Goal: Task Accomplishment & Management: Manage account settings

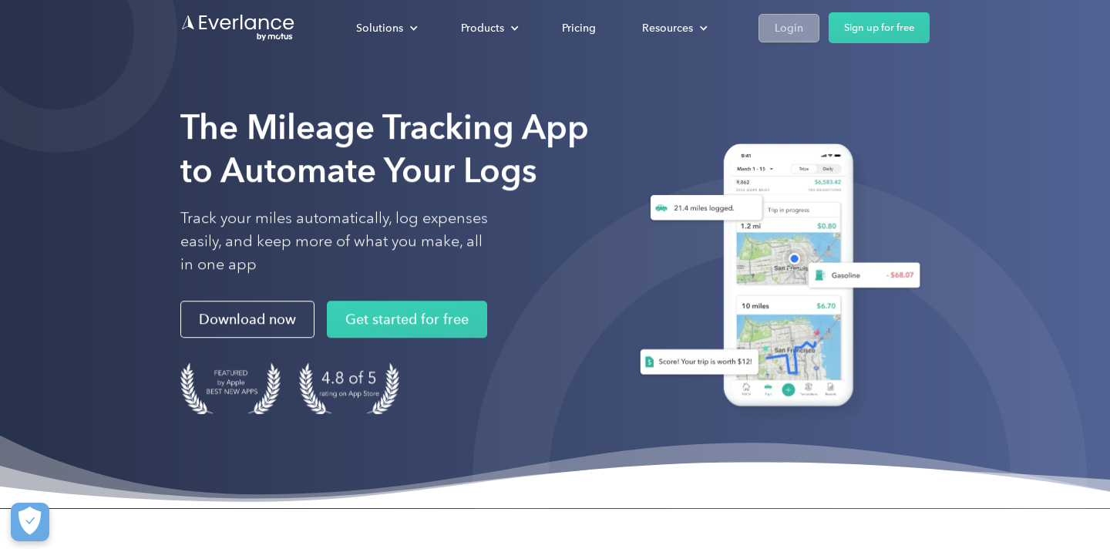
click at [780, 40] on link "Login" at bounding box center [789, 28] width 61 height 29
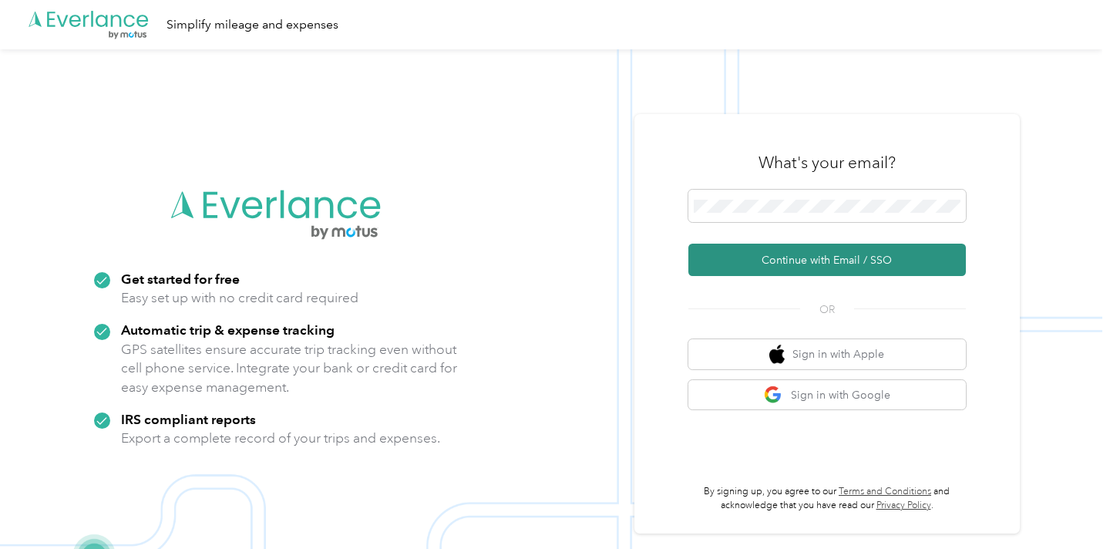
click at [798, 247] on button "Continue with Email / SSO" at bounding box center [827, 260] width 278 height 32
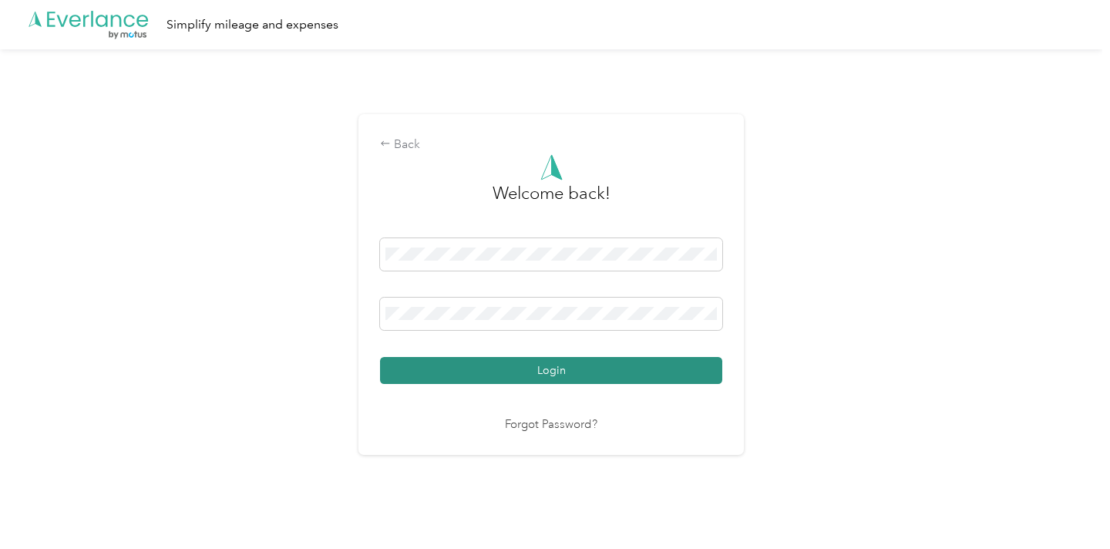
click at [616, 382] on button "Login" at bounding box center [551, 370] width 342 height 27
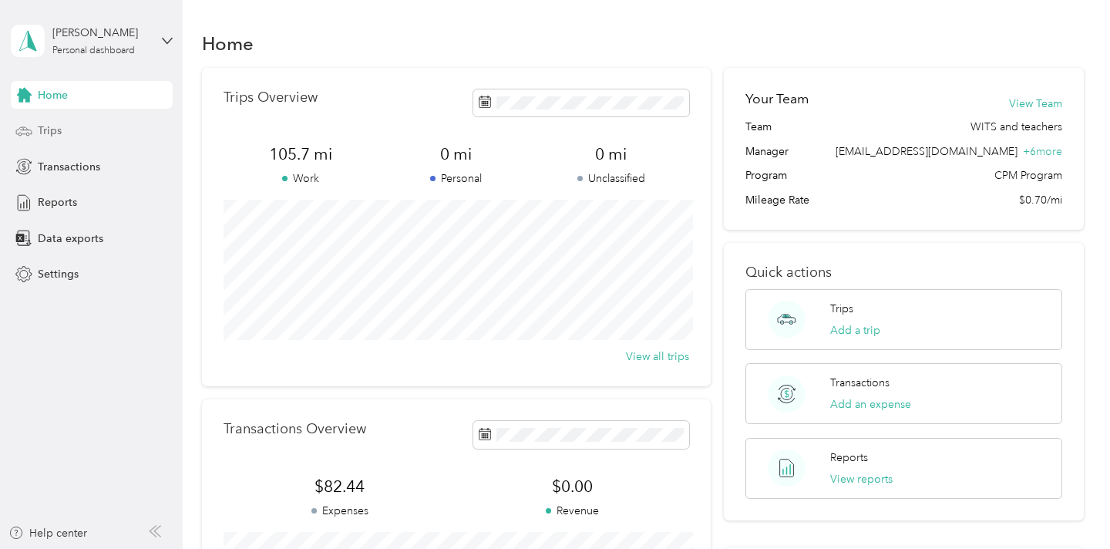
click at [63, 132] on div "Trips" at bounding box center [92, 131] width 162 height 28
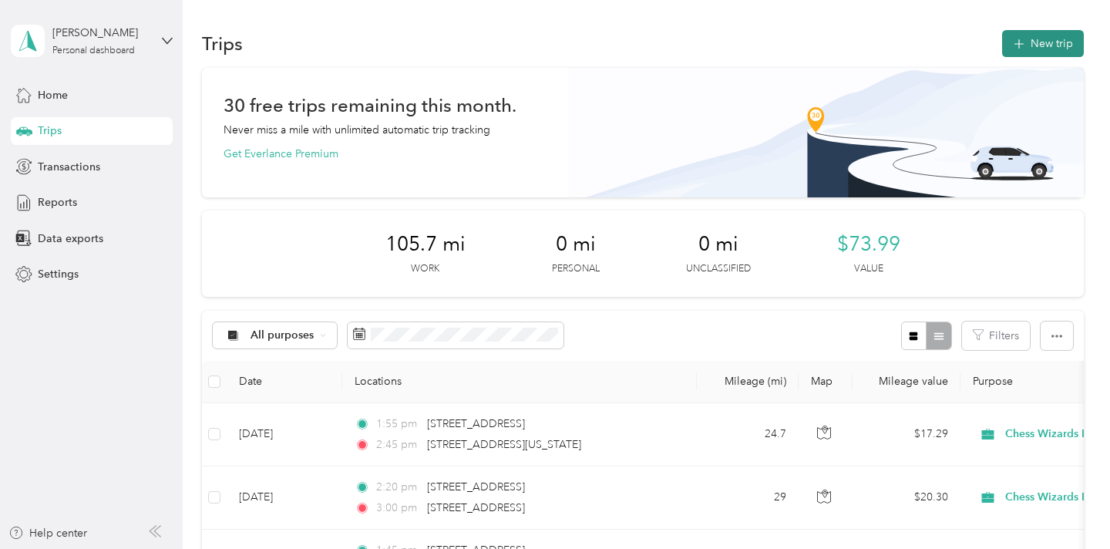
click at [1042, 39] on button "New trip" at bounding box center [1043, 43] width 82 height 27
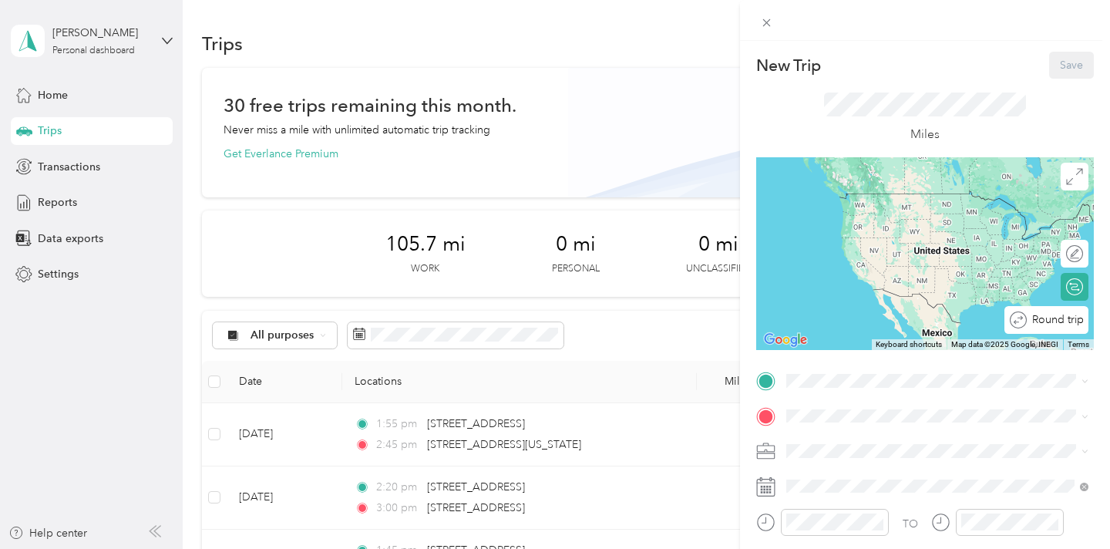
click at [1074, 318] on div "Round trip" at bounding box center [1055, 319] width 56 height 16
click at [1055, 321] on div "Round trip" at bounding box center [1023, 319] width 119 height 16
click at [1062, 313] on div "Round trip" at bounding box center [1026, 319] width 116 height 16
click at [1062, 315] on div "Round trip" at bounding box center [1023, 319] width 119 height 16
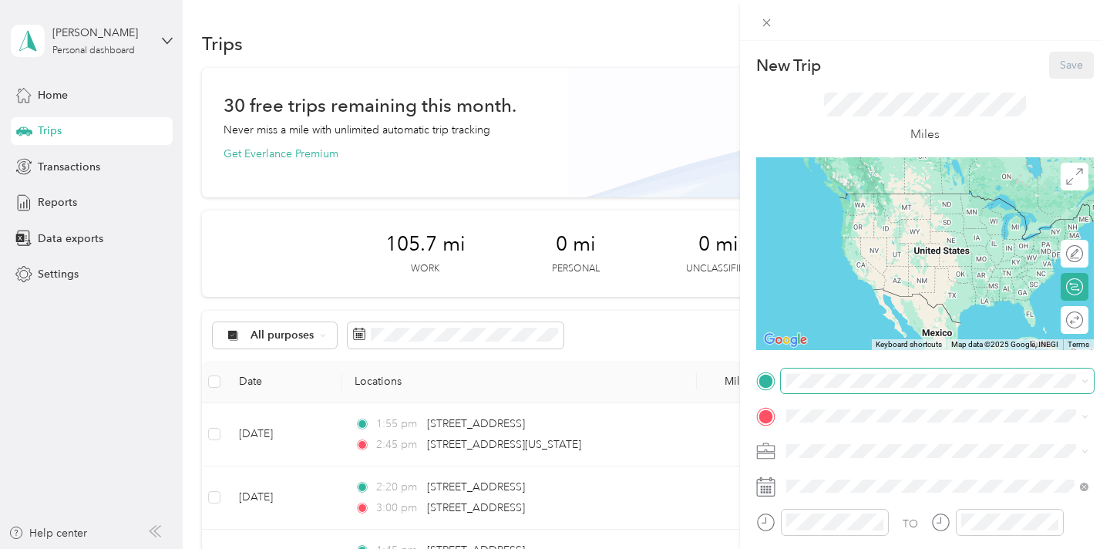
click at [843, 373] on span at bounding box center [937, 381] width 313 height 25
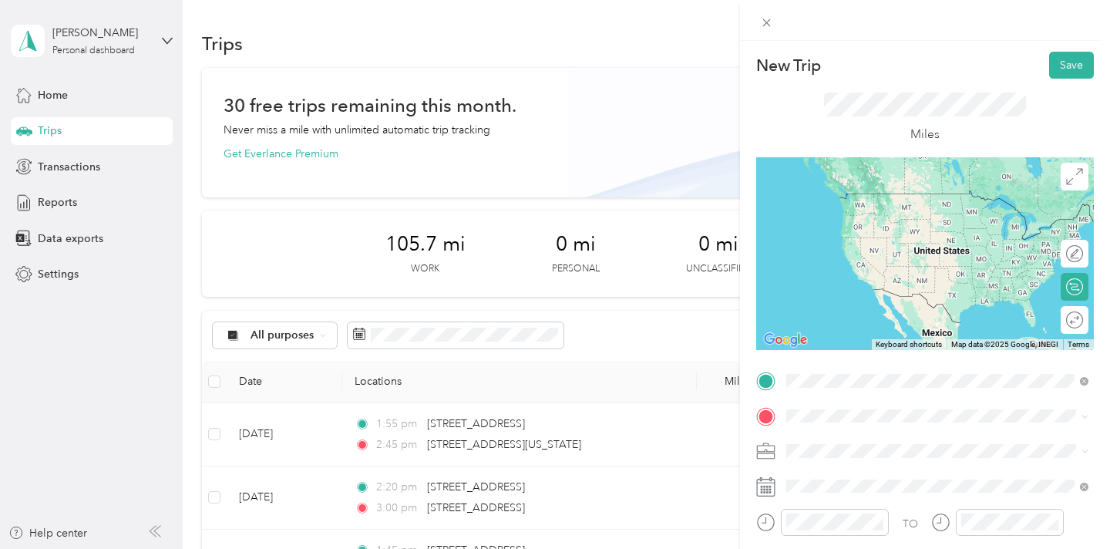
click at [880, 195] on span "[STREET_ADDRESS][US_STATE]" at bounding box center [893, 194] width 154 height 14
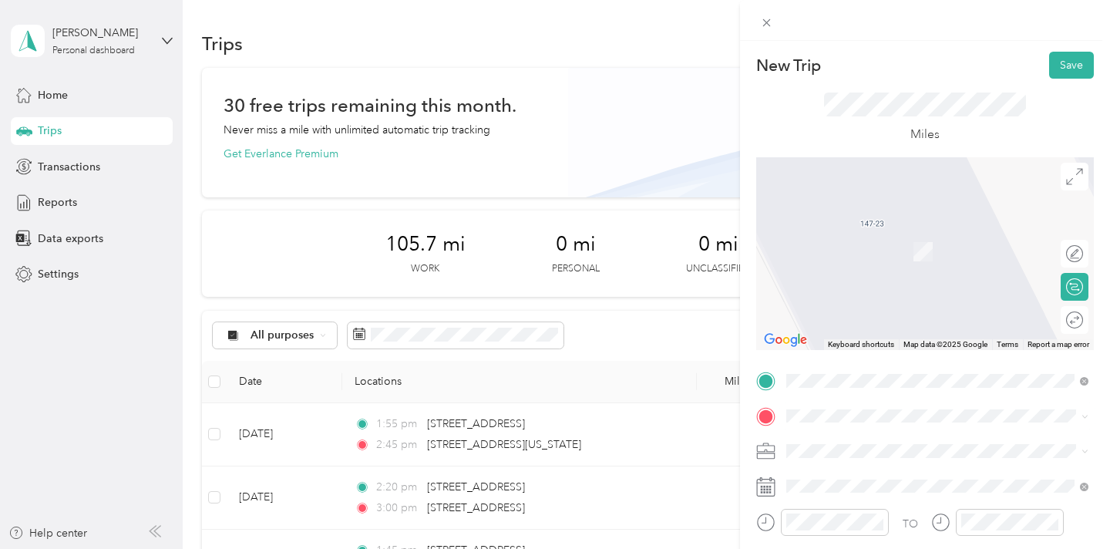
click at [892, 238] on li "[STREET_ADDRESS][US_STATE][US_STATE]" at bounding box center [937, 223] width 313 height 32
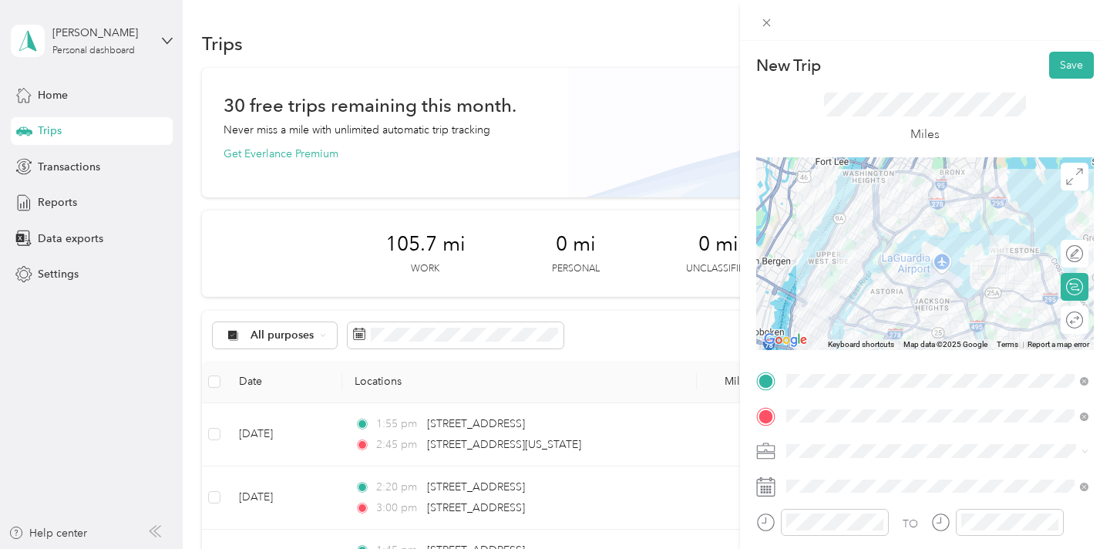
click at [841, 497] on div "Chess Wizards Inc" at bounding box center [937, 505] width 291 height 16
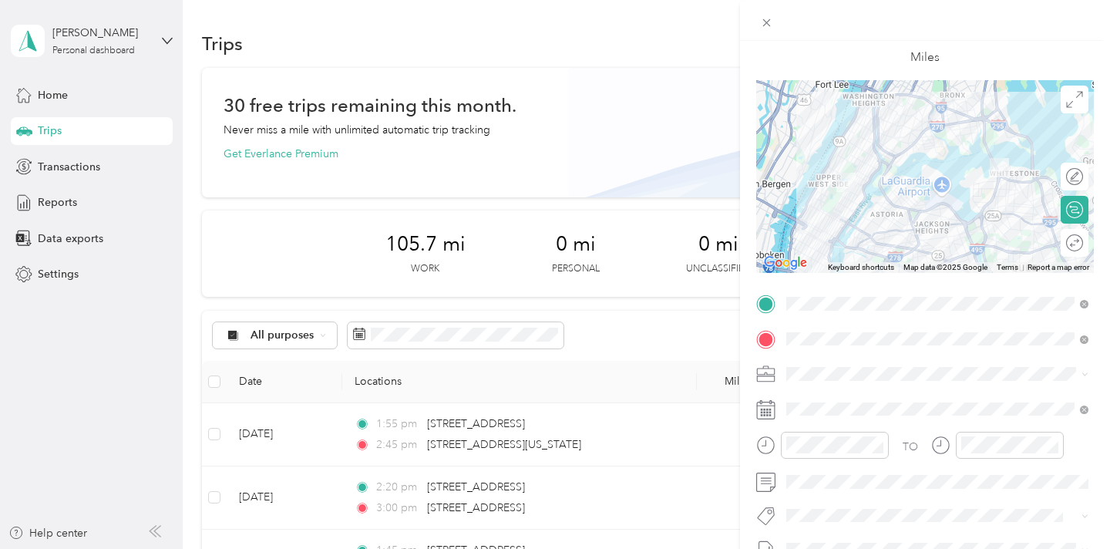
scroll to position [129, 0]
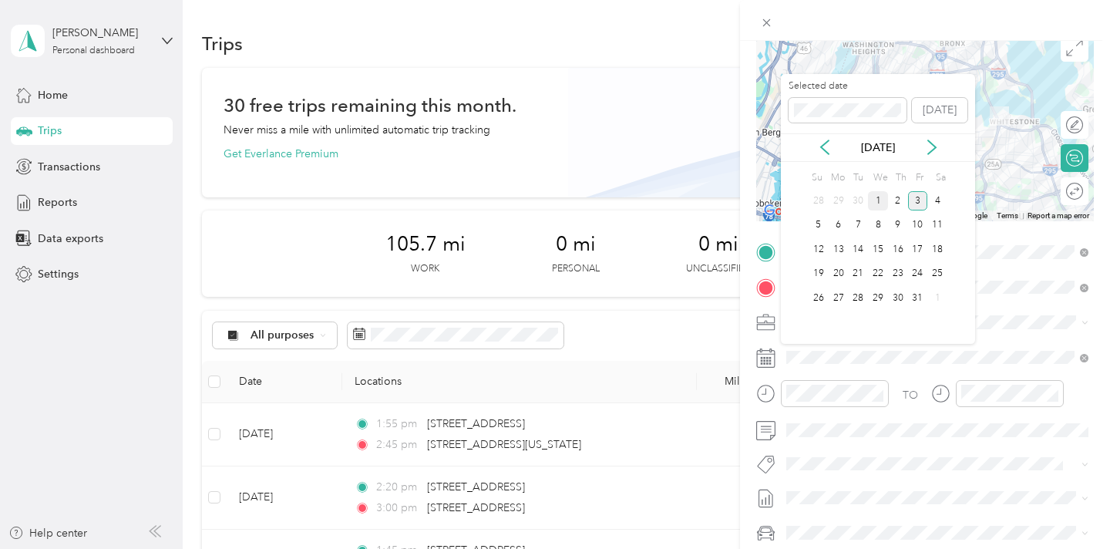
click at [879, 203] on div "1" at bounding box center [878, 200] width 20 height 19
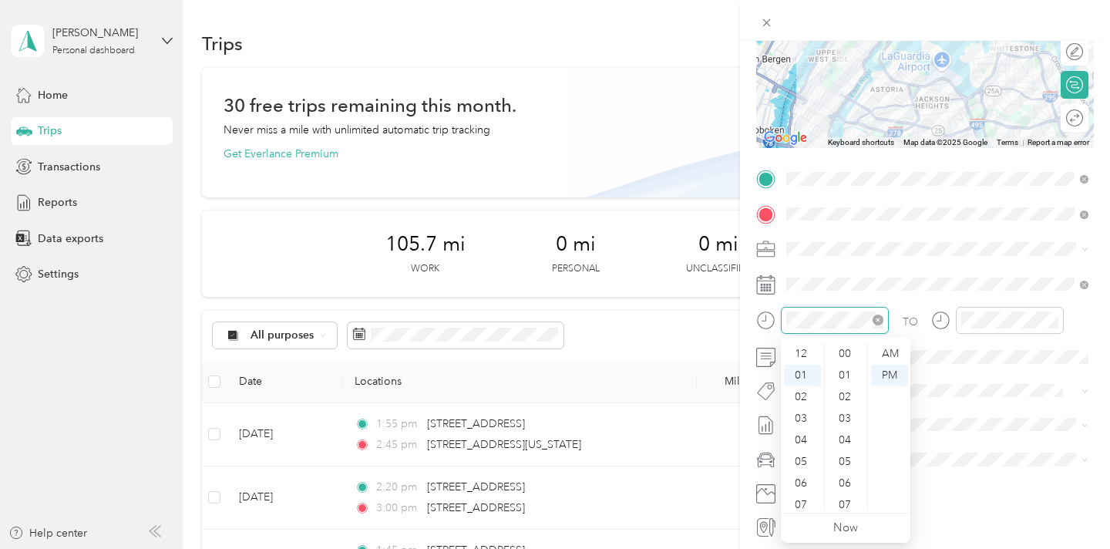
scroll to position [22, 0]
click at [803, 379] on div "02" at bounding box center [802, 376] width 37 height 22
click at [842, 354] on div "00" at bounding box center [846, 354] width 37 height 22
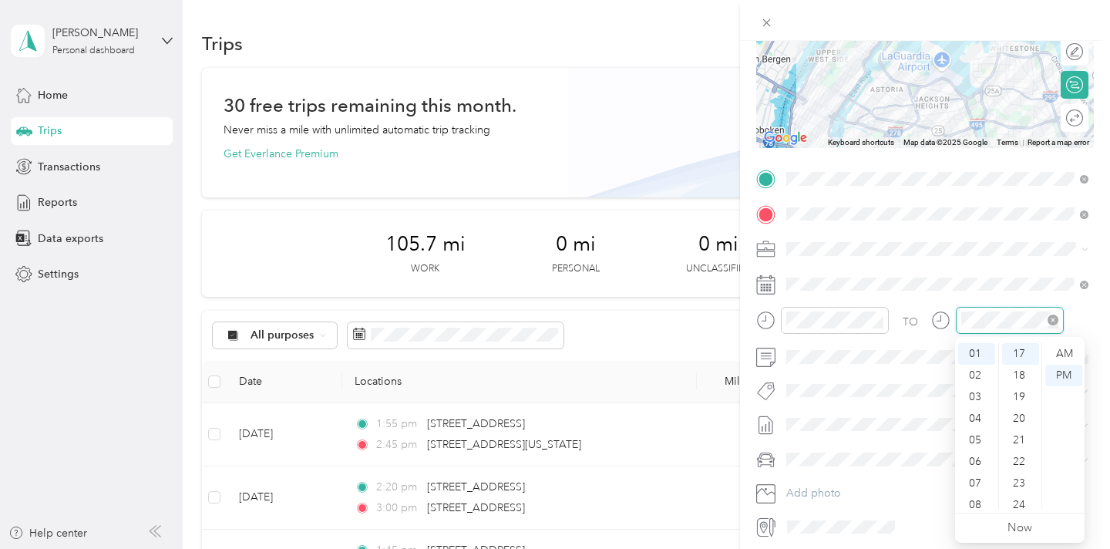
scroll to position [367, 0]
click at [982, 401] on div "03" at bounding box center [976, 397] width 37 height 22
click at [1021, 353] on div "00" at bounding box center [1020, 354] width 37 height 22
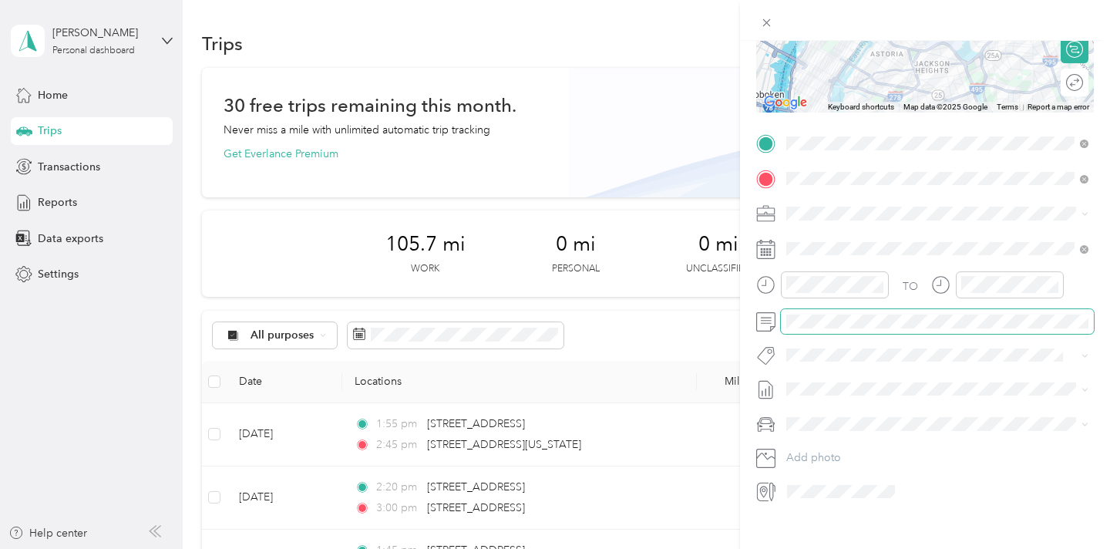
scroll to position [248, 0]
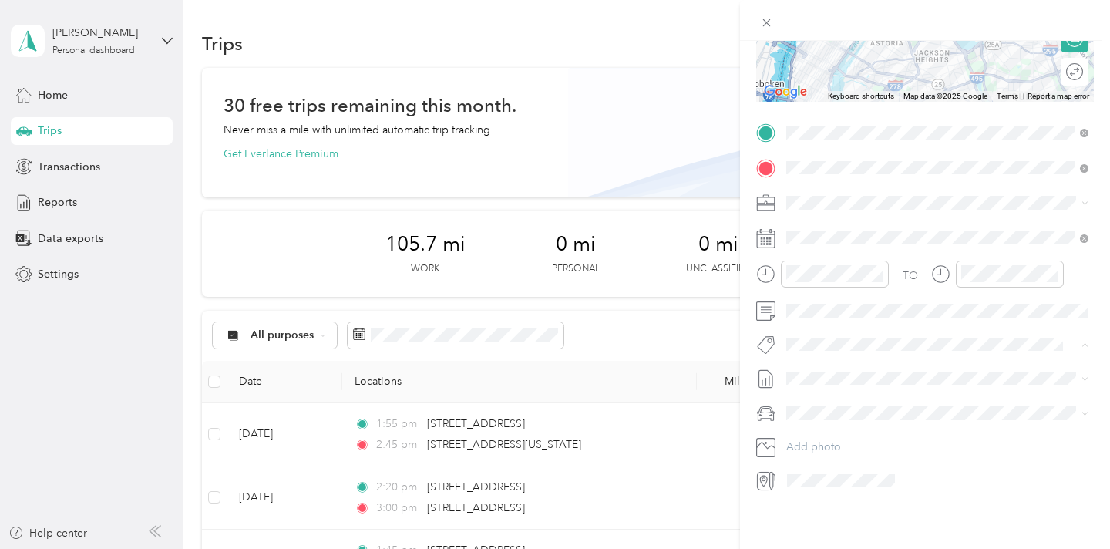
click at [897, 371] on span "Convent Of The Sacred Heart (k-4th) Id21741" at bounding box center [900, 372] width 194 height 14
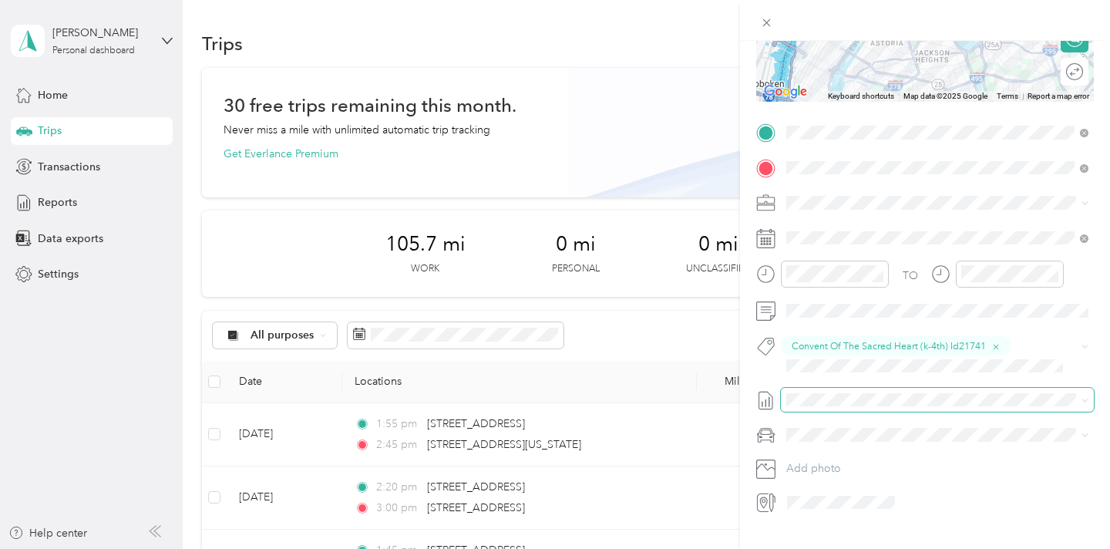
click at [855, 410] on span at bounding box center [937, 400] width 313 height 25
click at [850, 456] on li "[DATE] - [DATE] Draft" at bounding box center [937, 450] width 313 height 25
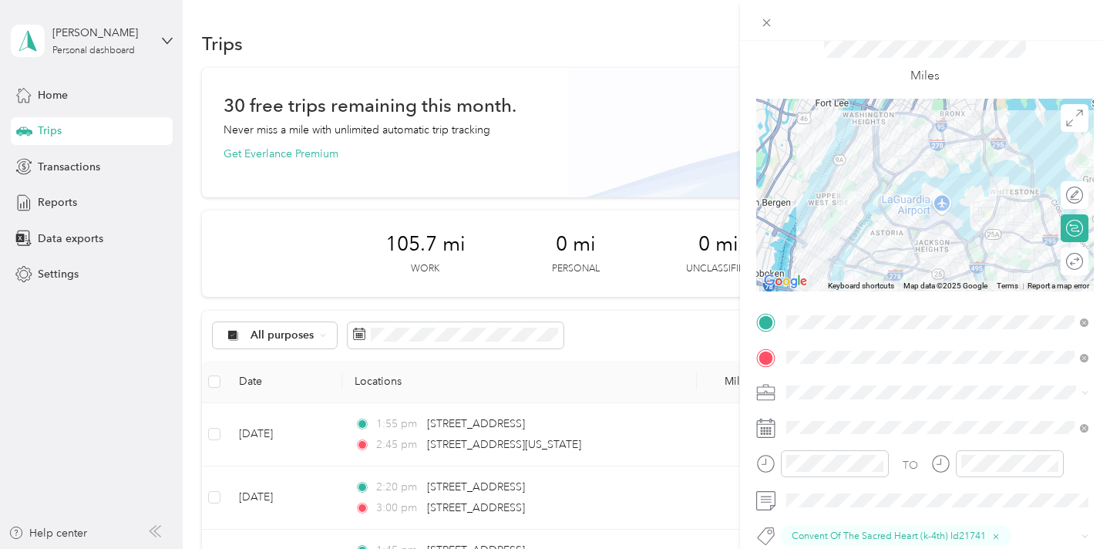
scroll to position [0, 0]
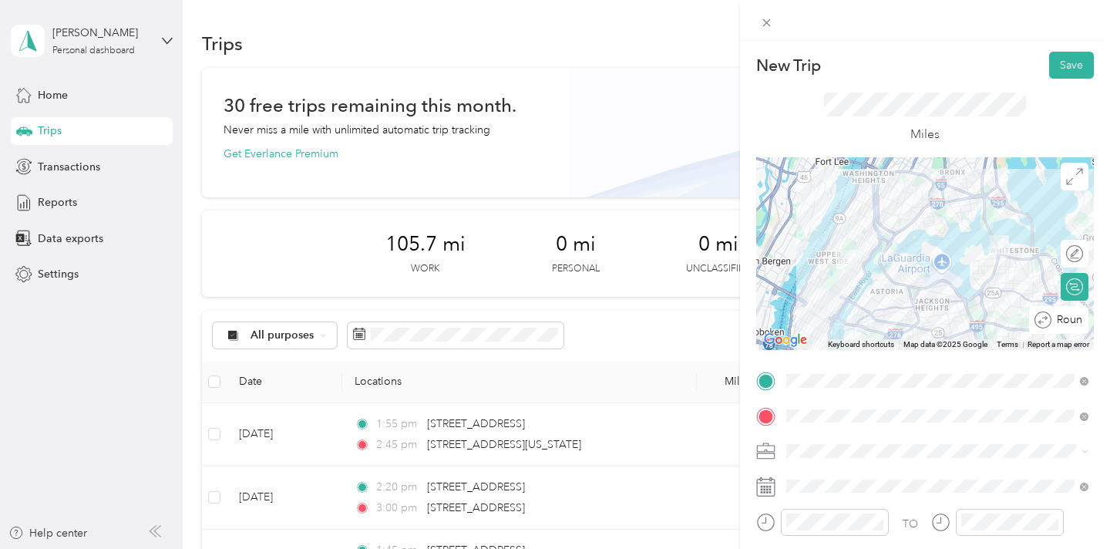
click at [1072, 315] on div "Round trip" at bounding box center [1058, 320] width 59 height 28
click at [1056, 319] on div at bounding box center [1059, 320] width 14 height 14
click at [1067, 69] on button "Save" at bounding box center [1071, 65] width 45 height 27
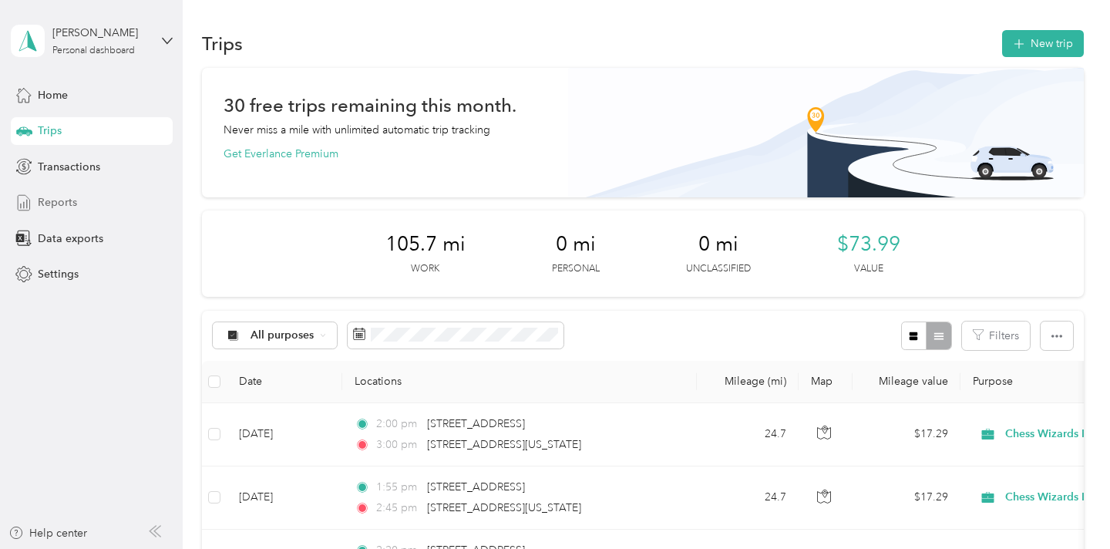
click at [82, 190] on div "Reports" at bounding box center [92, 203] width 162 height 28
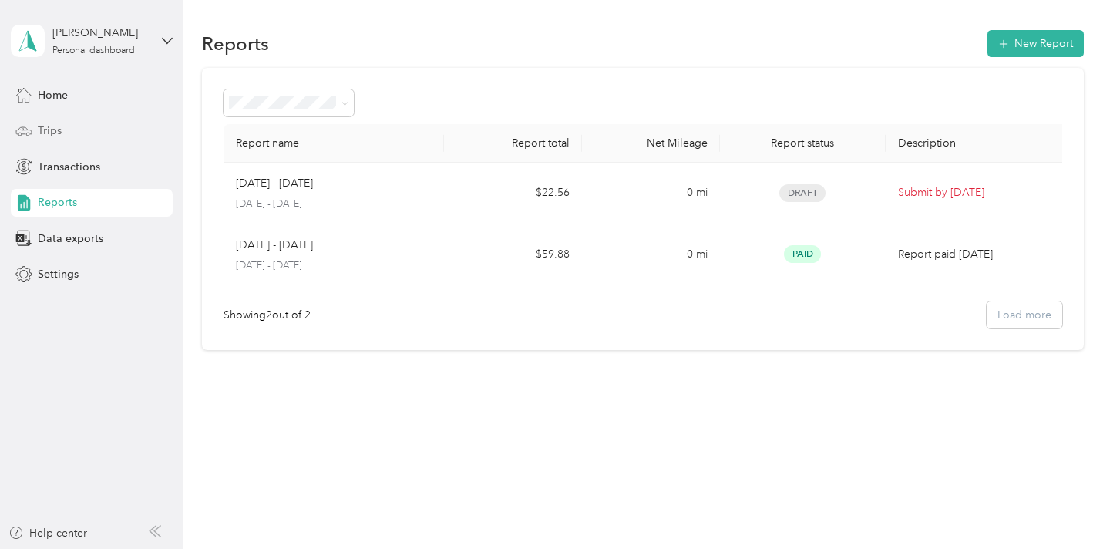
click at [42, 136] on span "Trips" at bounding box center [50, 131] width 24 height 16
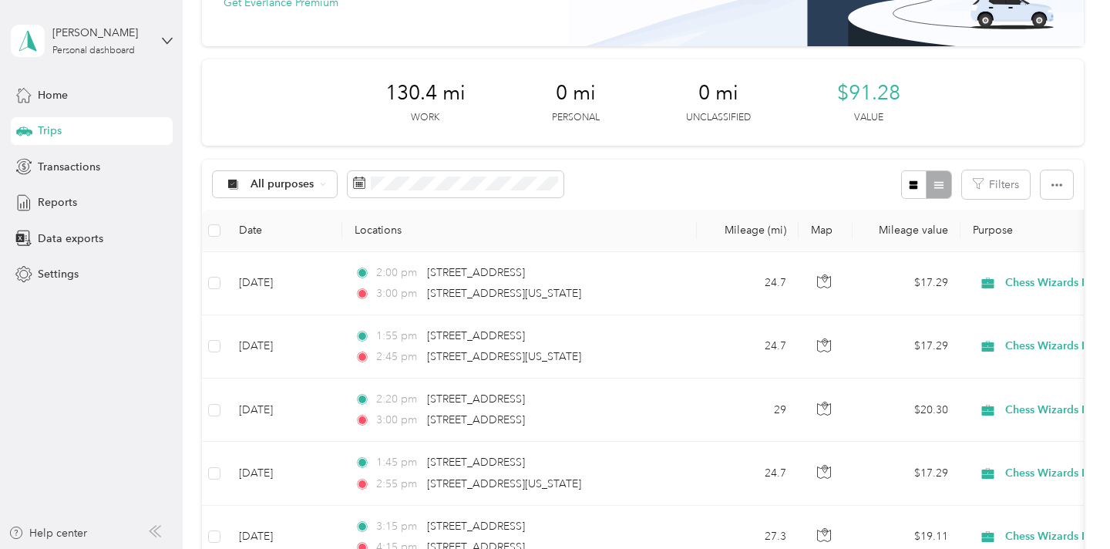
scroll to position [155, 0]
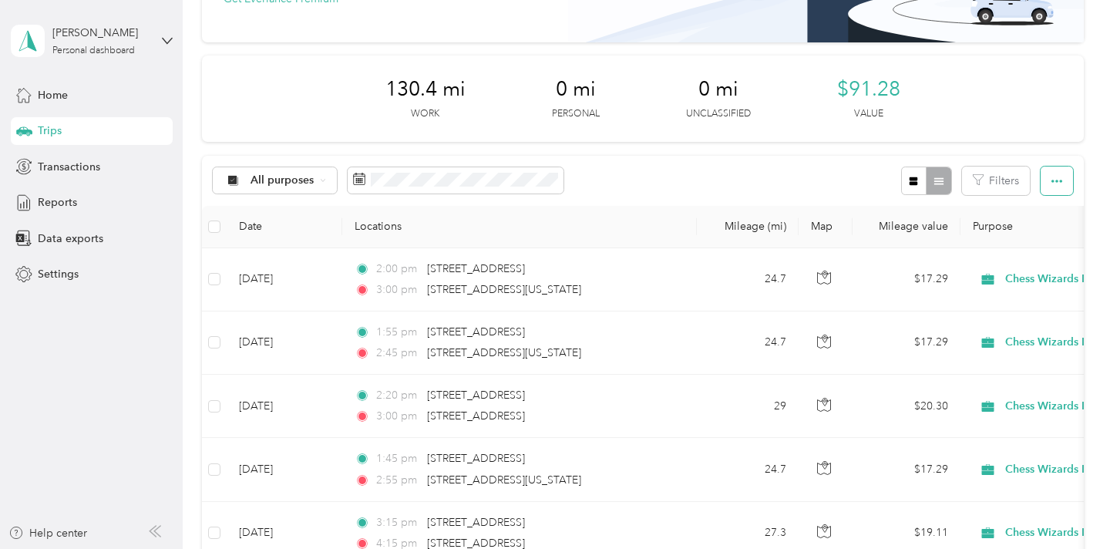
click at [1051, 172] on button "button" at bounding box center [1057, 181] width 32 height 29
click at [1047, 206] on span "Select all" at bounding box center [1047, 210] width 42 height 13
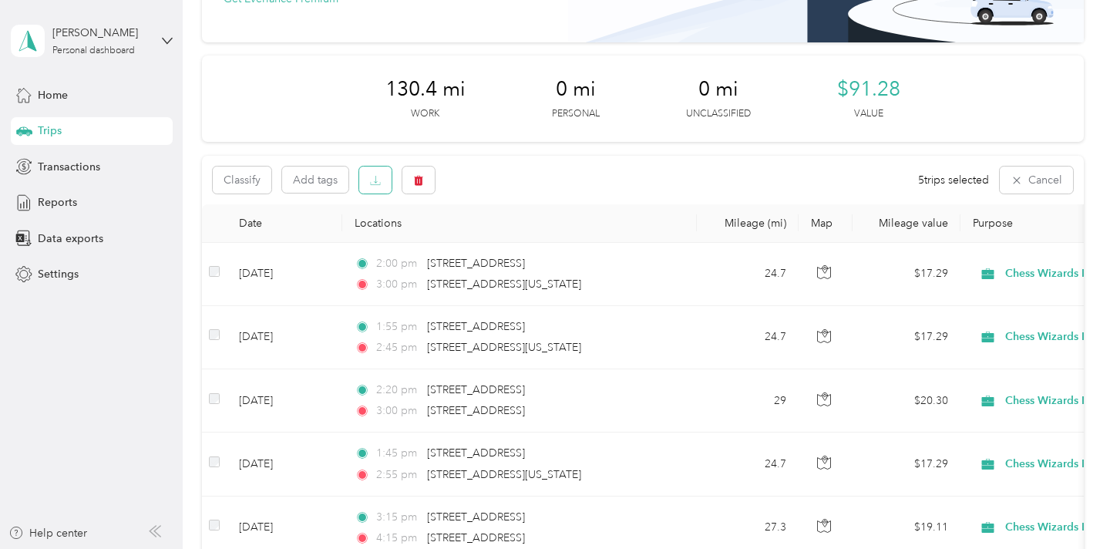
click at [378, 183] on icon "button" at bounding box center [375, 180] width 11 height 11
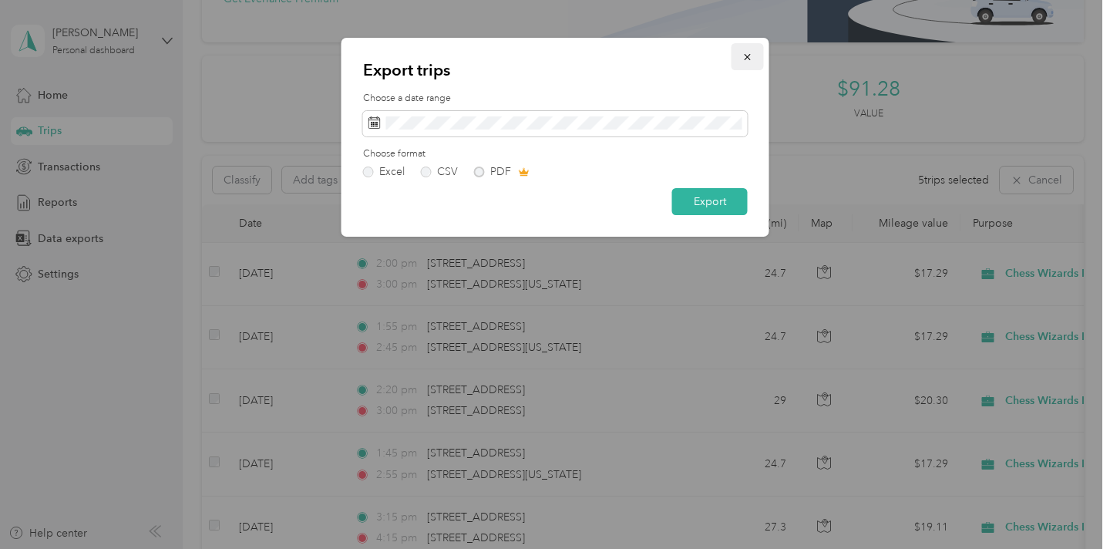
click at [742, 59] on icon "button" at bounding box center [747, 57] width 11 height 11
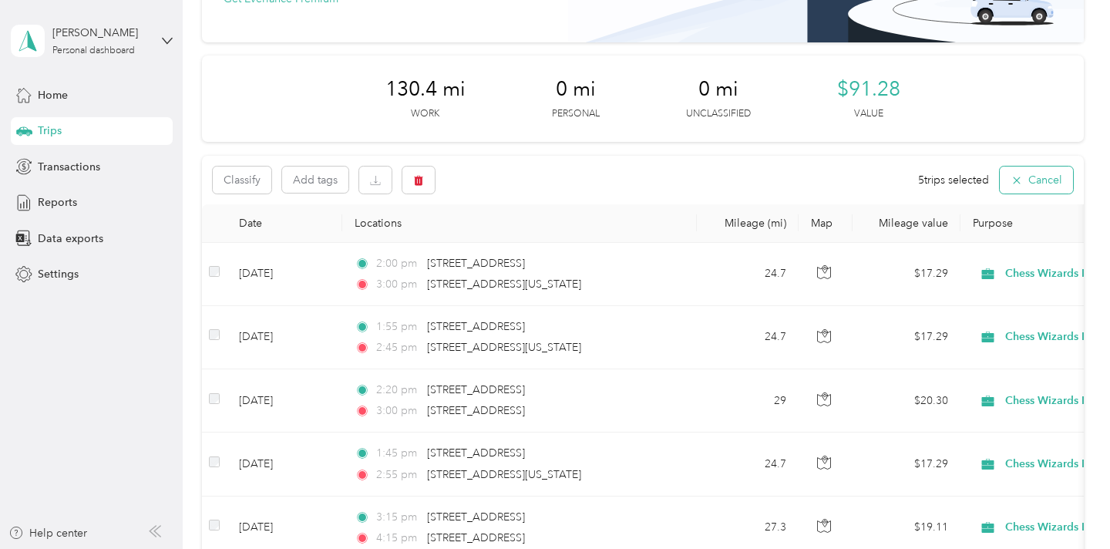
click at [1032, 174] on button "Cancel" at bounding box center [1036, 180] width 73 height 27
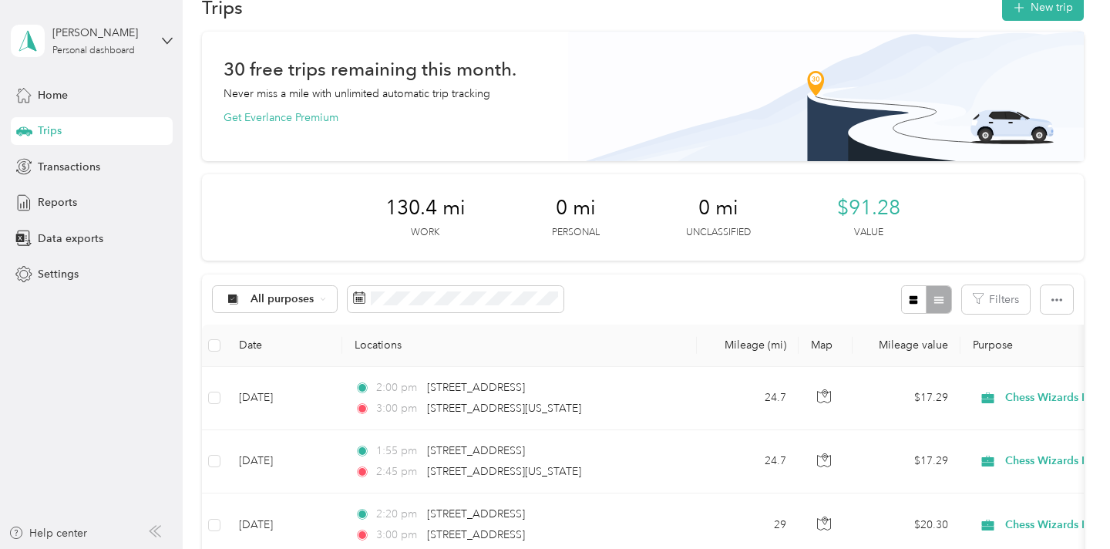
scroll to position [44, 0]
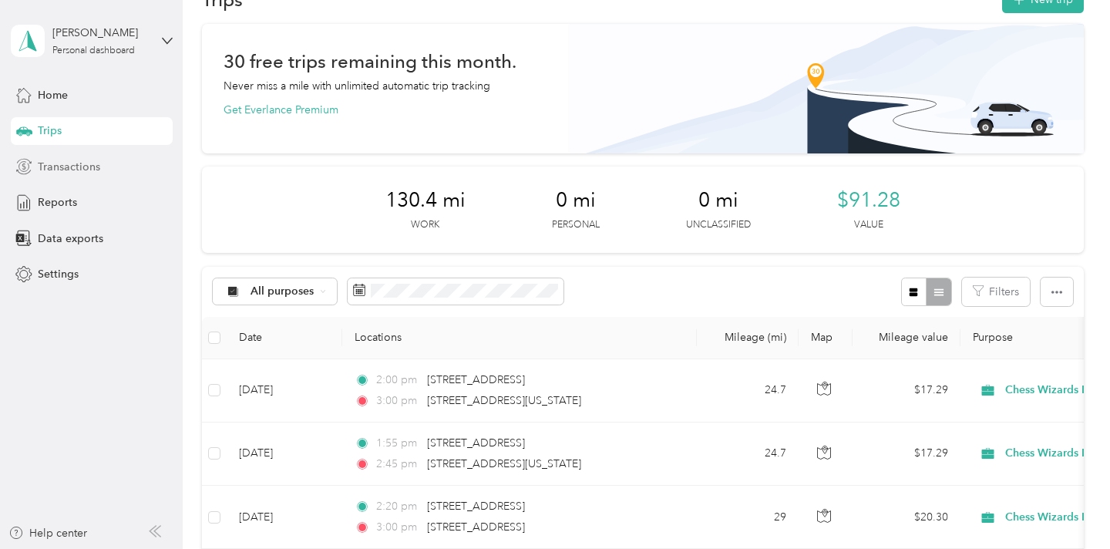
click at [71, 169] on span "Transactions" at bounding box center [69, 167] width 62 height 16
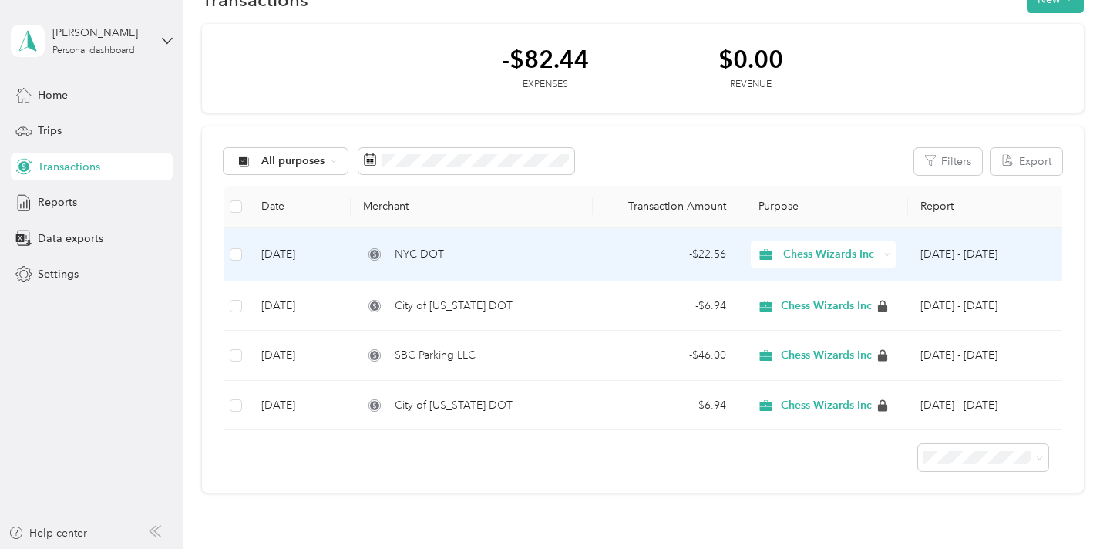
click at [231, 245] on td at bounding box center [237, 254] width 26 height 53
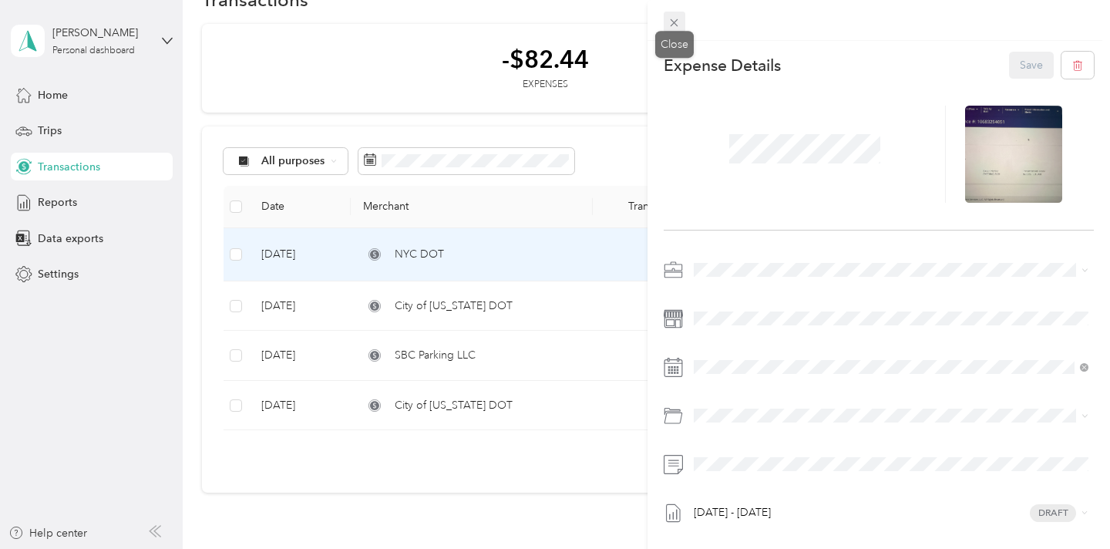
click at [668, 28] on icon at bounding box center [674, 22] width 13 height 13
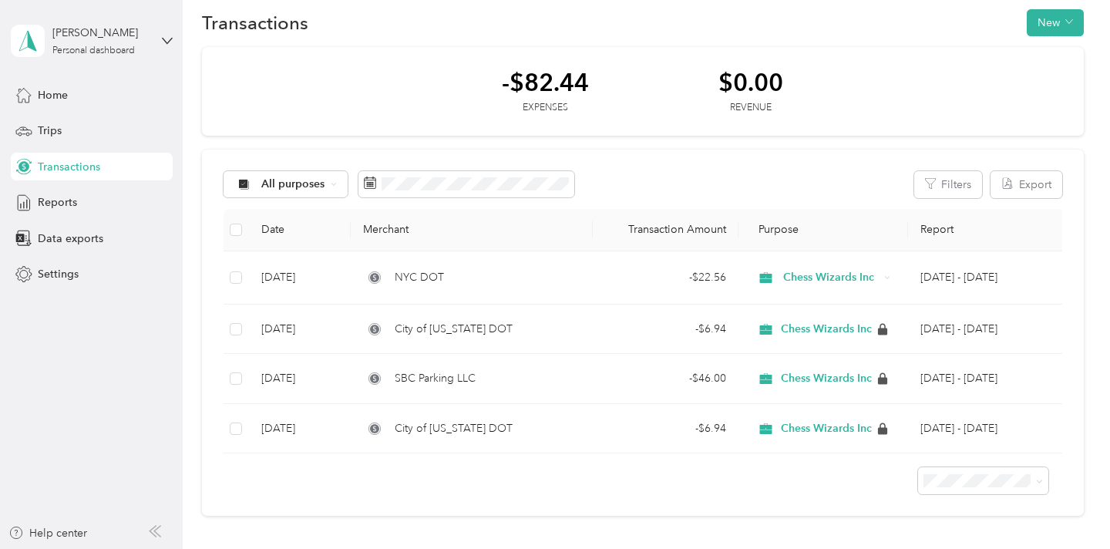
scroll to position [49, 0]
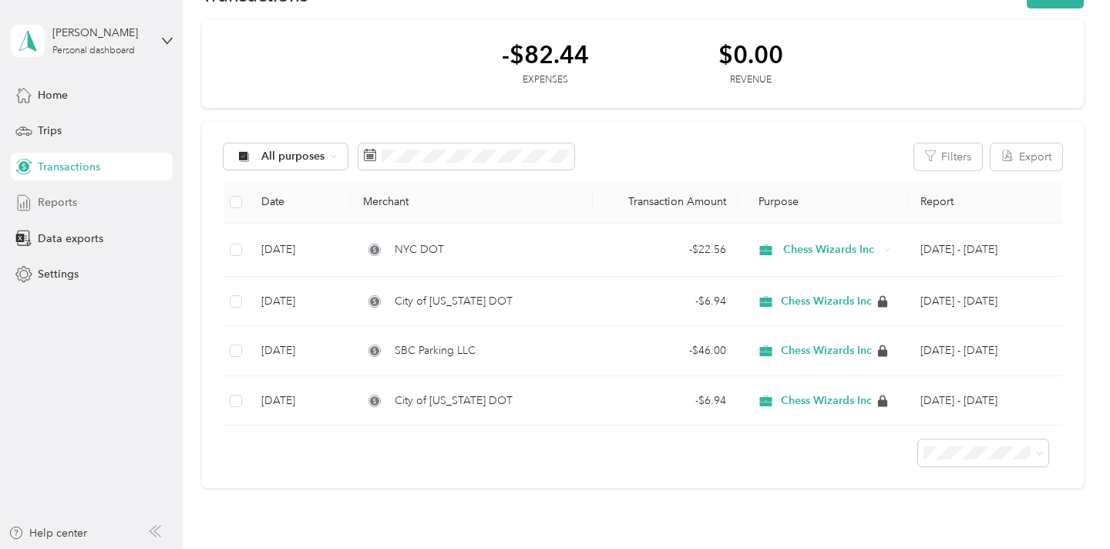
click at [77, 195] on div "Reports" at bounding box center [92, 203] width 162 height 28
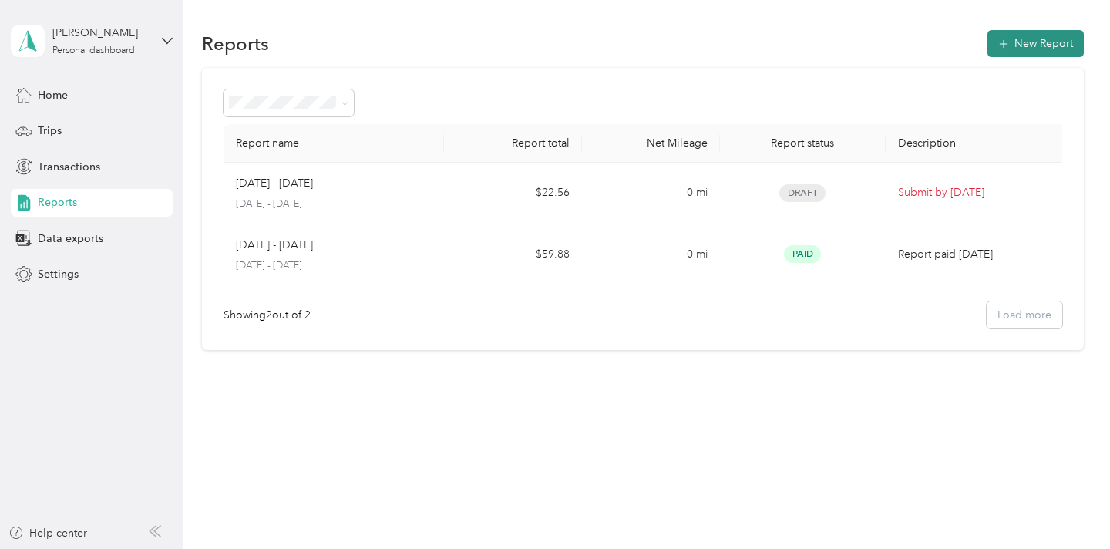
click at [1047, 48] on button "New Report" at bounding box center [1036, 43] width 96 height 27
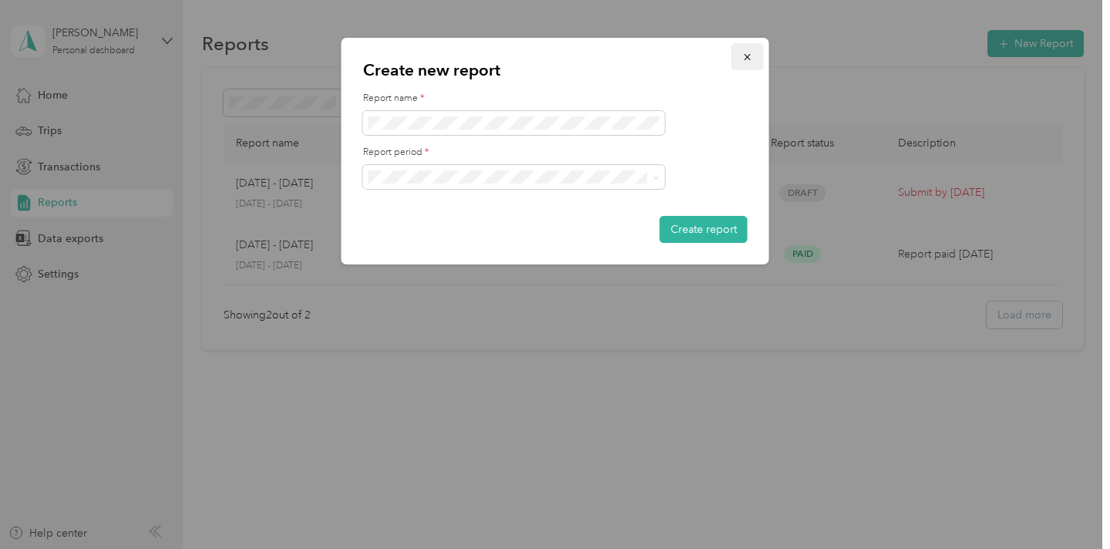
click at [749, 61] on icon "button" at bounding box center [747, 57] width 11 height 11
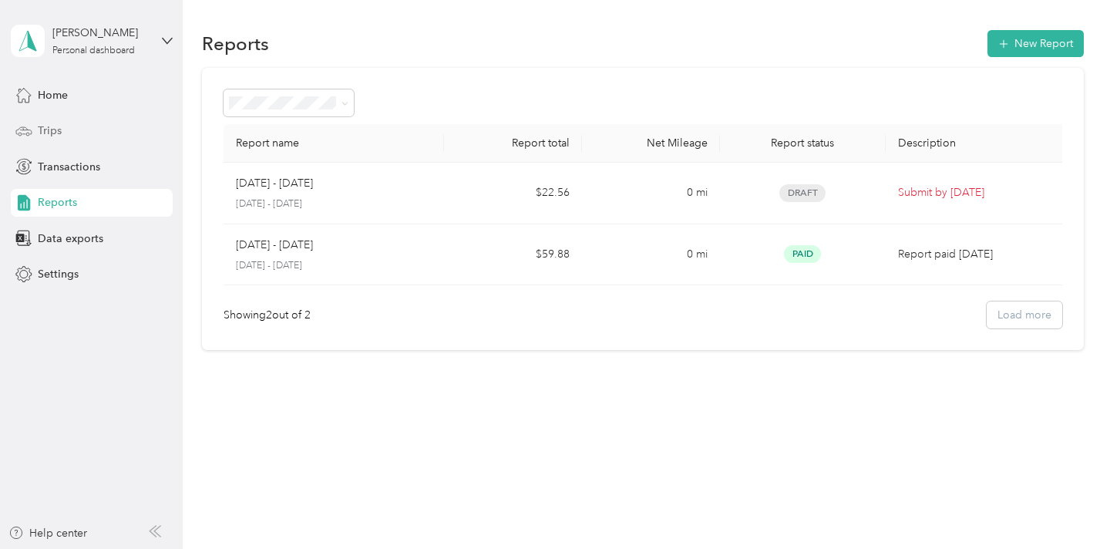
click at [42, 142] on div "Trips" at bounding box center [92, 131] width 162 height 28
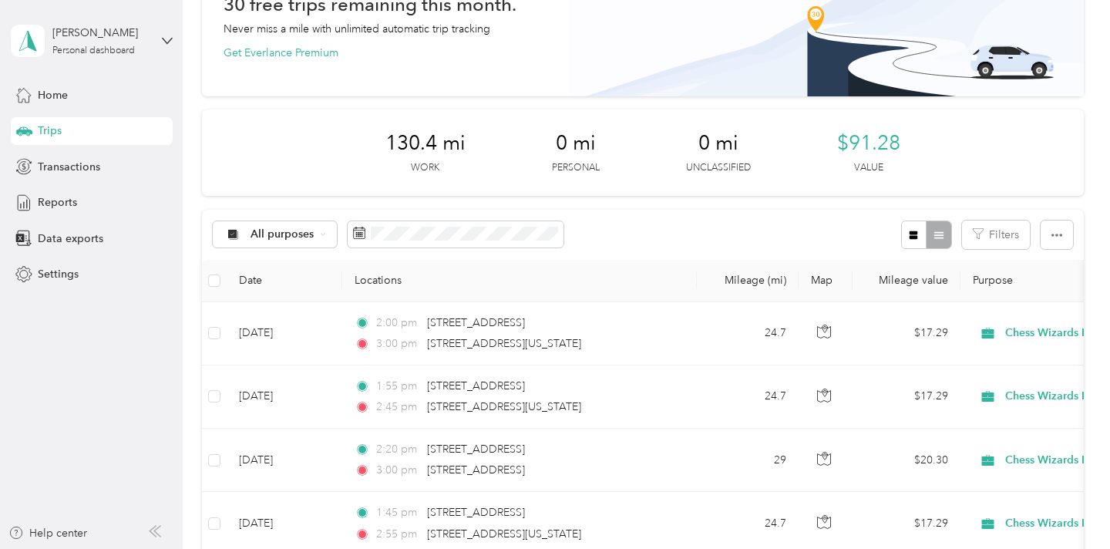
scroll to position [136, 0]
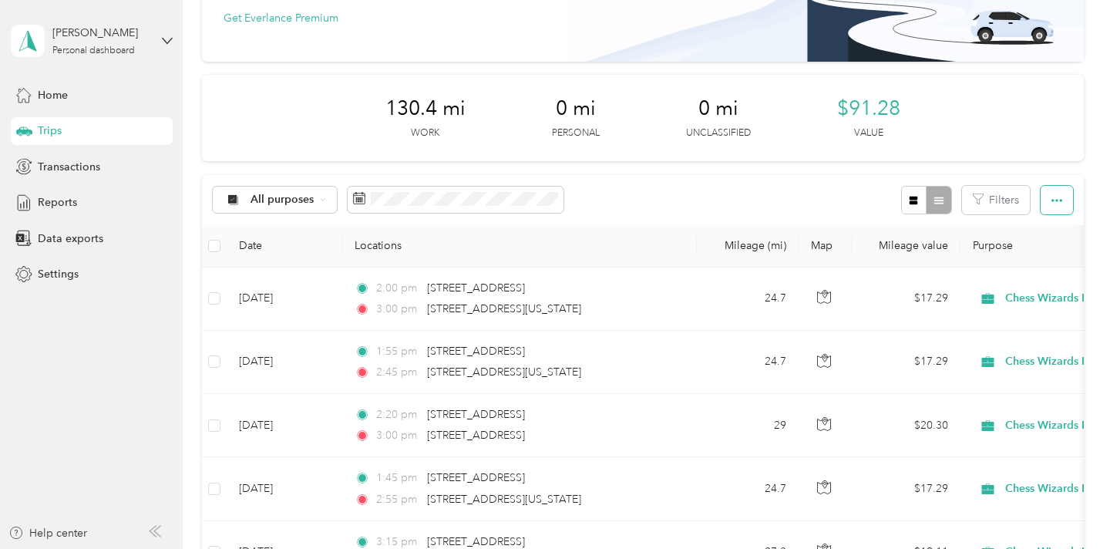
click at [1071, 206] on button "button" at bounding box center [1057, 200] width 32 height 29
click at [1045, 249] on div "Export" at bounding box center [1047, 256] width 42 height 16
click at [1034, 251] on span "Export" at bounding box center [1042, 256] width 32 height 13
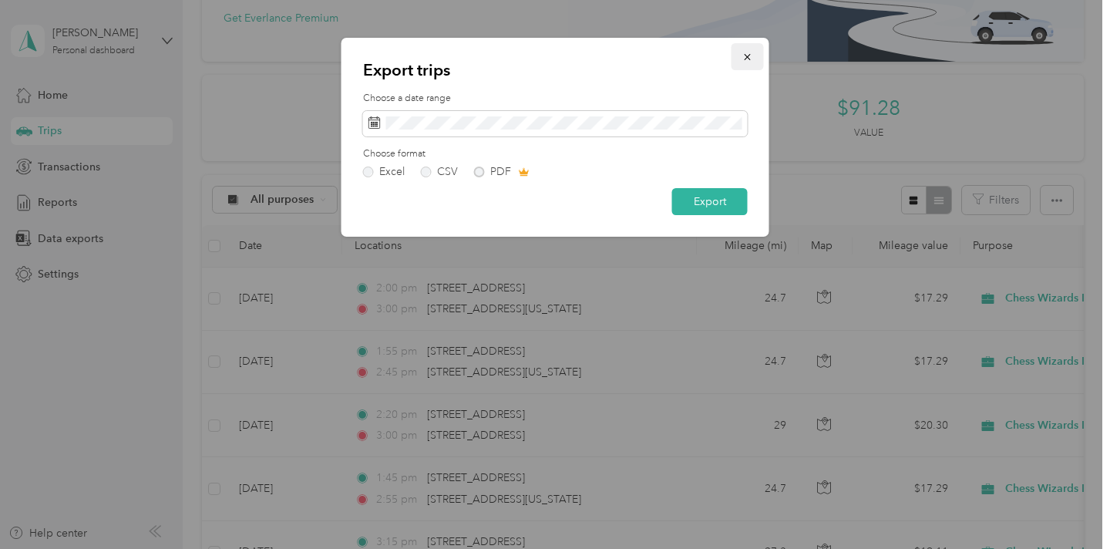
click at [745, 48] on button "button" at bounding box center [748, 56] width 32 height 27
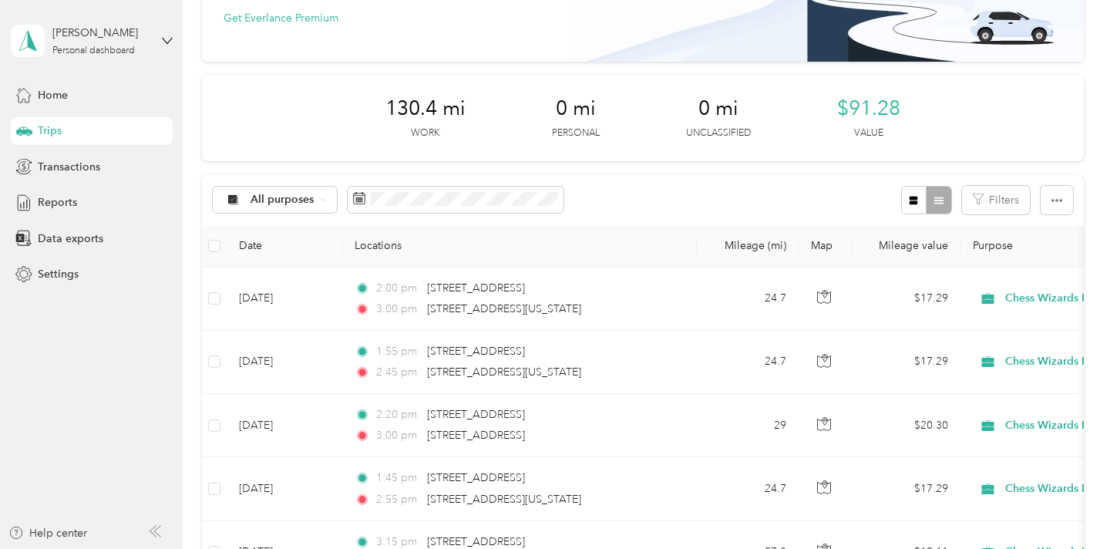
scroll to position [0, 0]
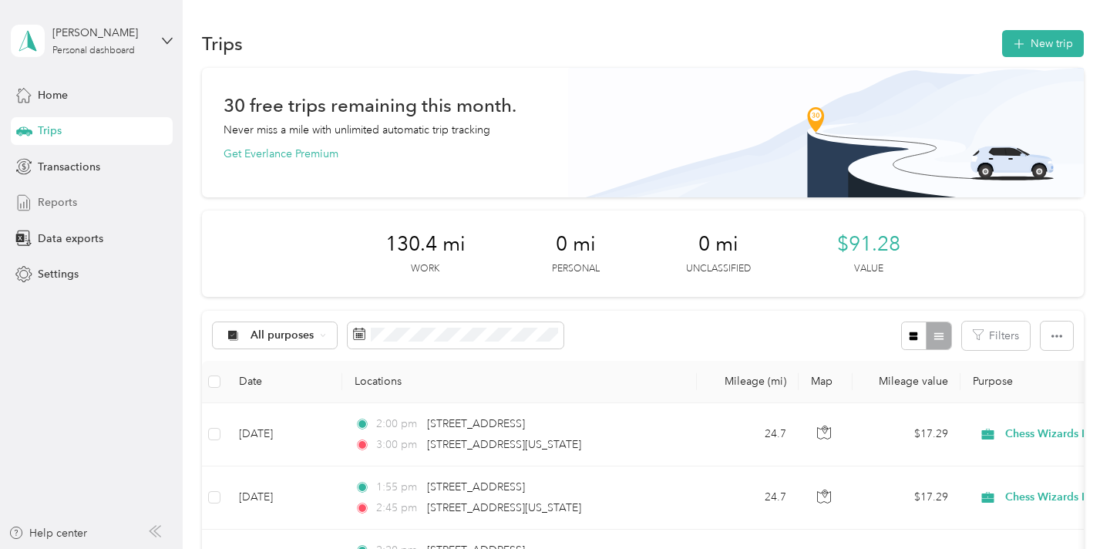
click at [64, 210] on span "Reports" at bounding box center [57, 202] width 39 height 16
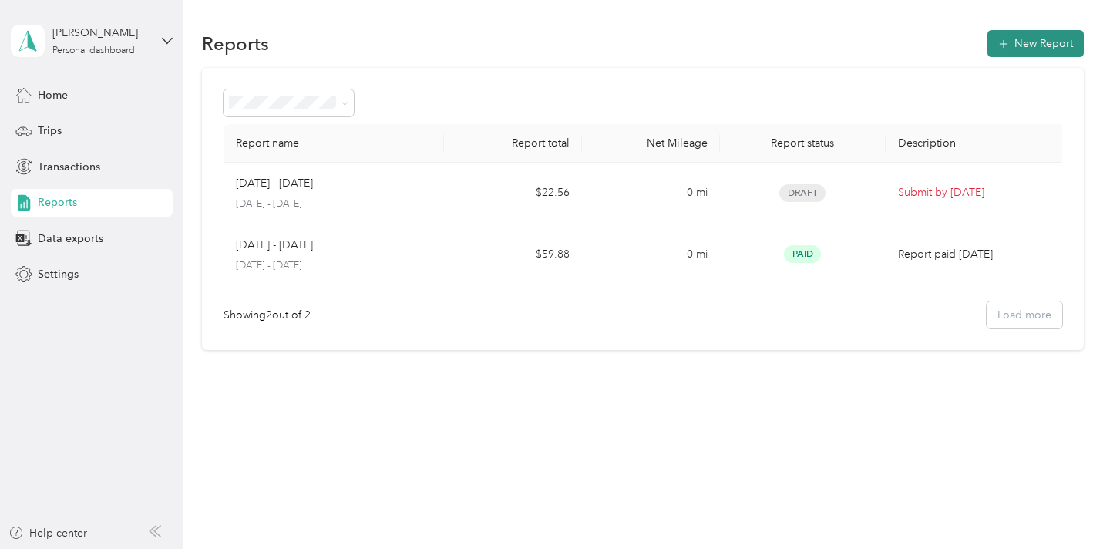
click at [1026, 45] on button "New Report" at bounding box center [1036, 43] width 96 height 27
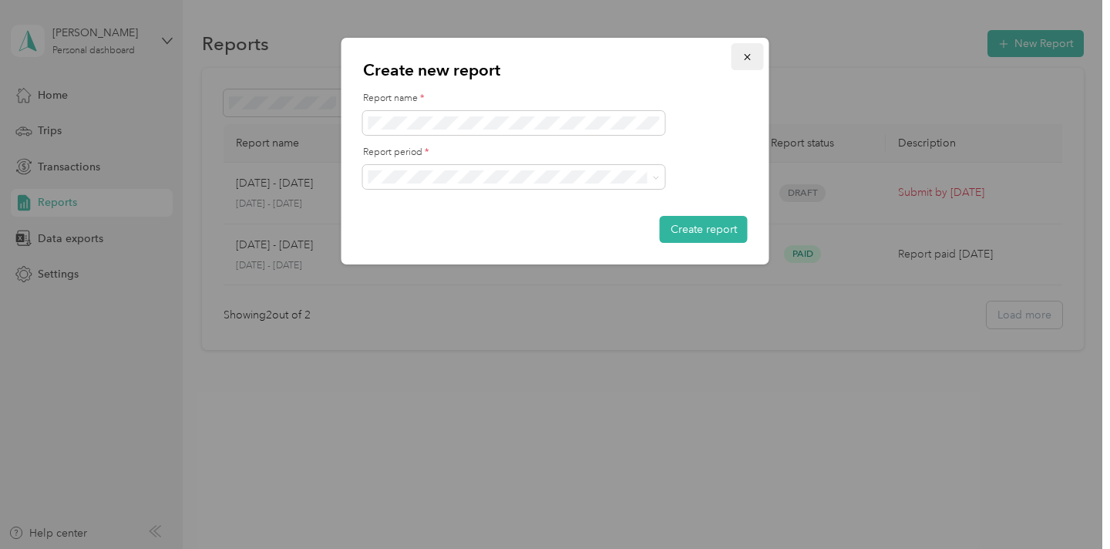
click at [746, 52] on icon "button" at bounding box center [747, 57] width 11 height 11
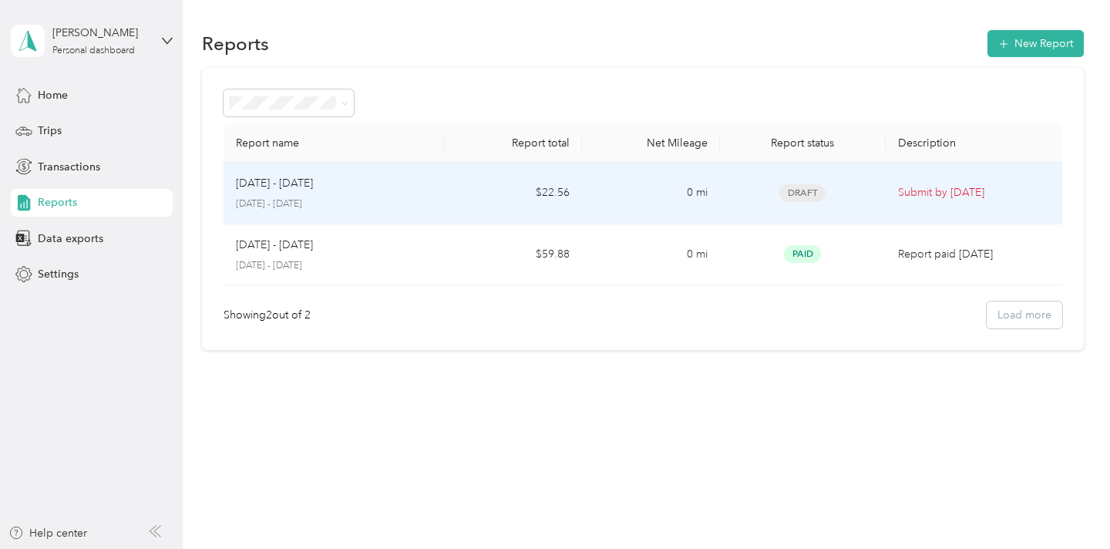
click at [355, 200] on p "[DATE] - [DATE]" at bounding box center [334, 204] width 196 height 14
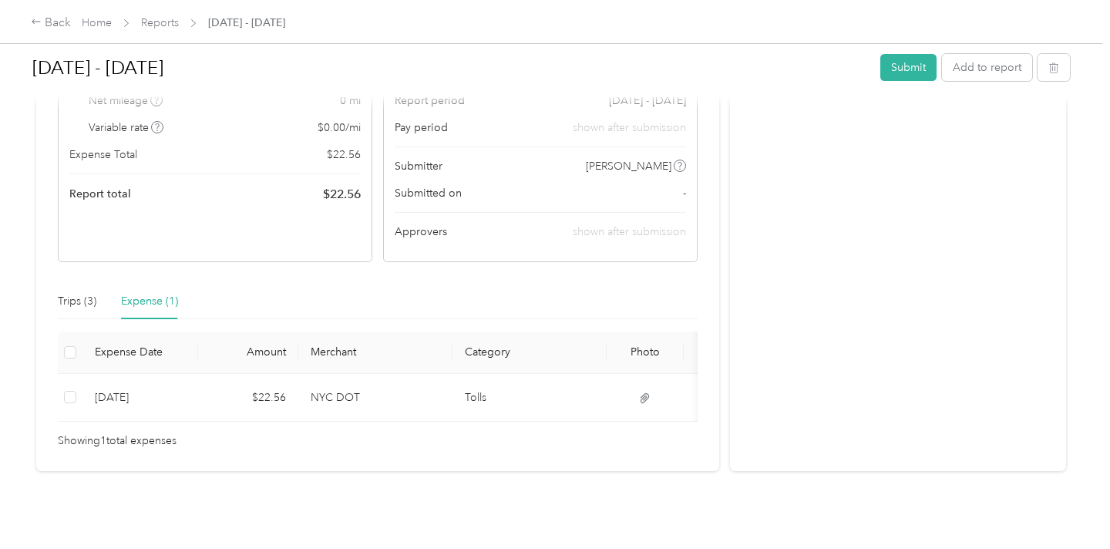
scroll to position [214, 0]
click at [68, 303] on div "Trips (3)" at bounding box center [77, 299] width 39 height 17
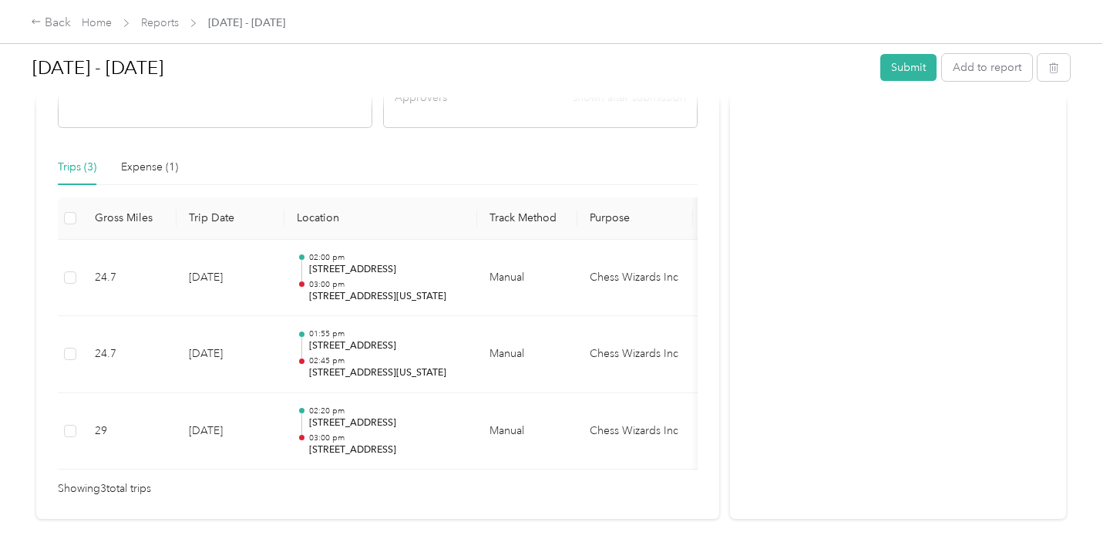
scroll to position [349, 0]
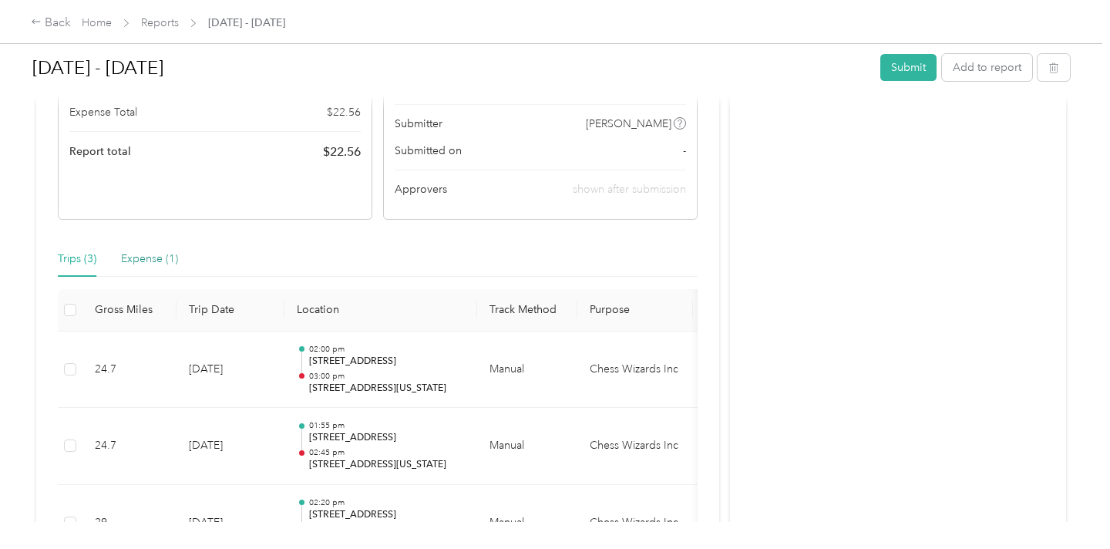
click at [147, 259] on div "Expense (1)" at bounding box center [149, 259] width 57 height 17
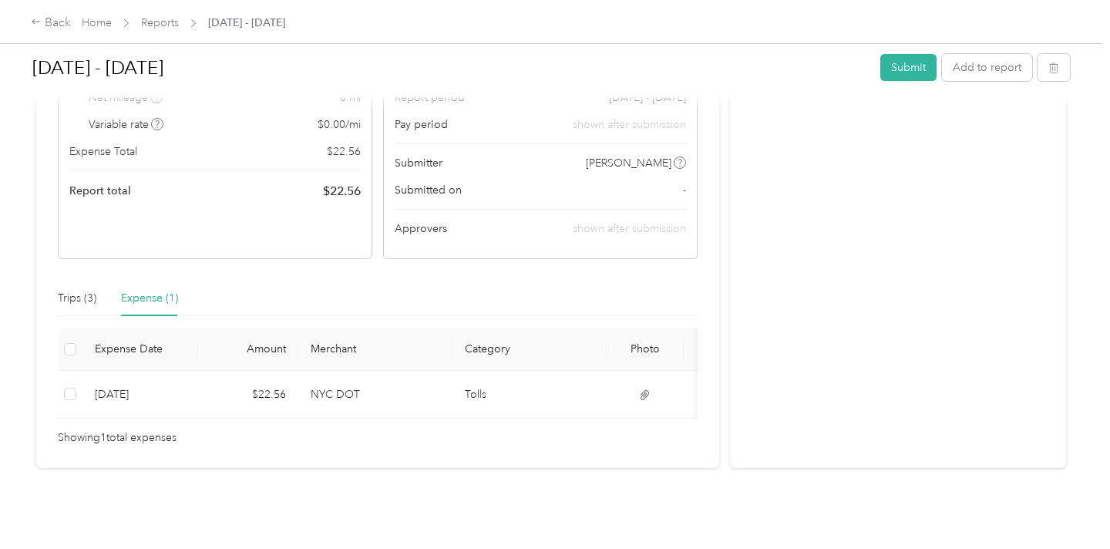
scroll to position [0, 0]
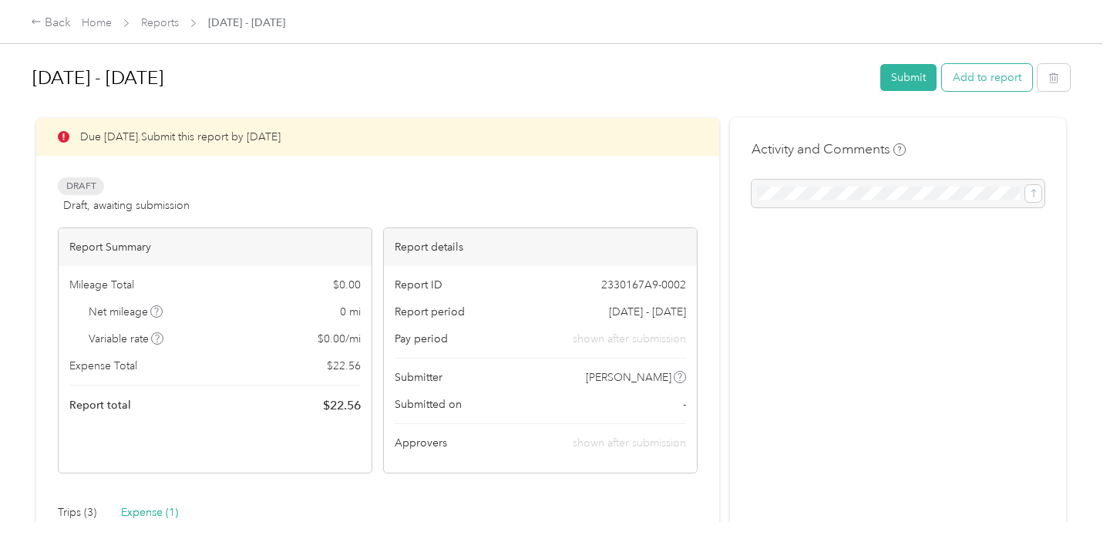
click at [1007, 86] on button "Add to report" at bounding box center [987, 77] width 90 height 27
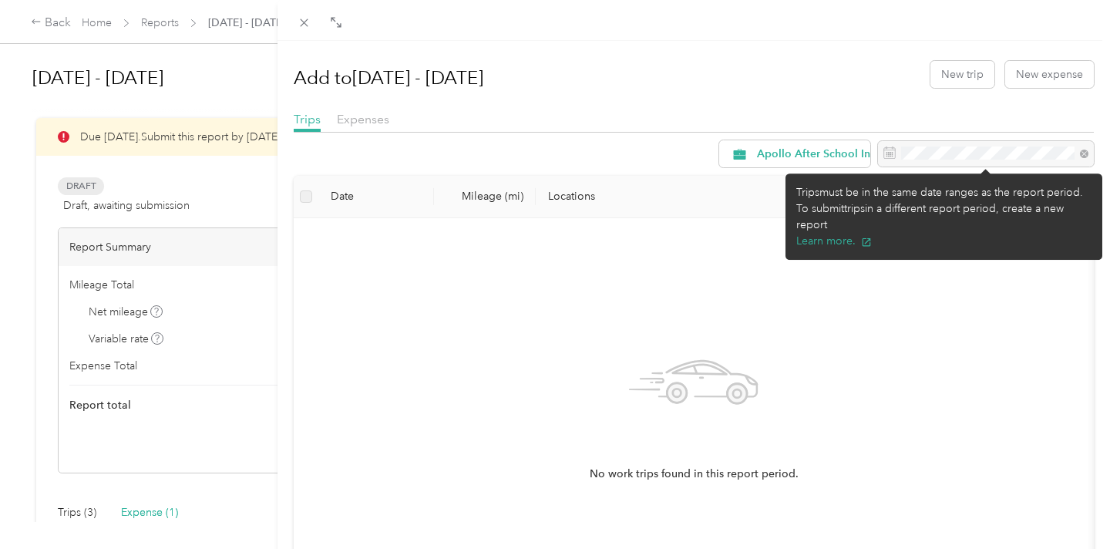
click at [946, 151] on div at bounding box center [986, 154] width 216 height 26
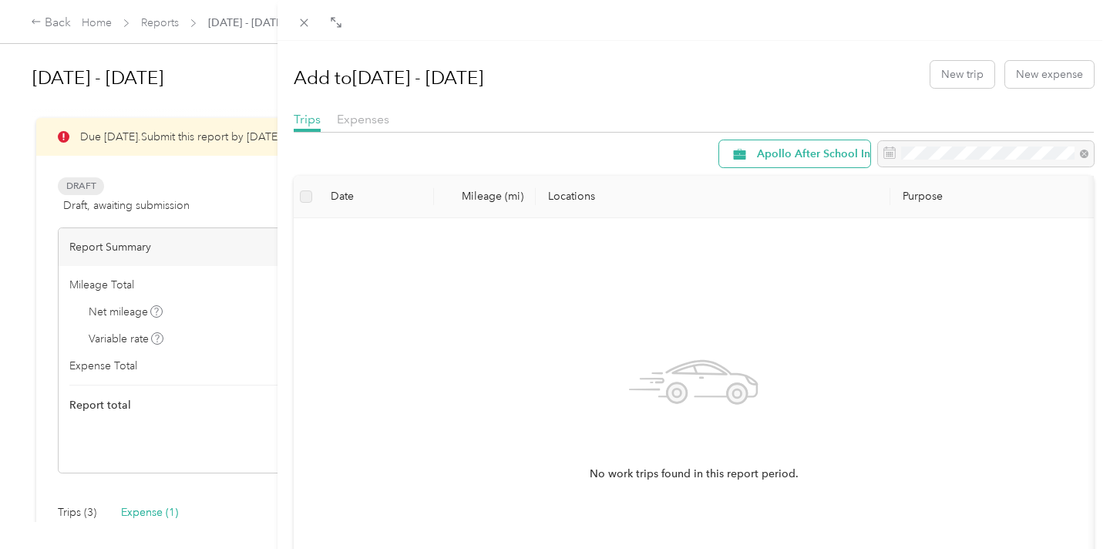
click at [831, 150] on span "Apollo After School Inc" at bounding box center [816, 154] width 119 height 11
click at [784, 262] on span "Chess Wizards Inc" at bounding box center [826, 263] width 138 height 16
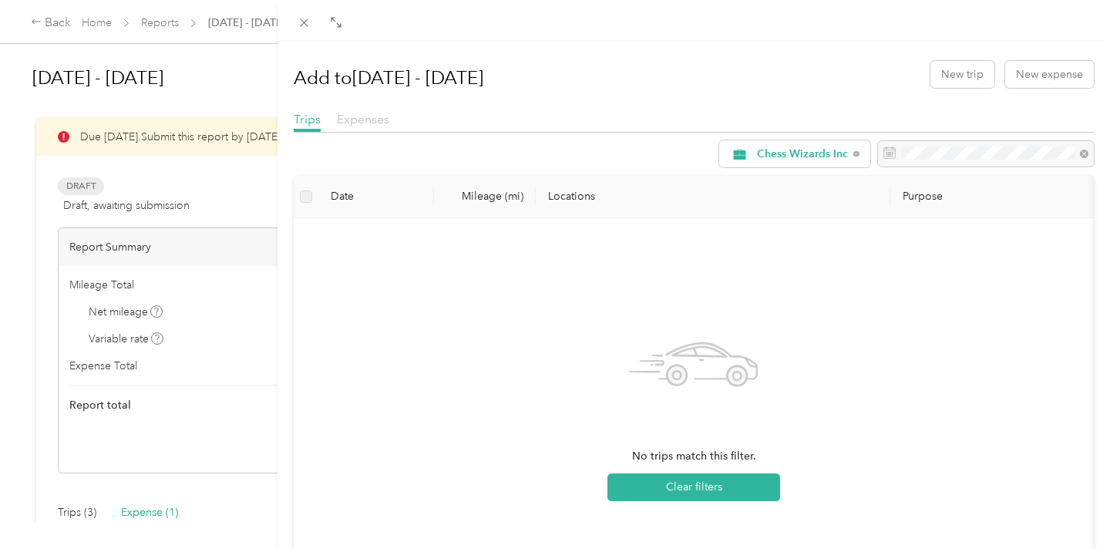
click at [372, 117] on span "Expenses" at bounding box center [363, 119] width 52 height 15
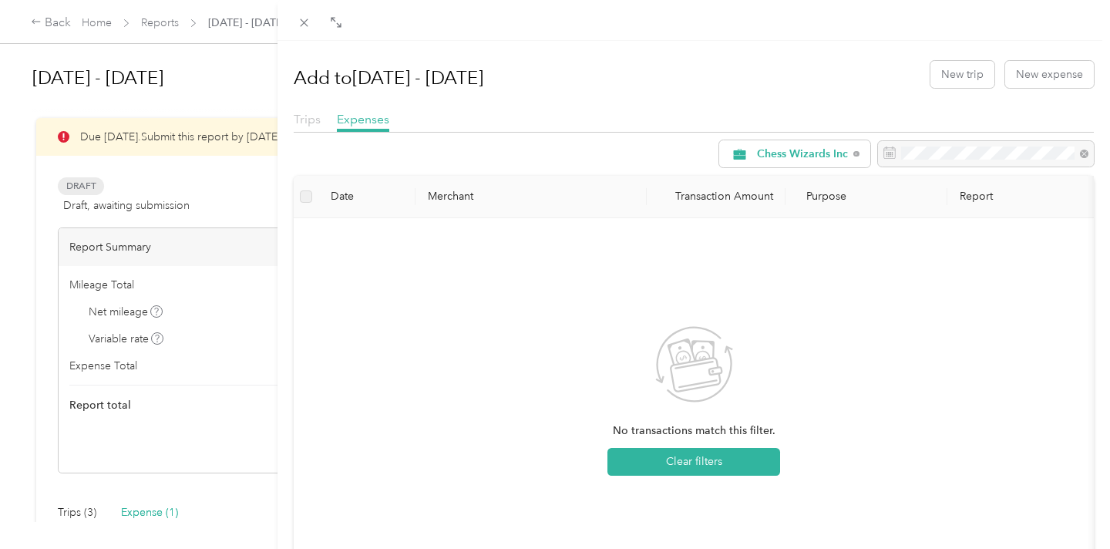
click at [303, 121] on span "Trips" at bounding box center [307, 119] width 27 height 15
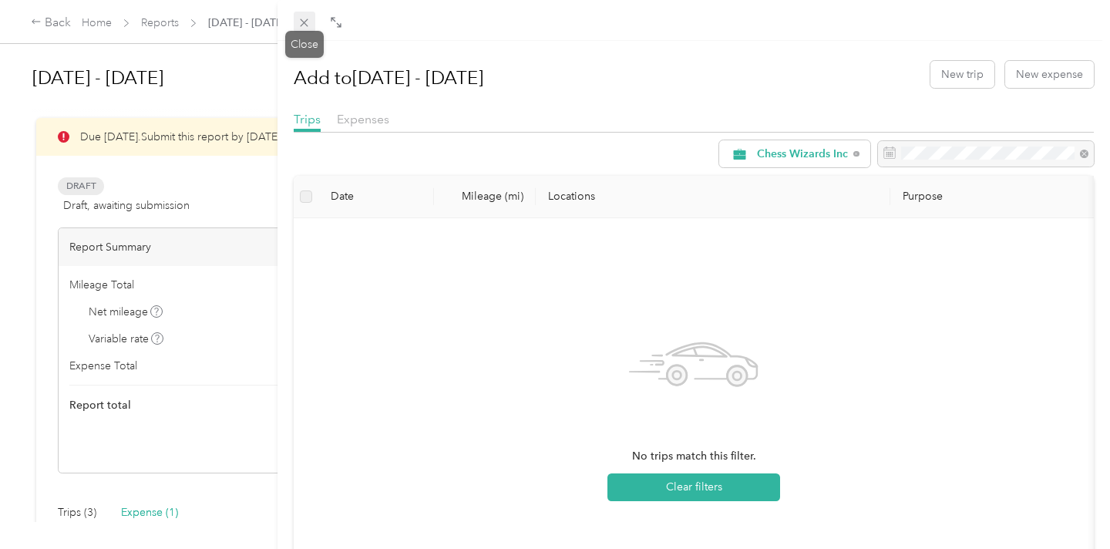
click at [303, 22] on icon at bounding box center [305, 23] width 8 height 8
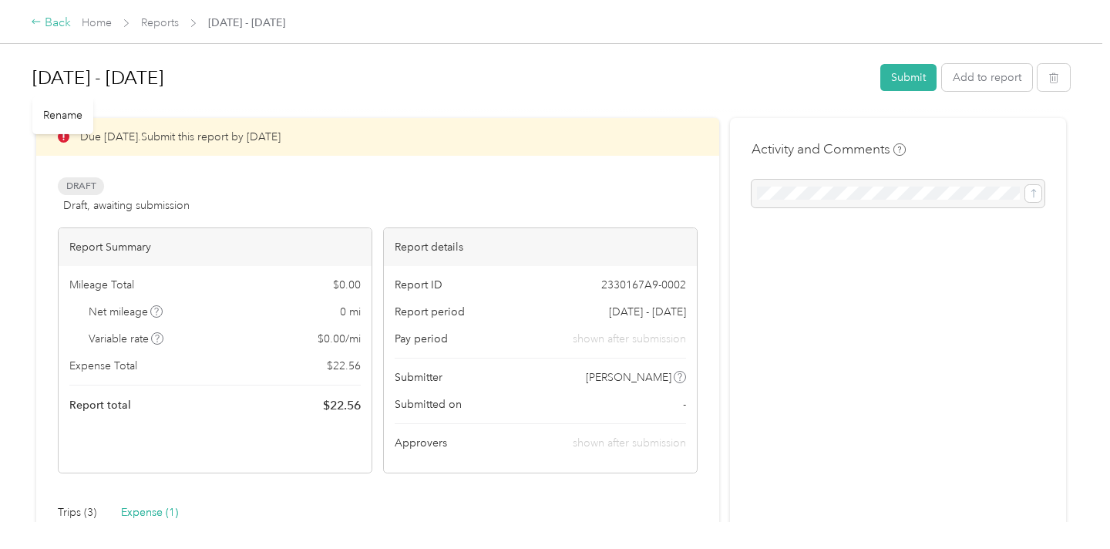
click at [51, 21] on div "Back" at bounding box center [51, 23] width 40 height 19
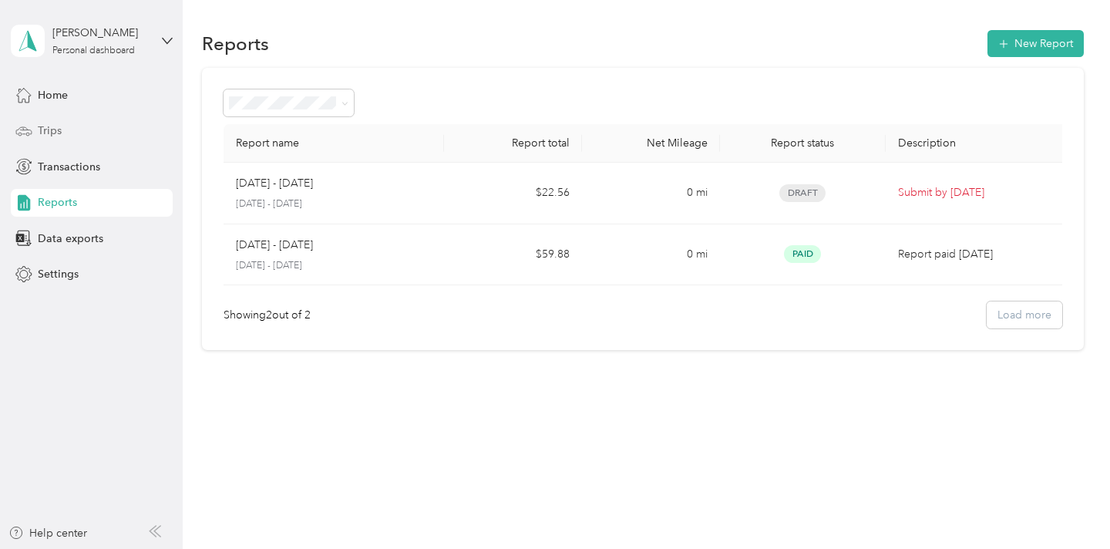
click at [52, 133] on span "Trips" at bounding box center [50, 131] width 24 height 16
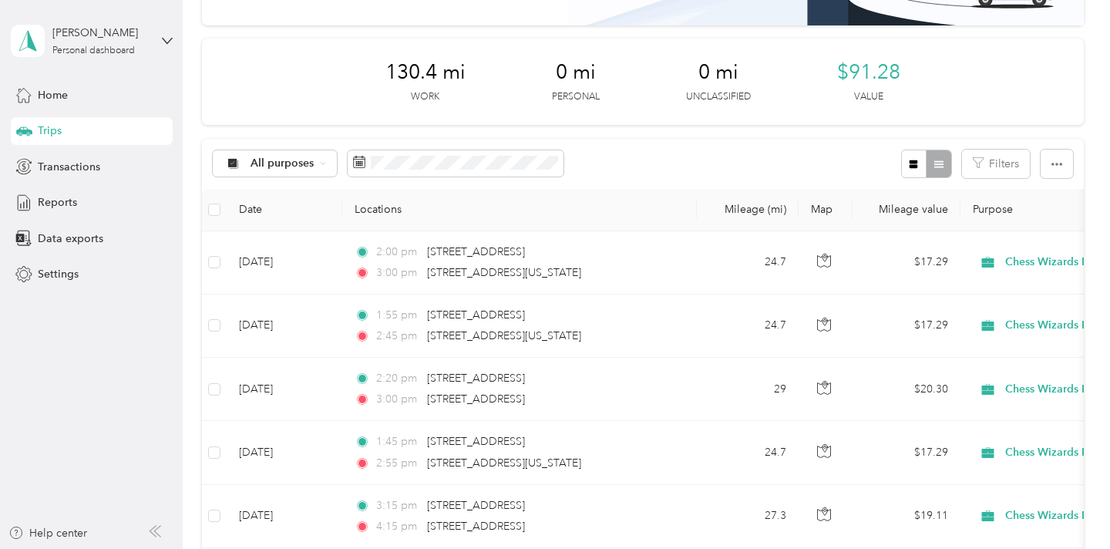
scroll to position [175, 0]
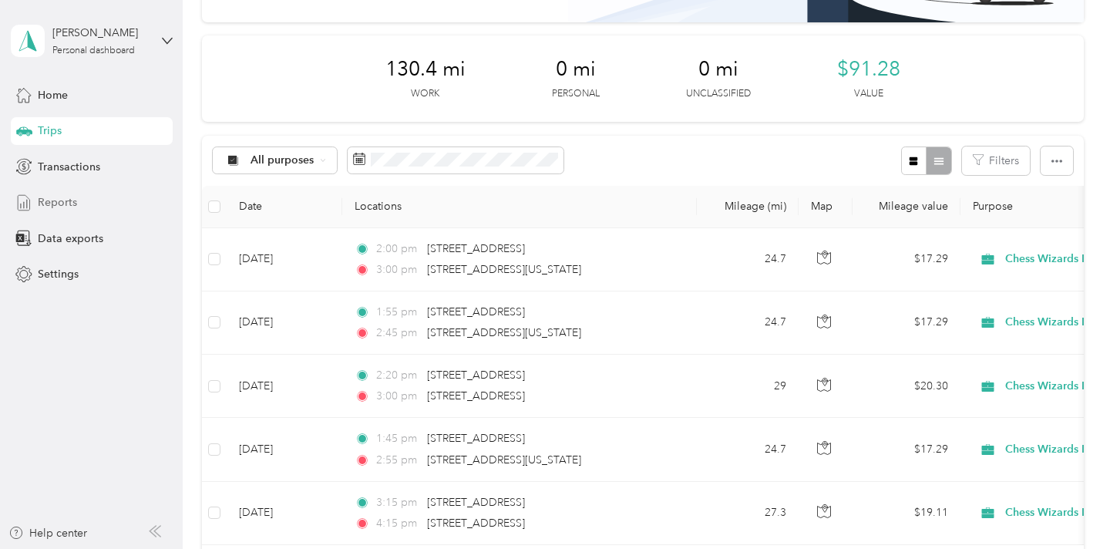
click at [59, 209] on span "Reports" at bounding box center [57, 202] width 39 height 16
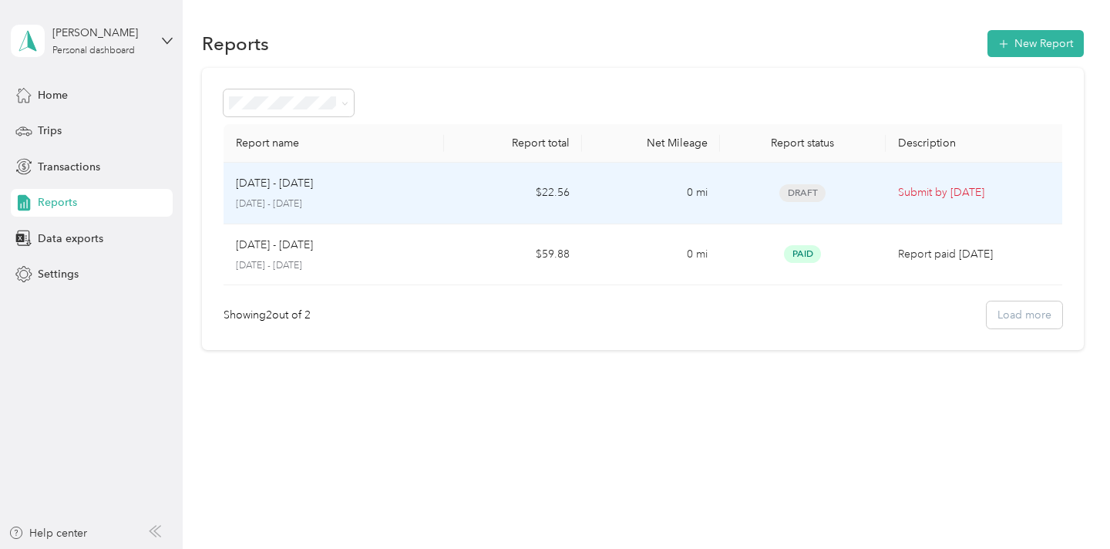
click at [348, 195] on div "[DATE] - [DATE] [DATE] - [DATE]" at bounding box center [334, 193] width 196 height 36
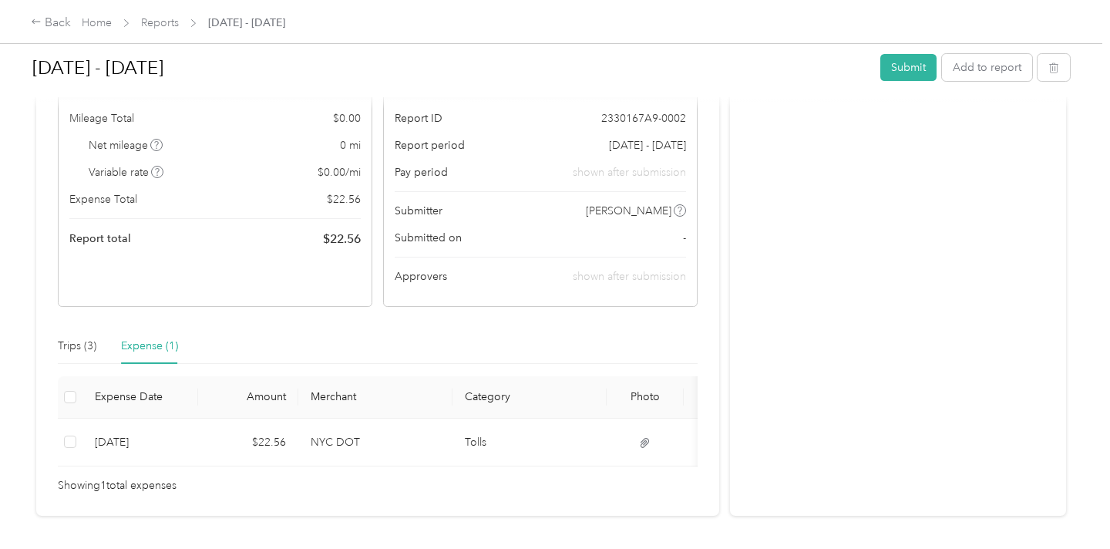
scroll to position [214, 0]
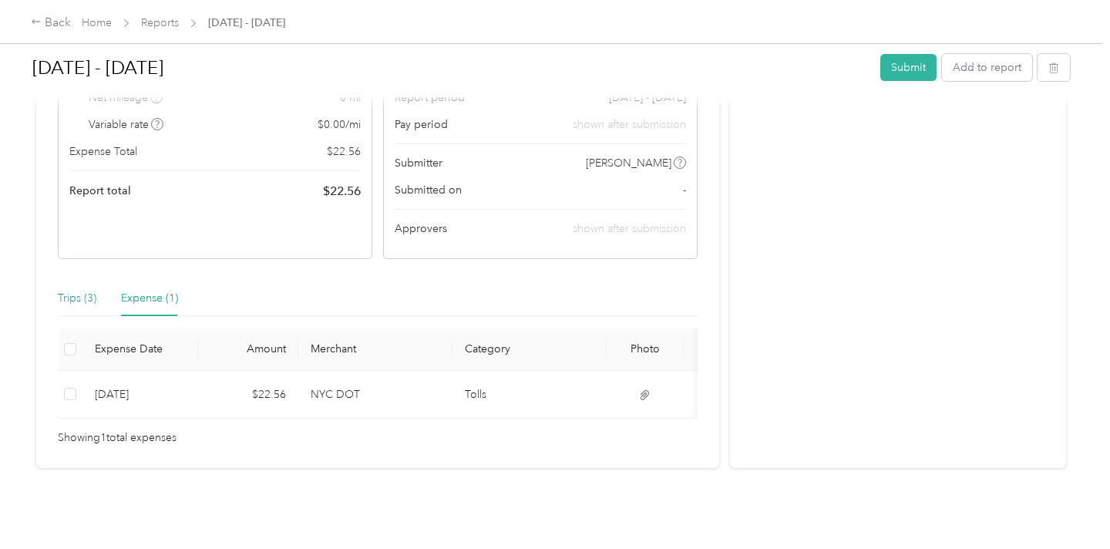
click at [65, 294] on div "Trips (3)" at bounding box center [77, 298] width 39 height 17
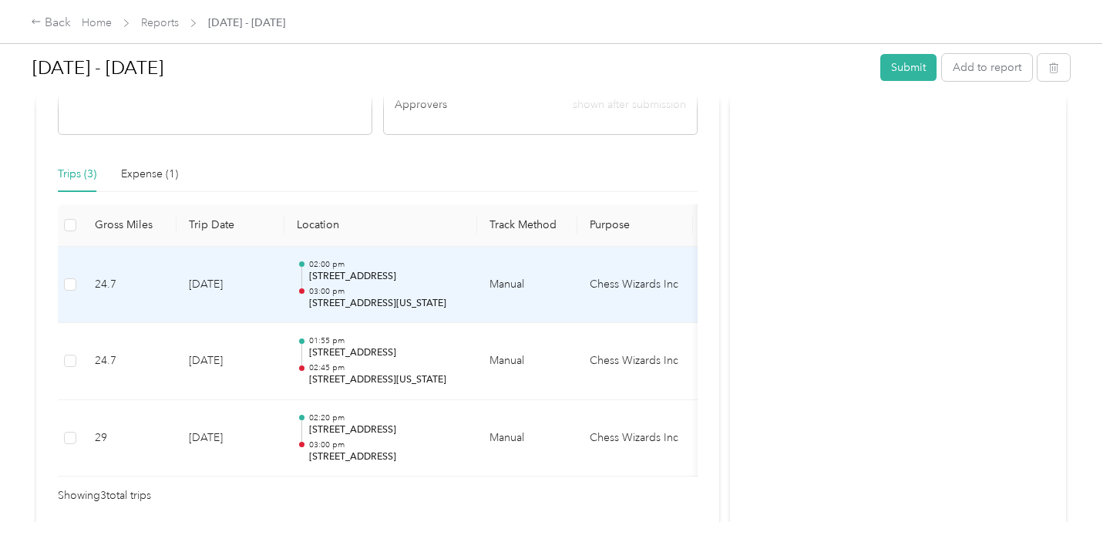
scroll to position [0, 0]
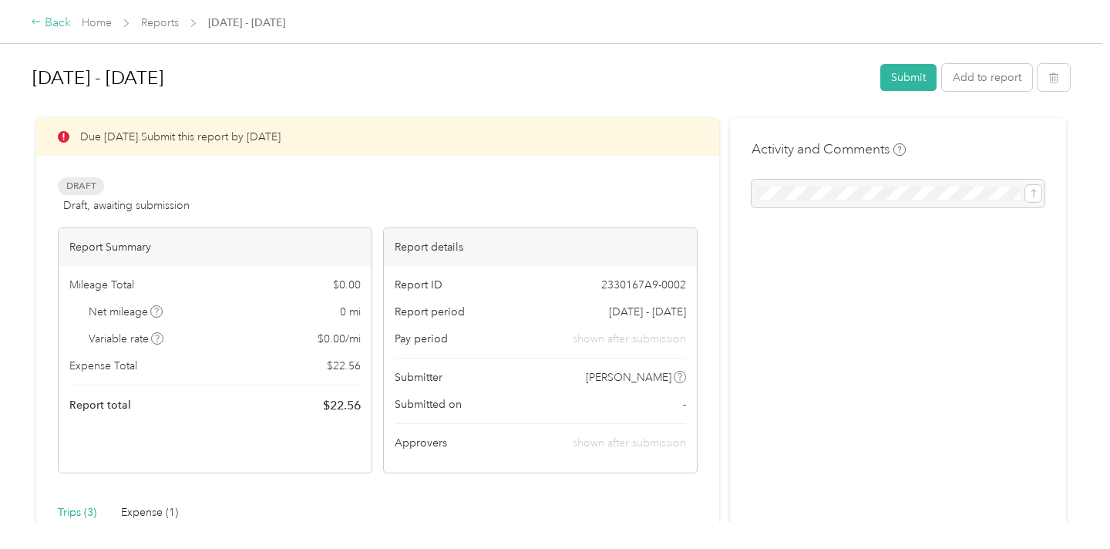
click at [45, 25] on div "Back" at bounding box center [51, 23] width 40 height 19
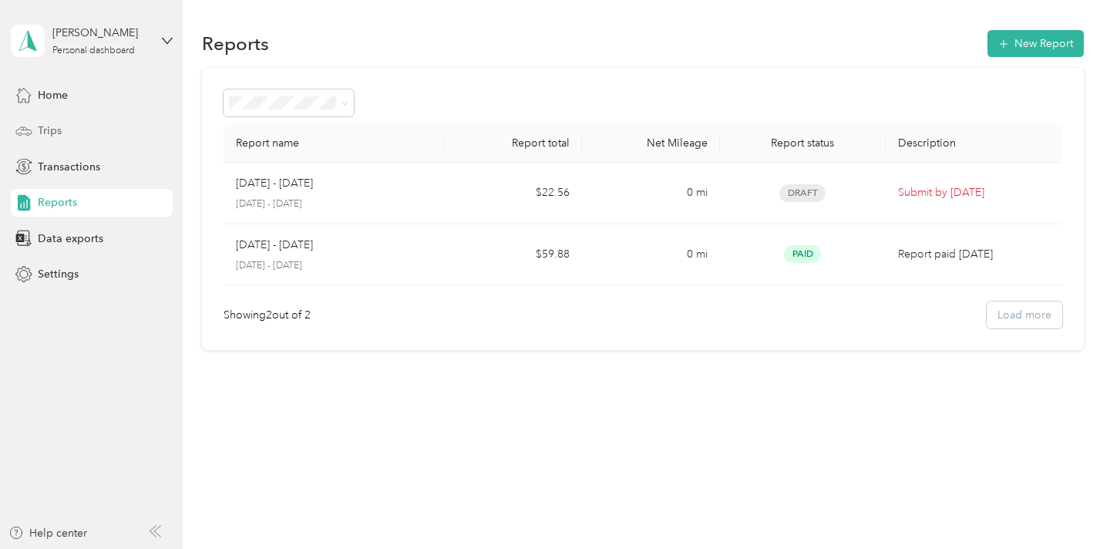
click at [52, 131] on span "Trips" at bounding box center [50, 131] width 24 height 16
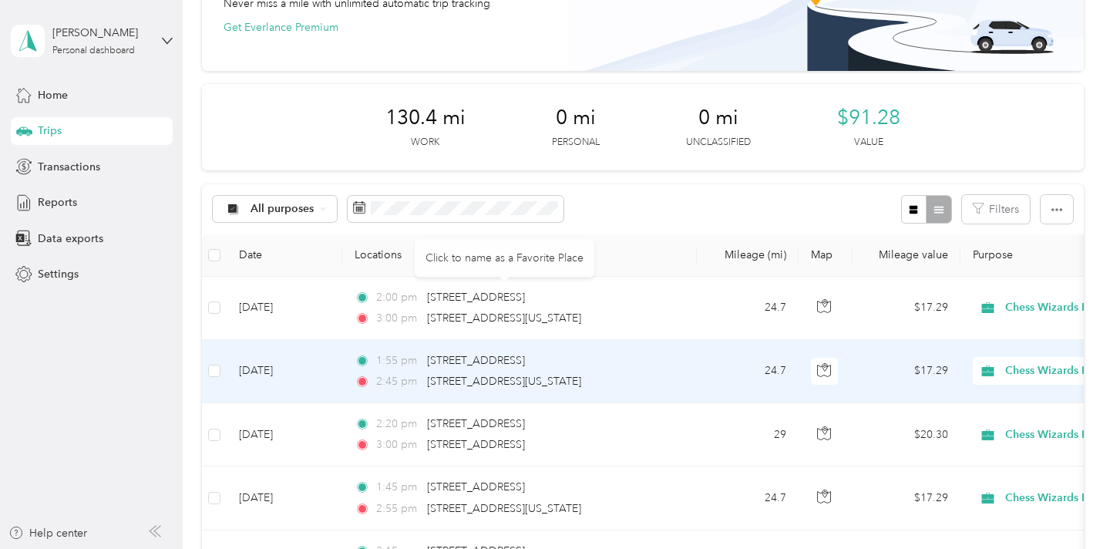
scroll to position [278, 0]
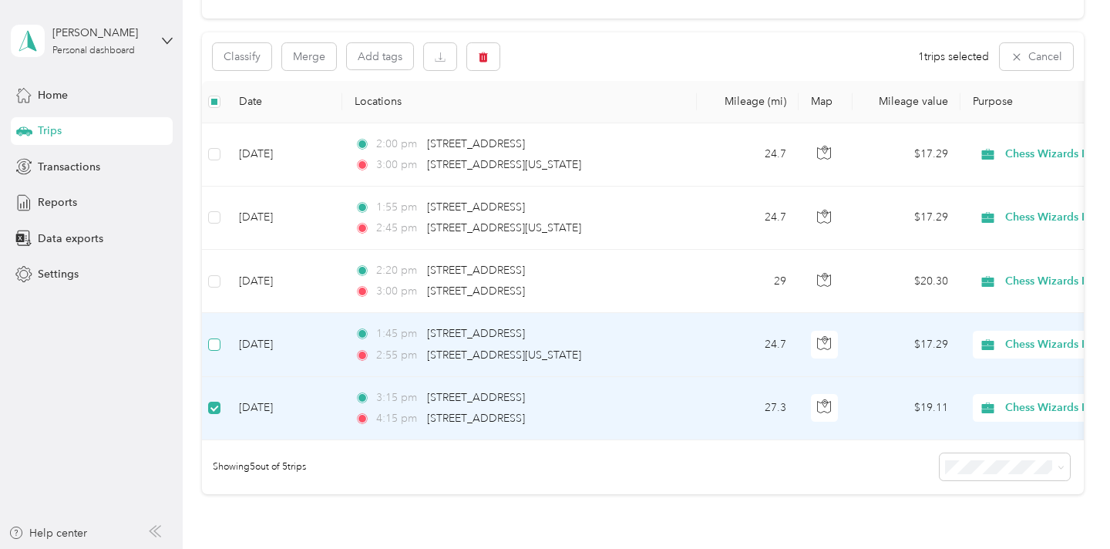
click at [214, 350] on label at bounding box center [214, 344] width 12 height 17
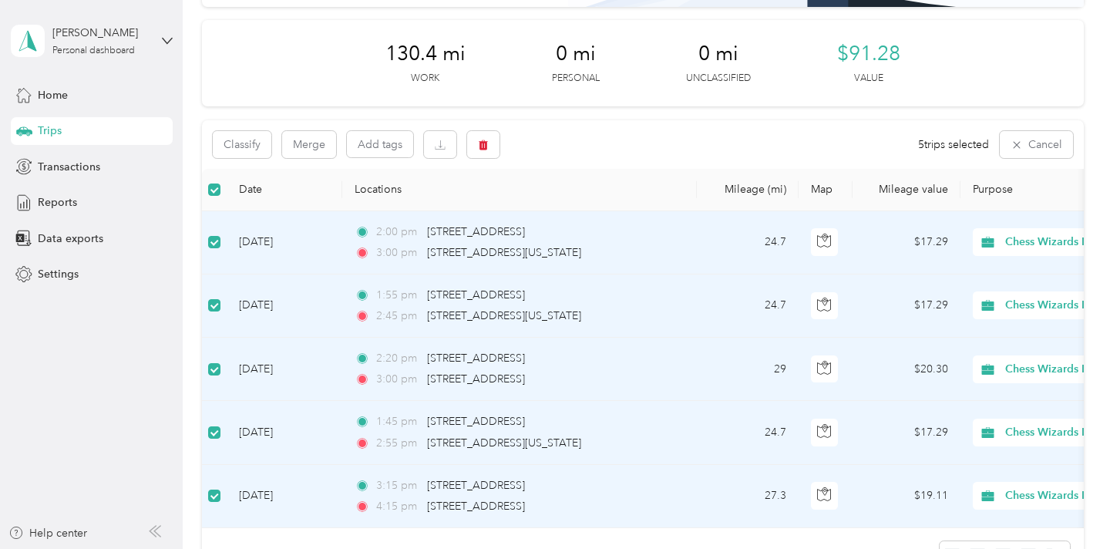
scroll to position [202, 0]
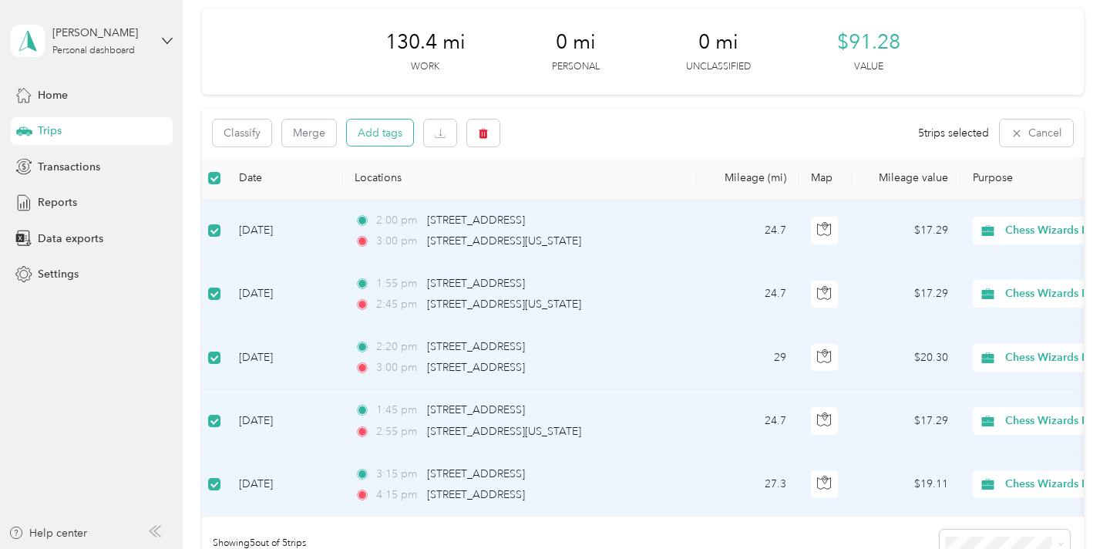
click at [402, 129] on button "Add tags" at bounding box center [380, 132] width 66 height 26
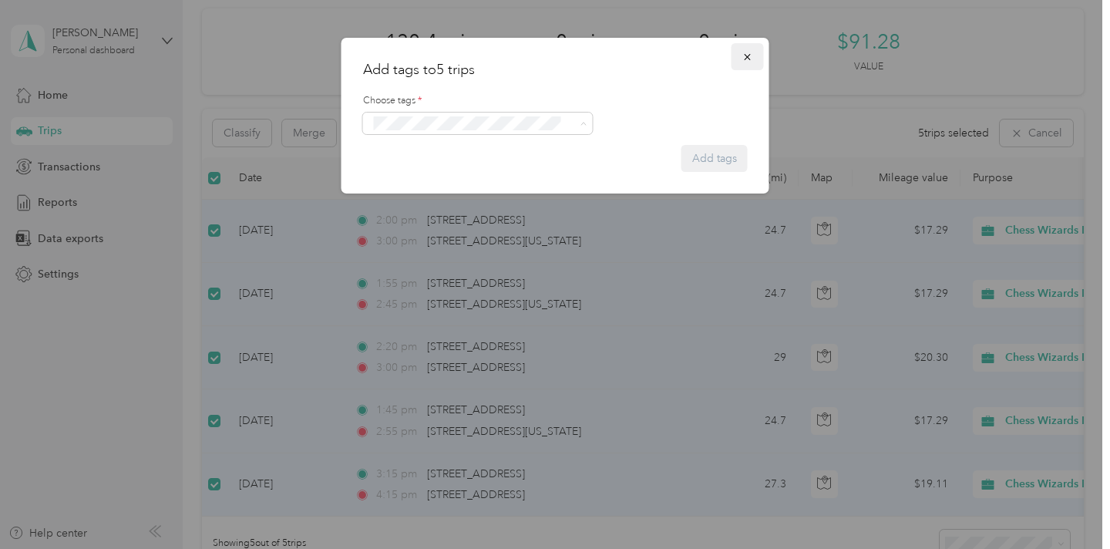
click at [756, 60] on button "button" at bounding box center [748, 56] width 32 height 27
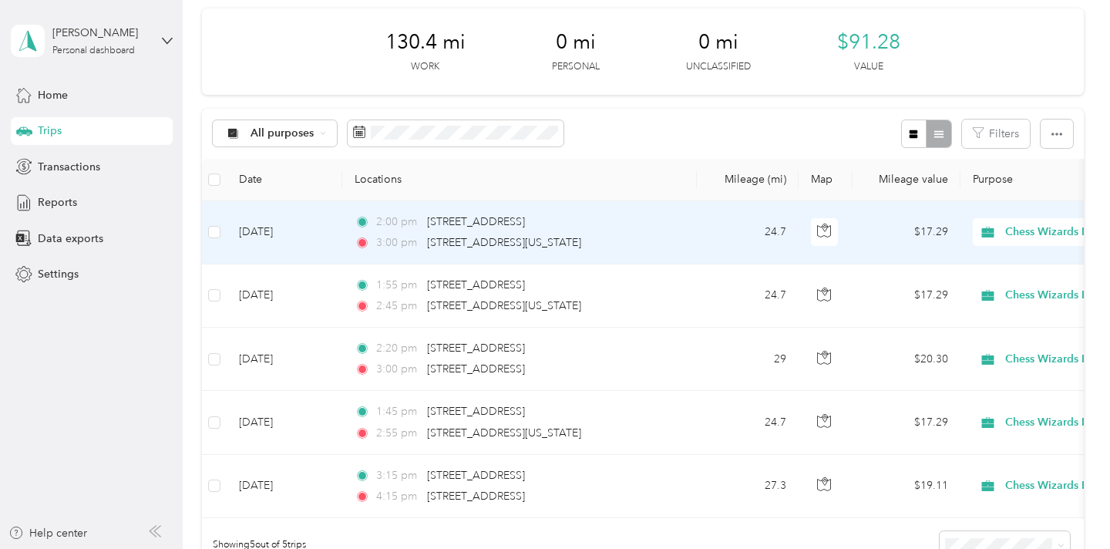
click at [607, 217] on div "2:00 pm [STREET_ADDRESS]" at bounding box center [517, 222] width 324 height 17
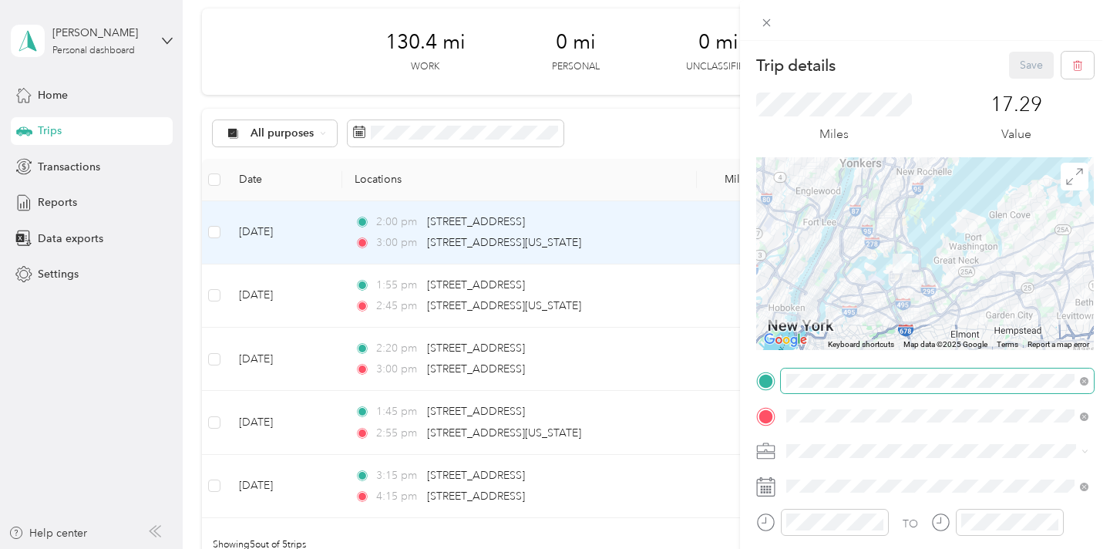
scroll to position [270, 0]
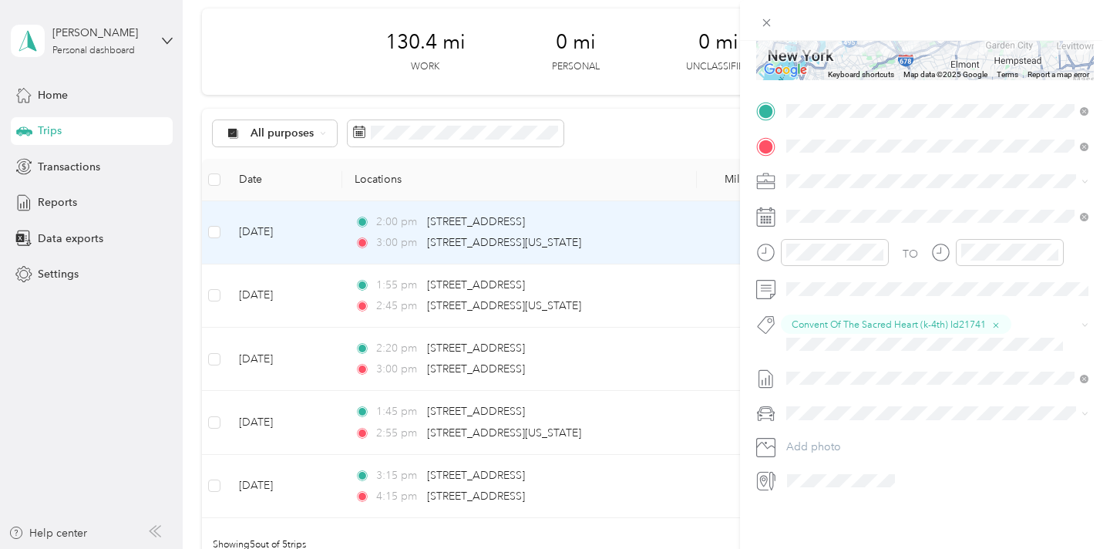
click at [493, 301] on div "Trip details Save This trip cannot be edited because it is either under review,…" at bounding box center [555, 274] width 1110 height 549
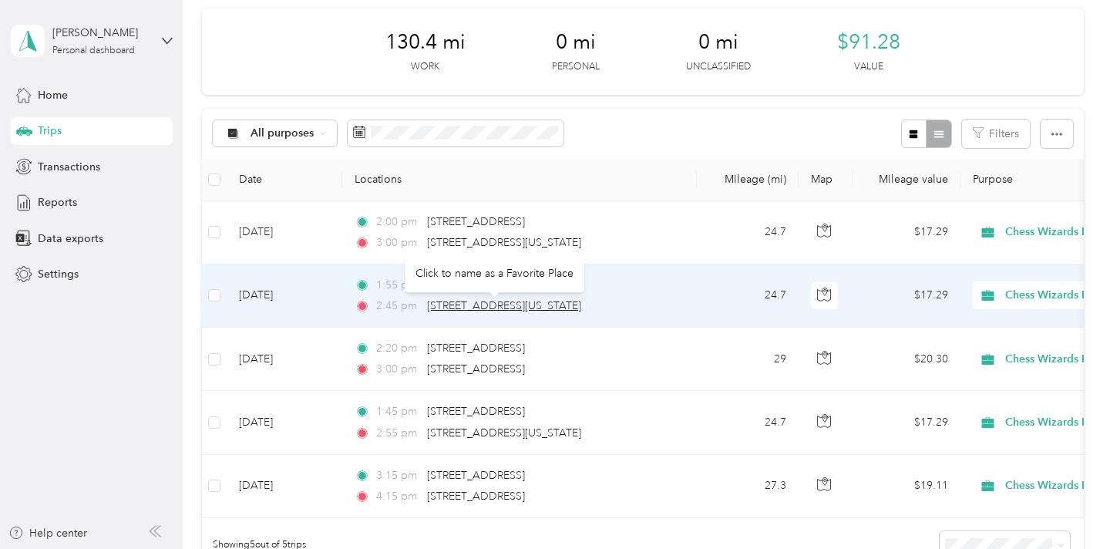
click at [513, 300] on span "[STREET_ADDRESS][US_STATE]" at bounding box center [504, 305] width 154 height 13
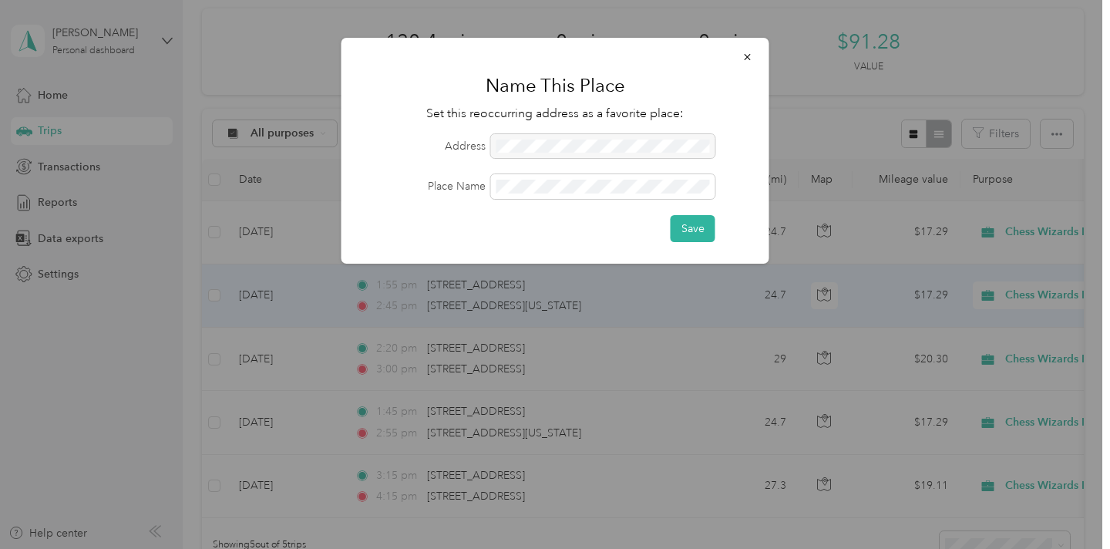
click at [634, 305] on div at bounding box center [555, 274] width 1110 height 549
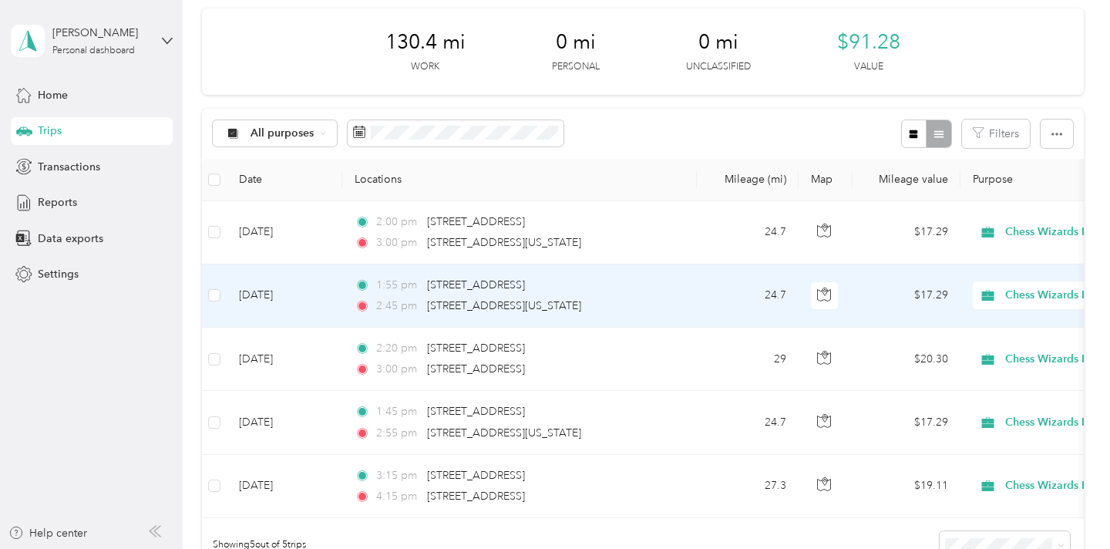
click at [624, 308] on div "2:45 pm [STREET_ADDRESS][US_STATE]" at bounding box center [517, 306] width 324 height 17
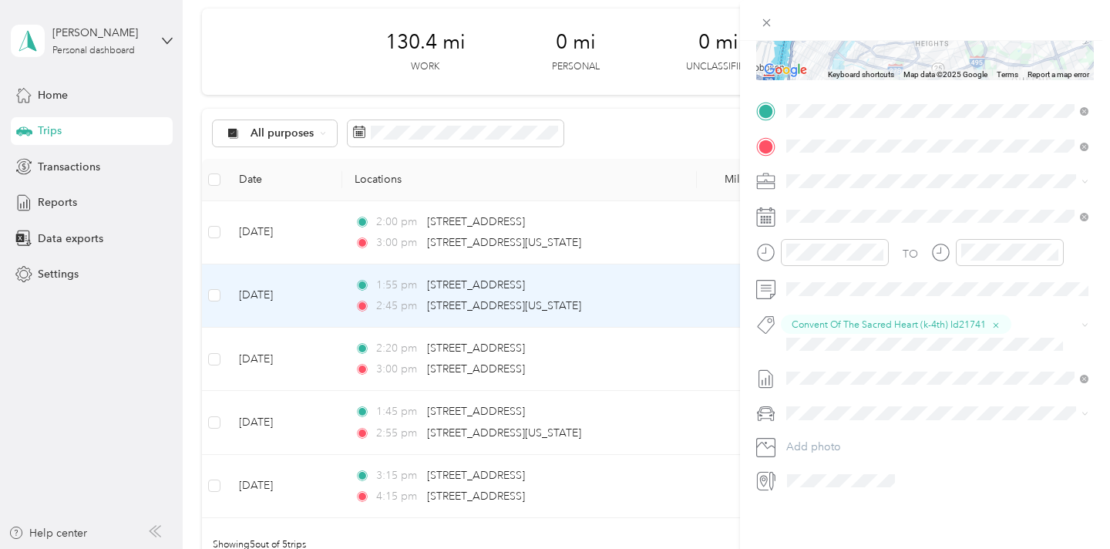
scroll to position [268, 0]
click at [631, 354] on div "Trip details Save This trip cannot be edited because it is either under review,…" at bounding box center [555, 274] width 1110 height 549
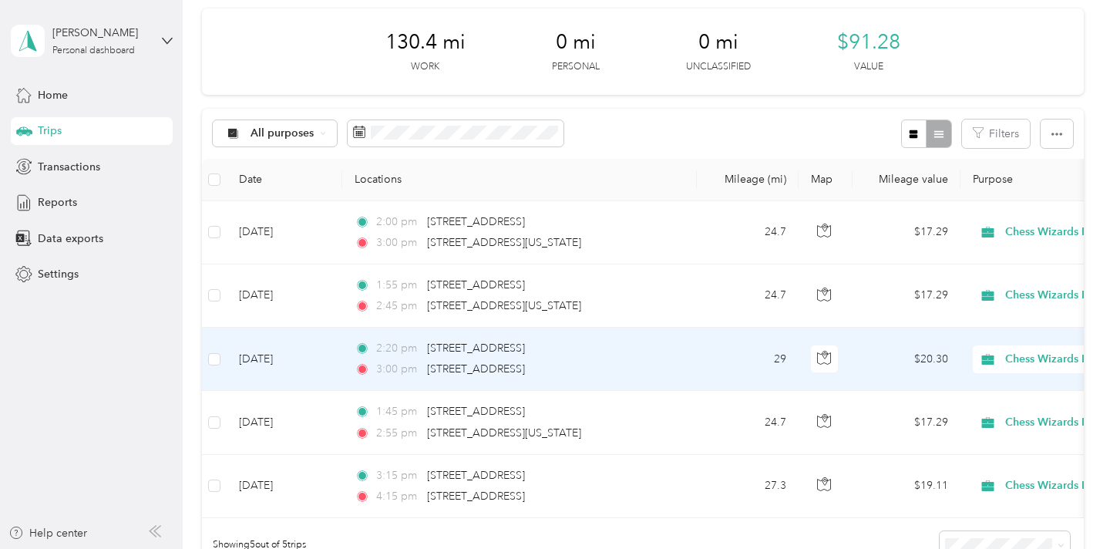
click at [660, 357] on div "2:20 pm [STREET_ADDRESS] 3:00 pm [STREET_ADDRESS]" at bounding box center [517, 359] width 324 height 38
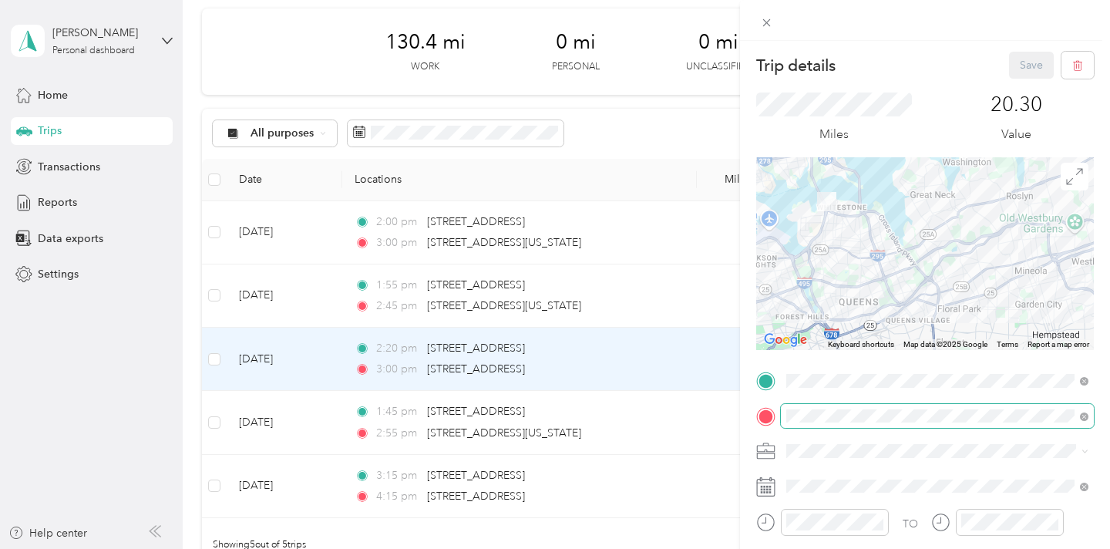
scroll to position [270, 0]
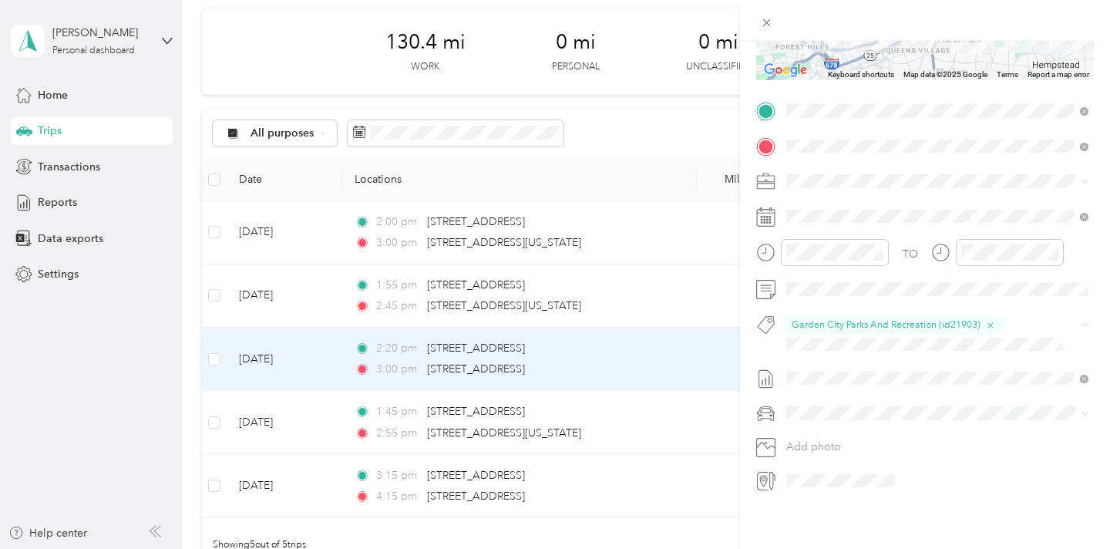
click at [646, 423] on div "Trip details Save This trip cannot be edited because it is either under review,…" at bounding box center [555, 274] width 1110 height 549
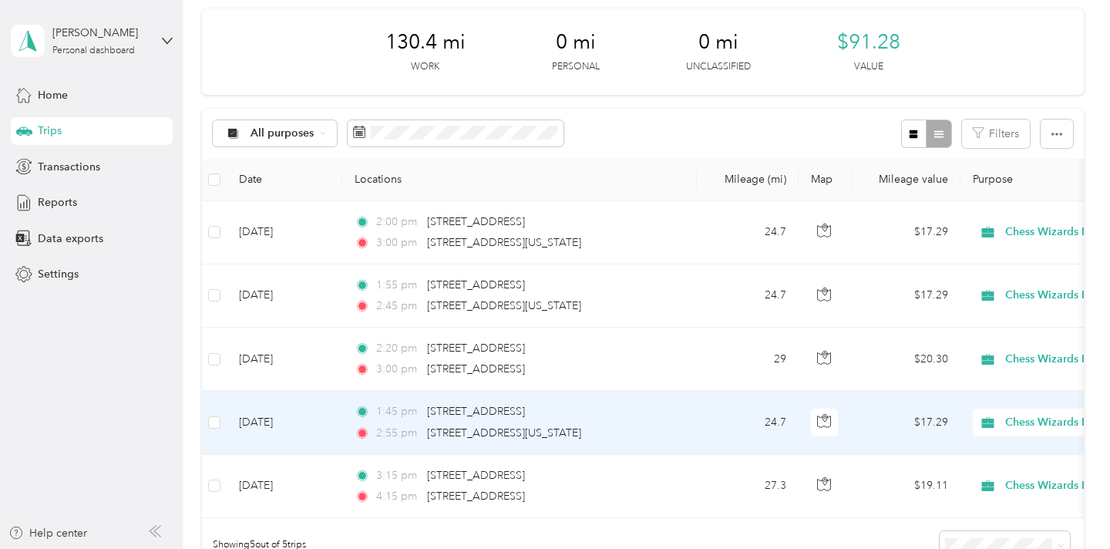
click at [642, 434] on div "2:55 pm [STREET_ADDRESS][US_STATE]" at bounding box center [517, 433] width 324 height 17
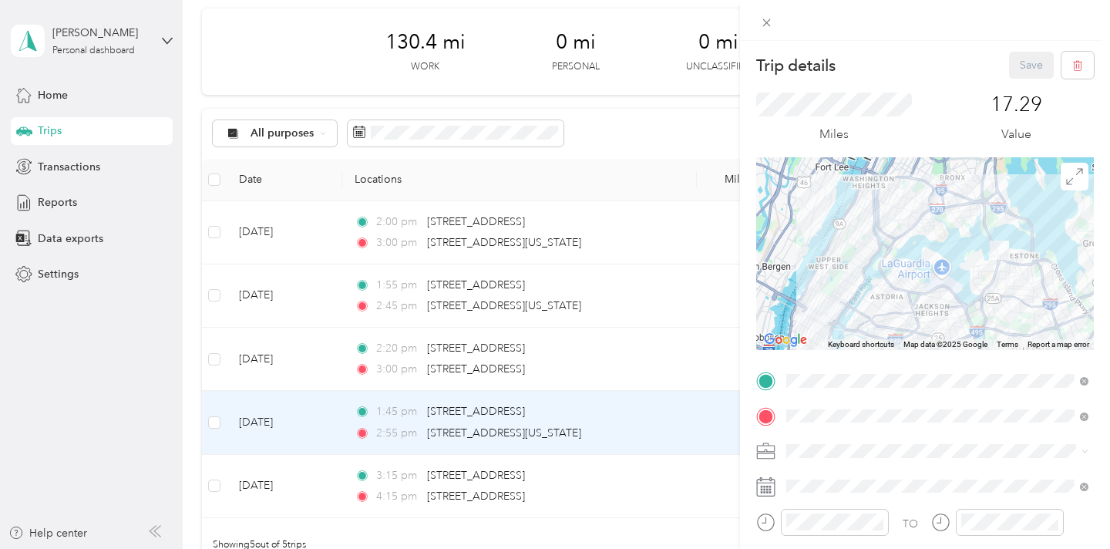
scroll to position [270, 0]
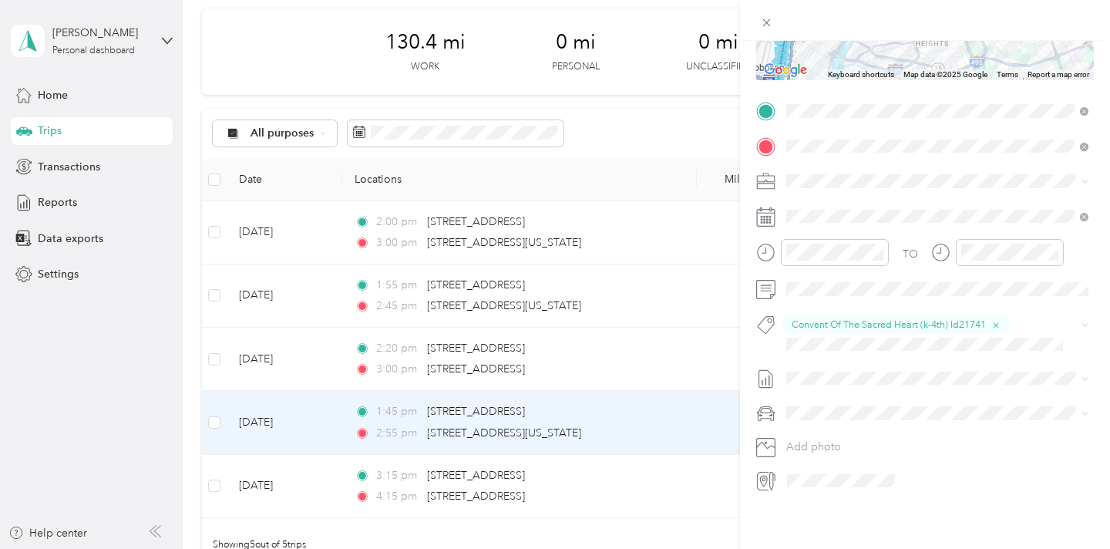
click at [669, 473] on div "Trip details Save This trip cannot be edited because it is either under review,…" at bounding box center [555, 274] width 1110 height 549
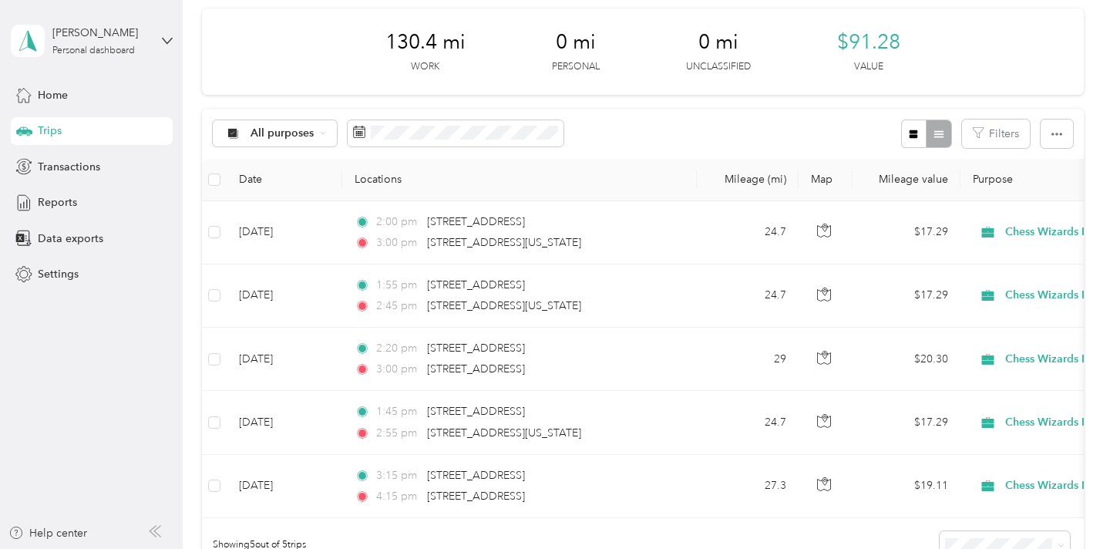
click at [655, 483] on div "3:15 pm [STREET_ADDRESS] 4:15 pm [STREET_ADDRESS]" at bounding box center [517, 486] width 324 height 38
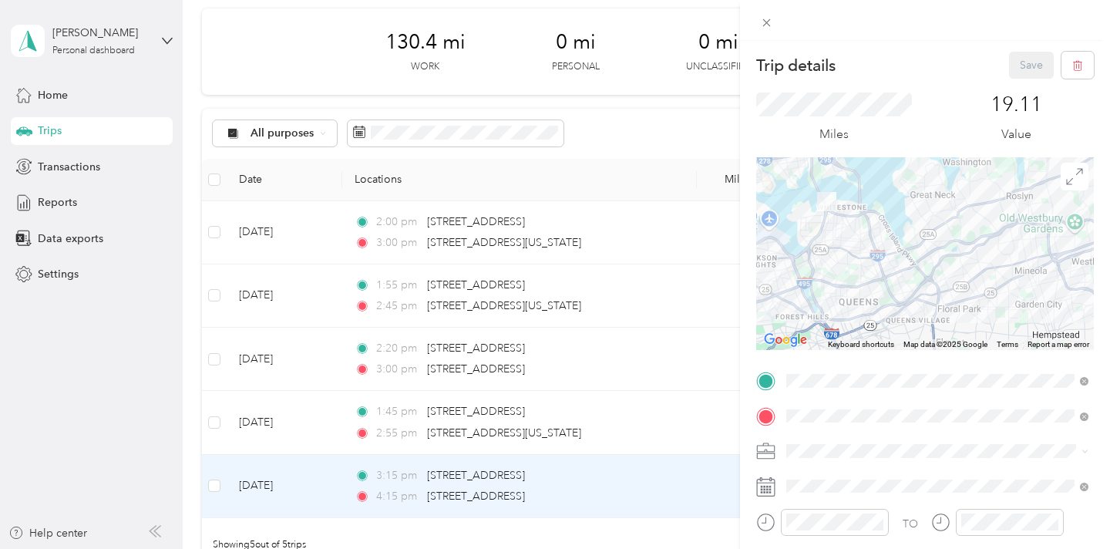
click at [42, 209] on div "Trip details Save This trip cannot be edited because it is either under review,…" at bounding box center [555, 274] width 1110 height 549
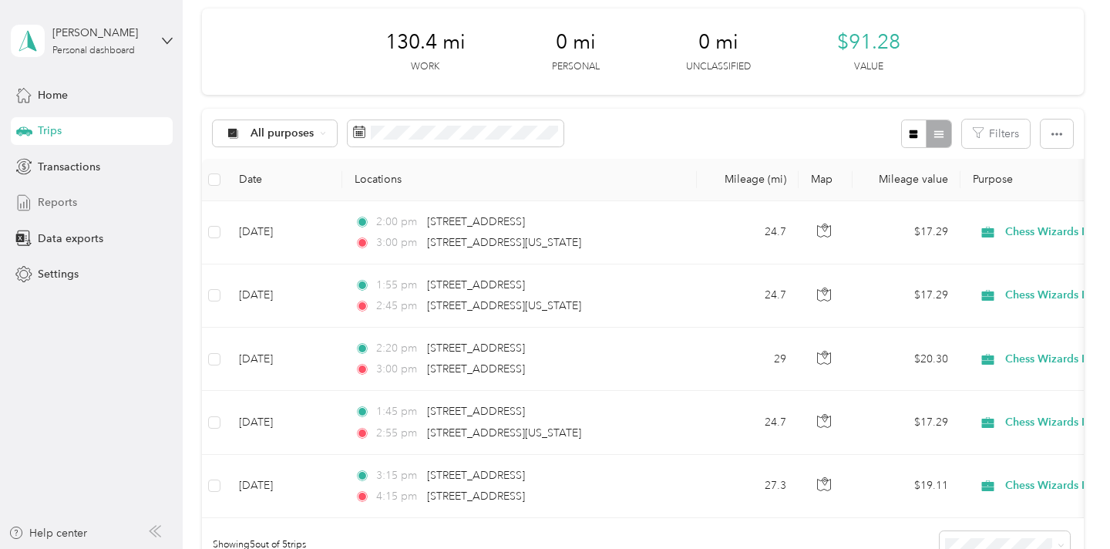
click at [51, 203] on span "Reports" at bounding box center [57, 202] width 39 height 16
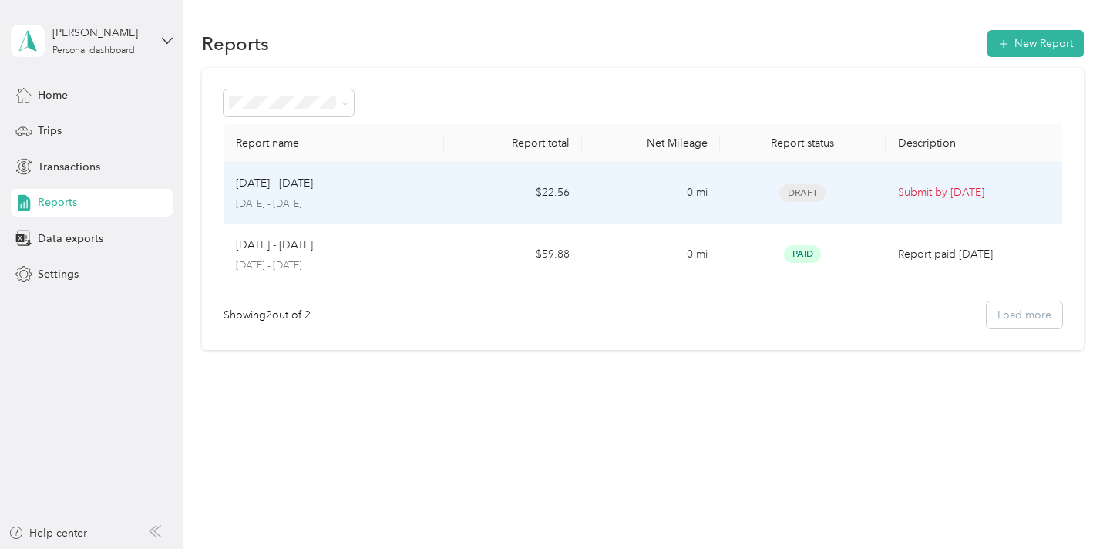
click at [313, 190] on p "[DATE] - [DATE]" at bounding box center [274, 183] width 77 height 17
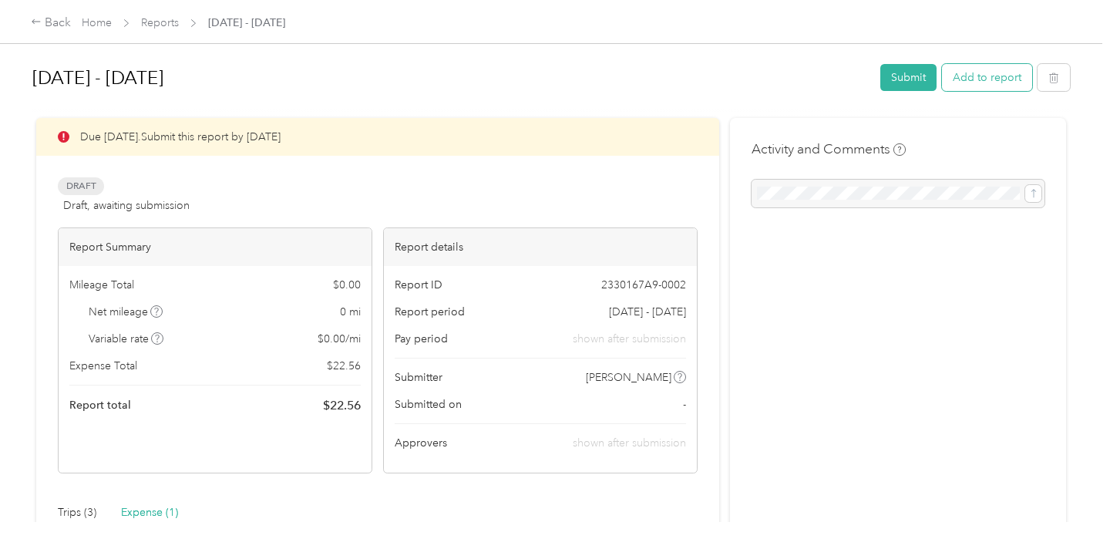
click at [1000, 68] on button "Add to report" at bounding box center [987, 77] width 90 height 27
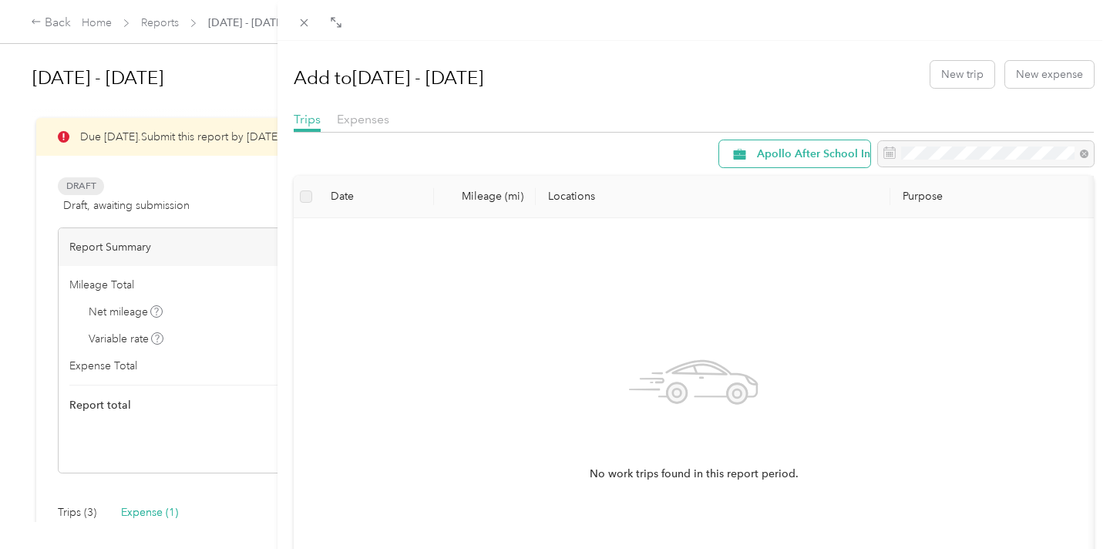
click at [820, 144] on div "Apollo After School Inc" at bounding box center [794, 153] width 151 height 27
click at [785, 261] on span "Chess Wizards Inc" at bounding box center [826, 261] width 138 height 16
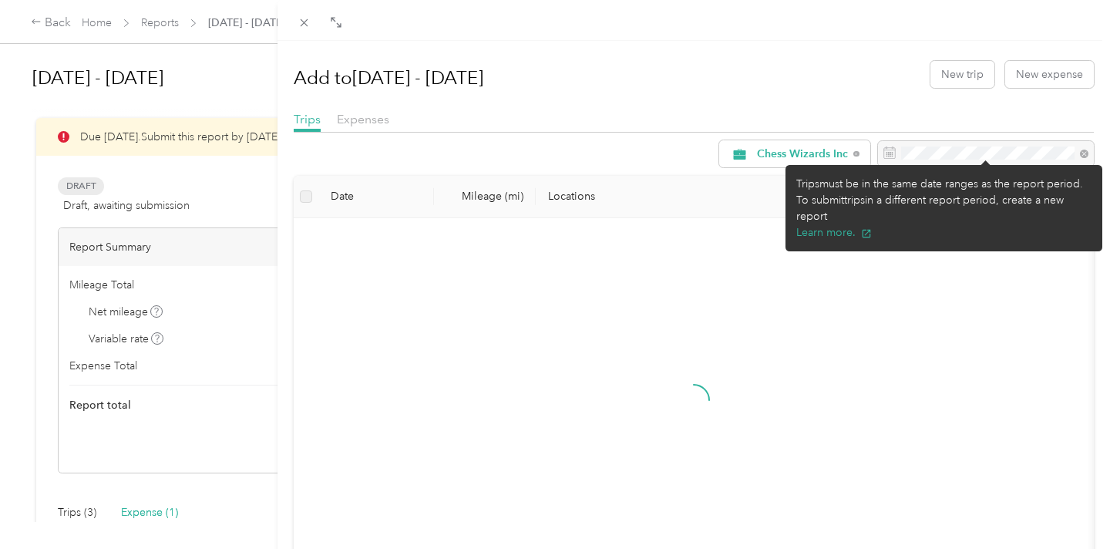
click at [938, 153] on div at bounding box center [986, 154] width 216 height 26
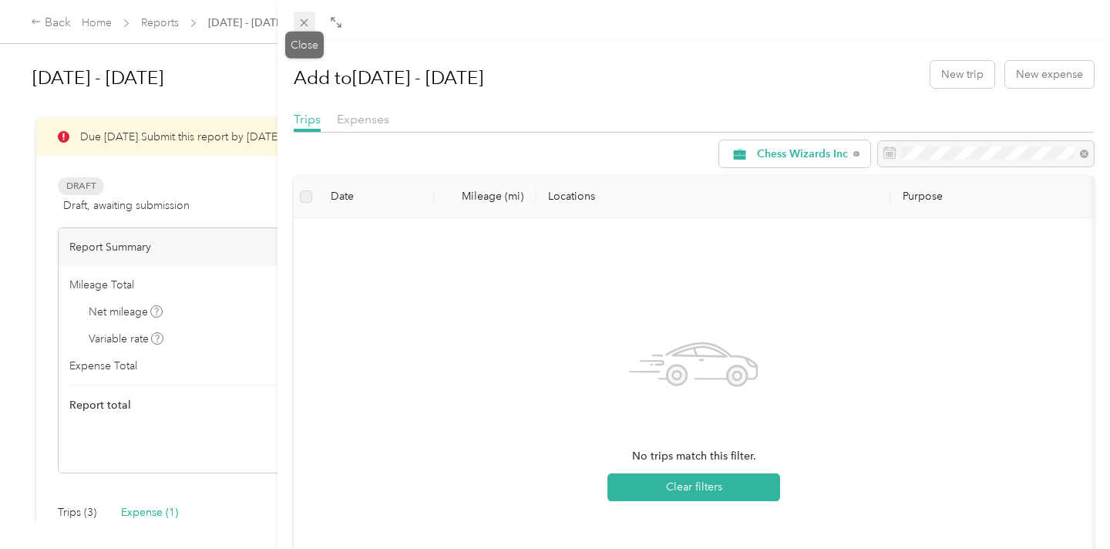
click at [306, 19] on icon at bounding box center [304, 22] width 13 height 13
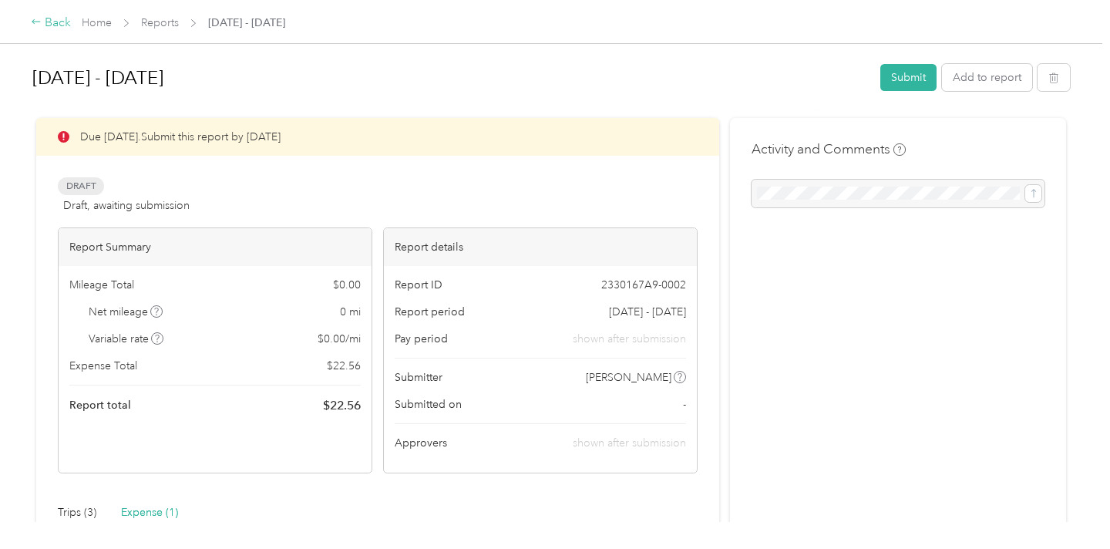
click at [59, 18] on div "Back" at bounding box center [51, 23] width 40 height 19
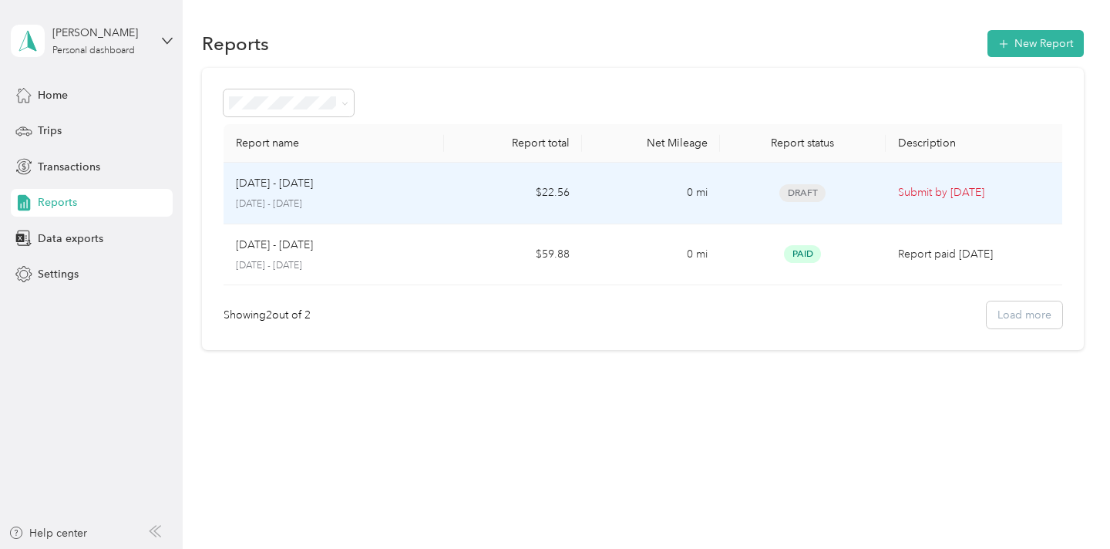
click at [453, 192] on td "$22.56" at bounding box center [513, 194] width 138 height 62
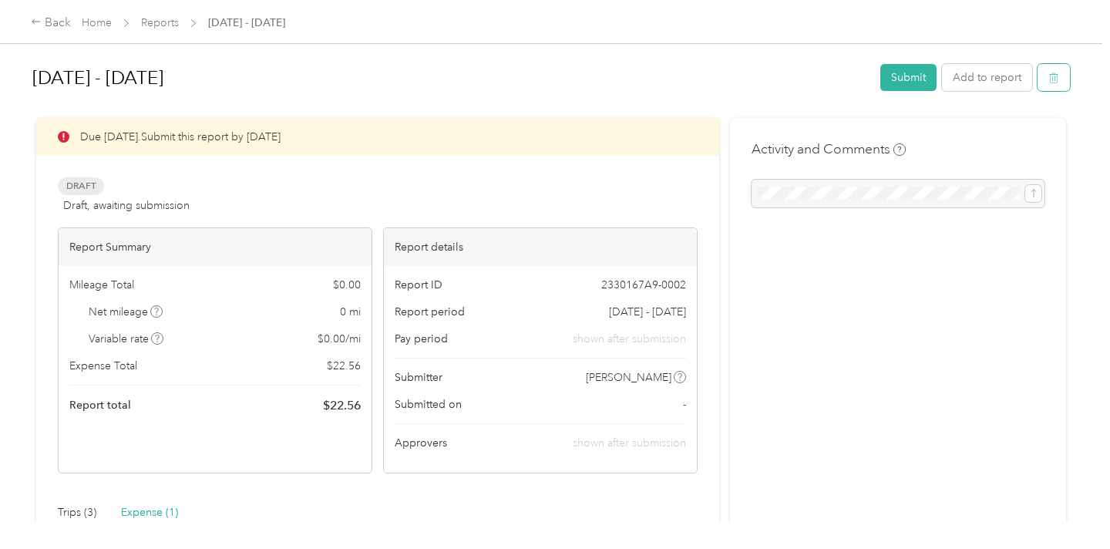
click at [1059, 80] on icon "button" at bounding box center [1053, 77] width 11 height 11
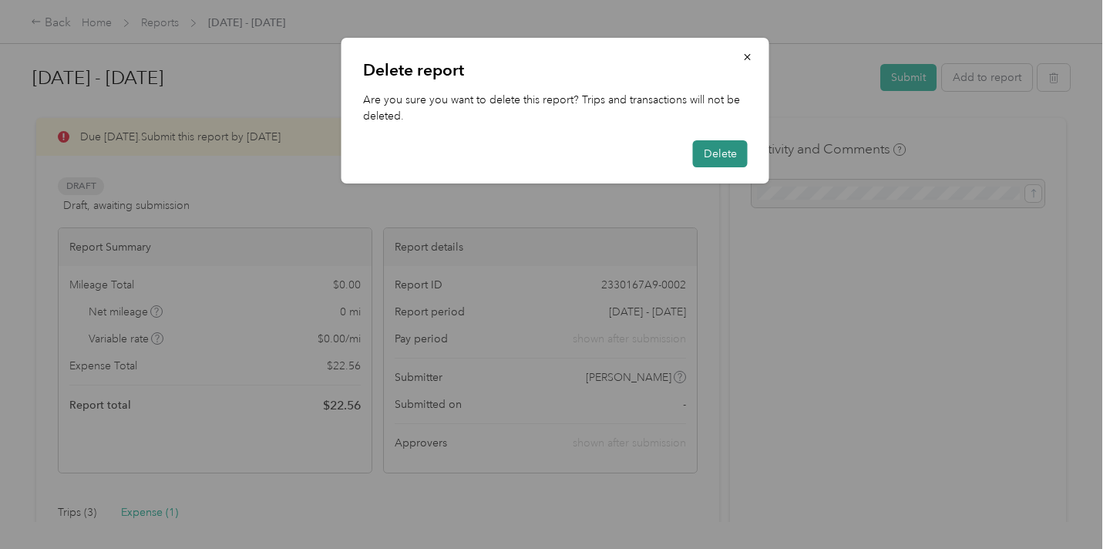
click at [722, 153] on button "Delete" at bounding box center [720, 153] width 55 height 27
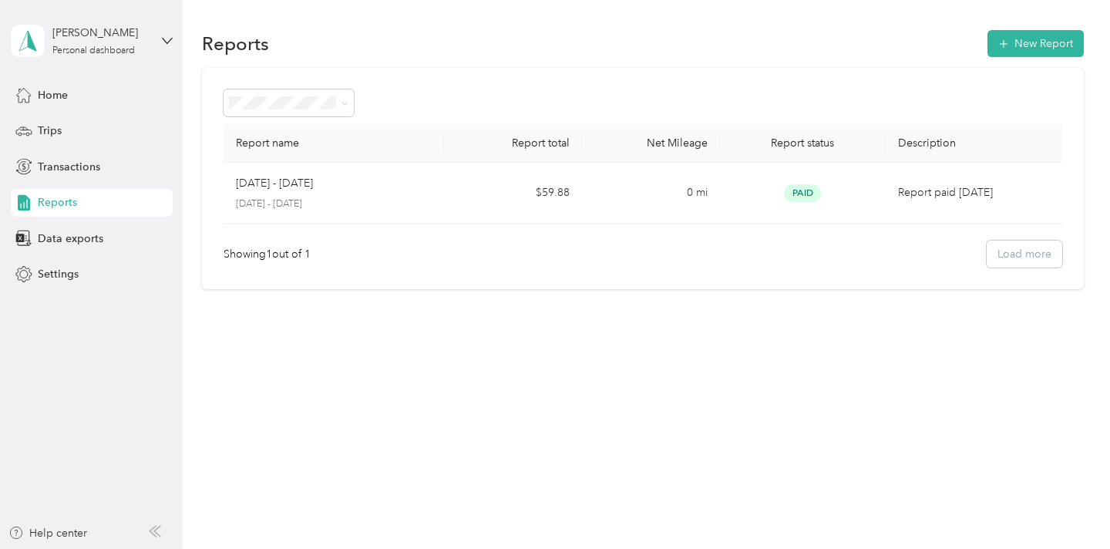
click at [1035, 57] on div "Reports New Report" at bounding box center [643, 43] width 882 height 32
click at [1038, 45] on button "New Report" at bounding box center [1036, 43] width 96 height 27
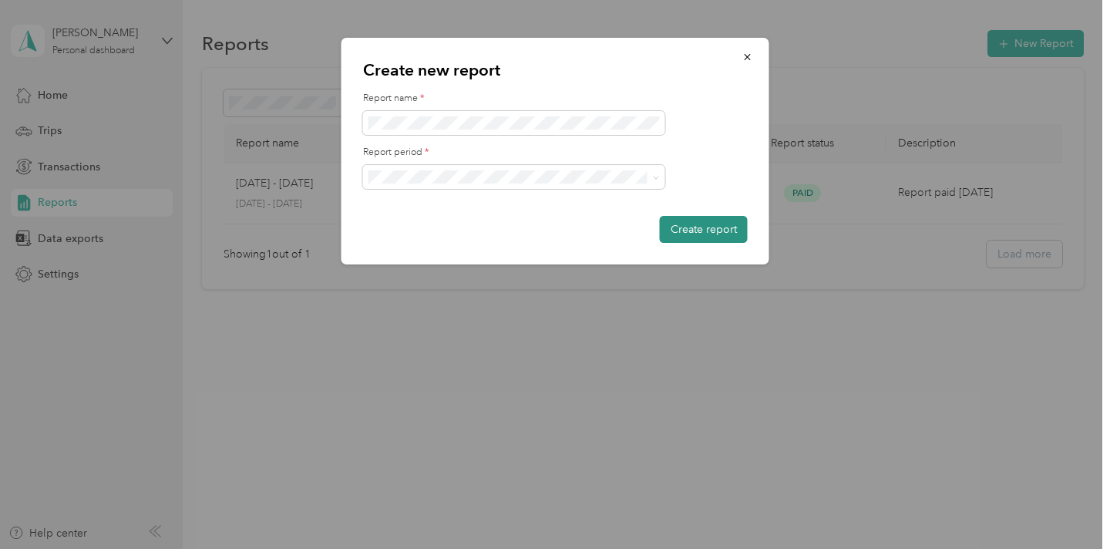
click at [677, 227] on button "Create report" at bounding box center [704, 229] width 88 height 27
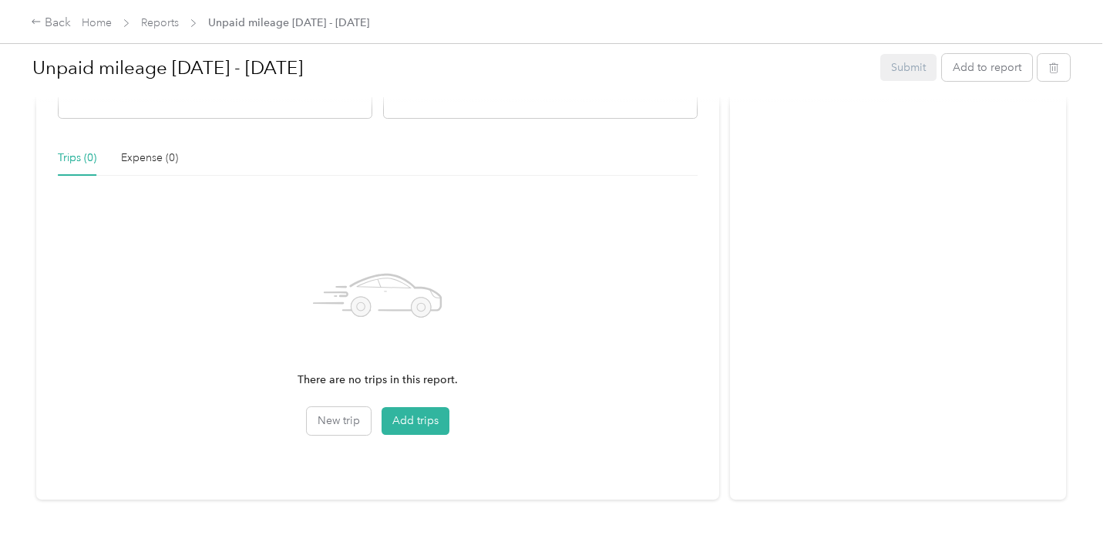
scroll to position [375, 0]
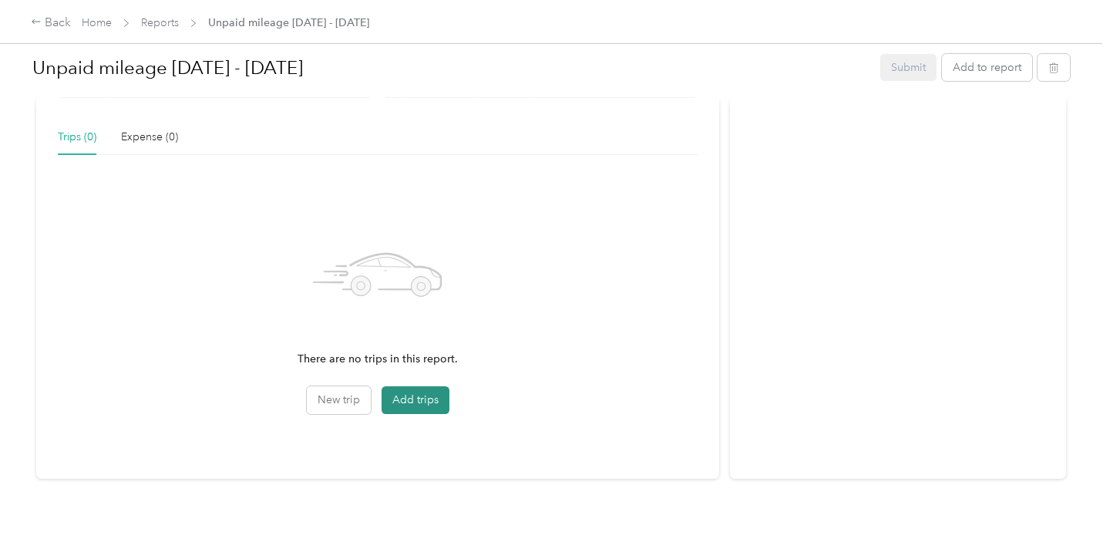
click at [399, 397] on button "Add trips" at bounding box center [416, 400] width 68 height 28
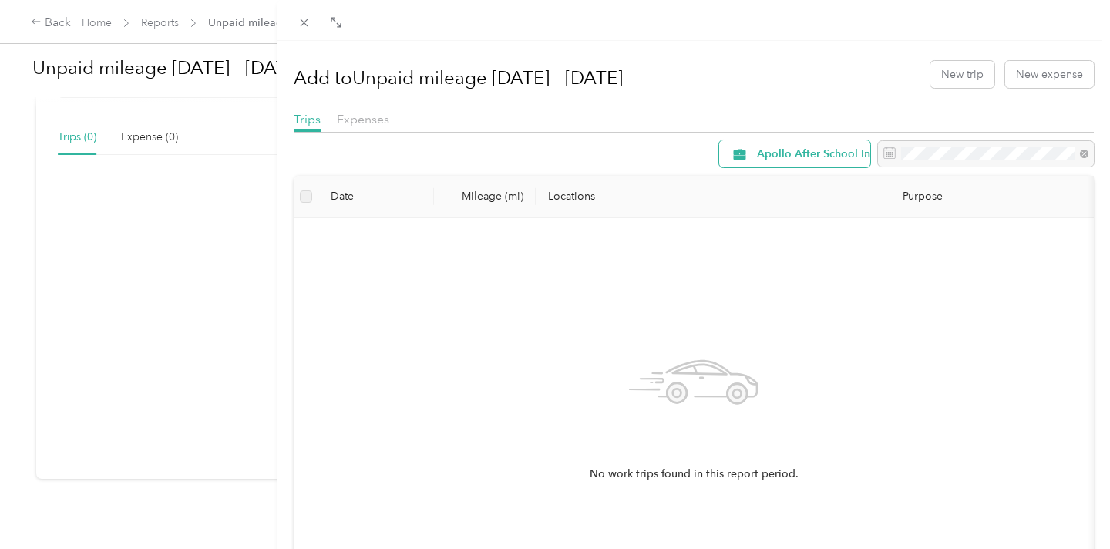
click at [789, 158] on span "Apollo After School Inc" at bounding box center [816, 154] width 119 height 11
click at [785, 255] on span "Chess Wizards Inc" at bounding box center [826, 263] width 138 height 16
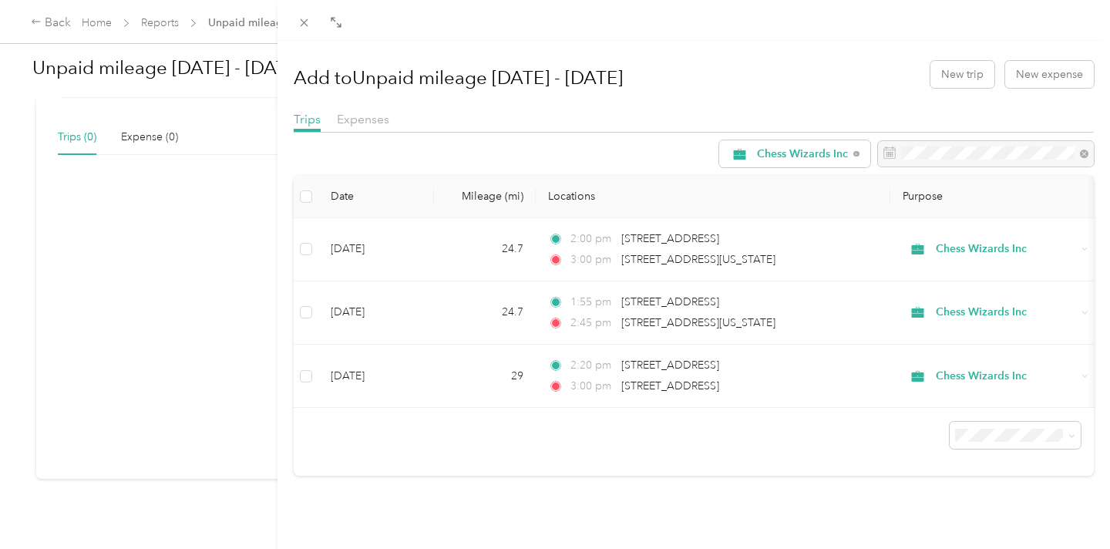
click at [957, 140] on div at bounding box center [694, 137] width 800 height 8
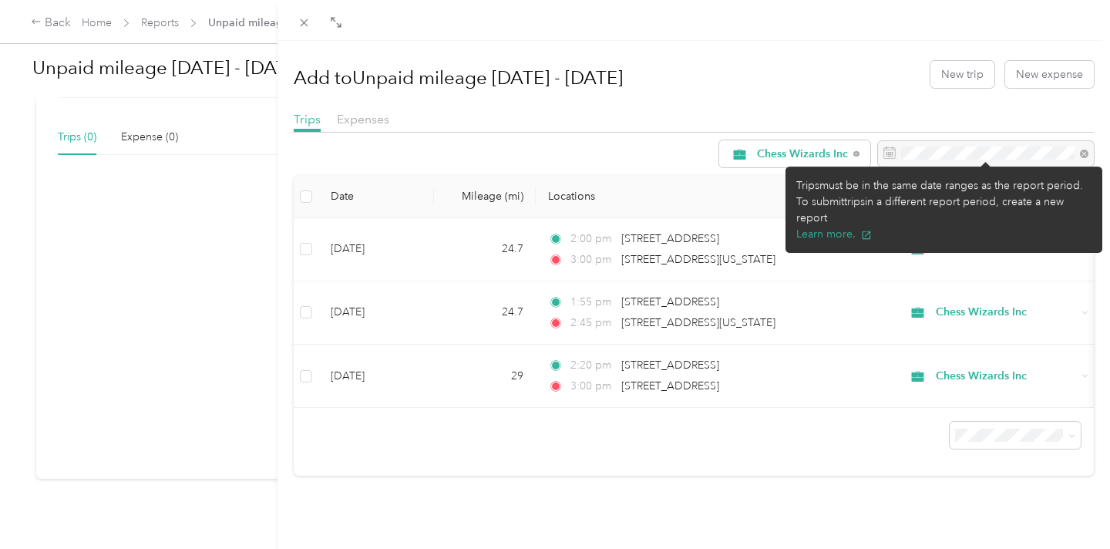
click at [944, 153] on div at bounding box center [986, 154] width 216 height 26
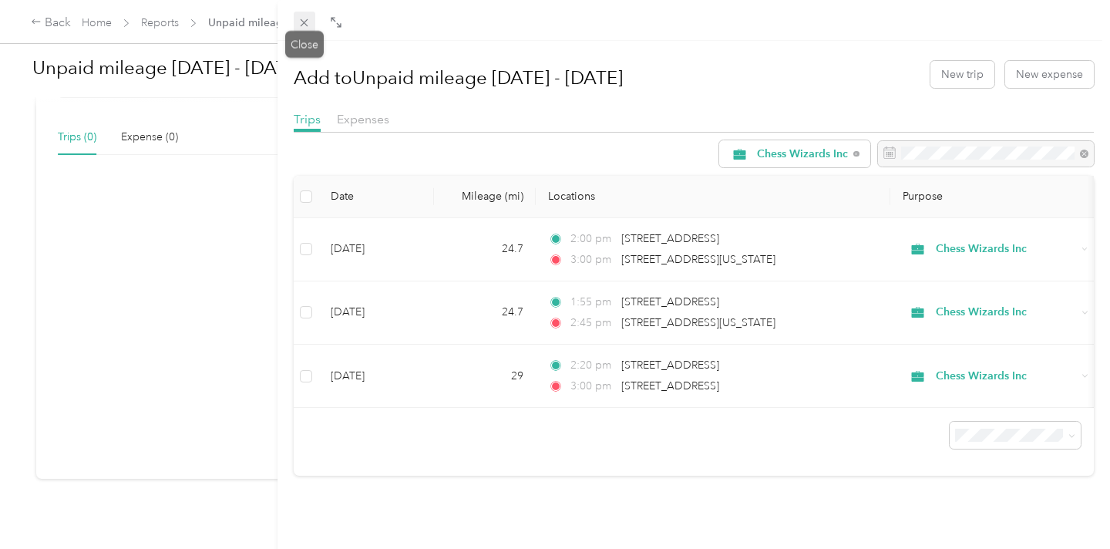
click at [296, 25] on span at bounding box center [305, 23] width 22 height 22
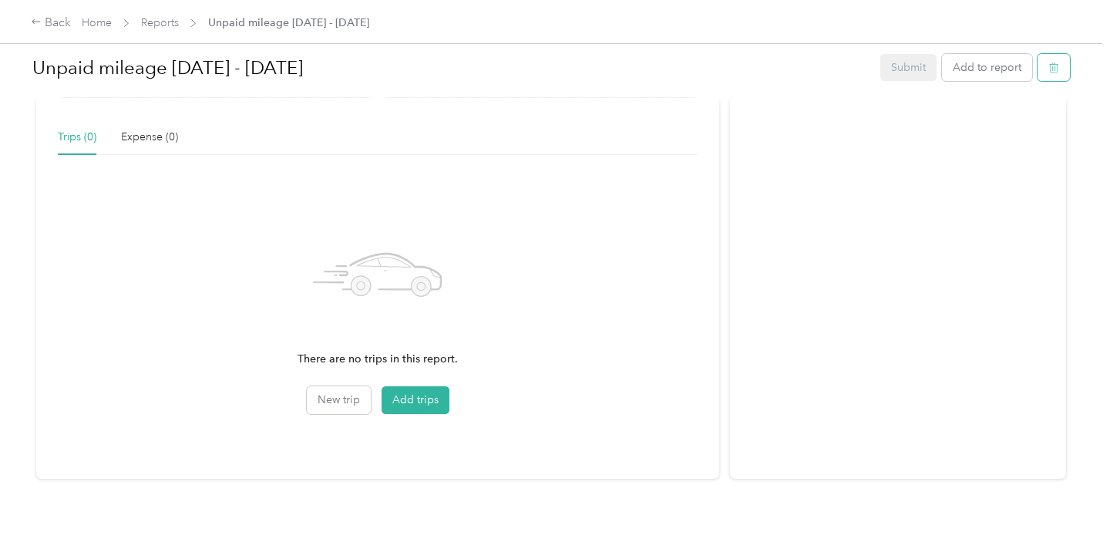
click at [1070, 56] on button "button" at bounding box center [1054, 67] width 32 height 27
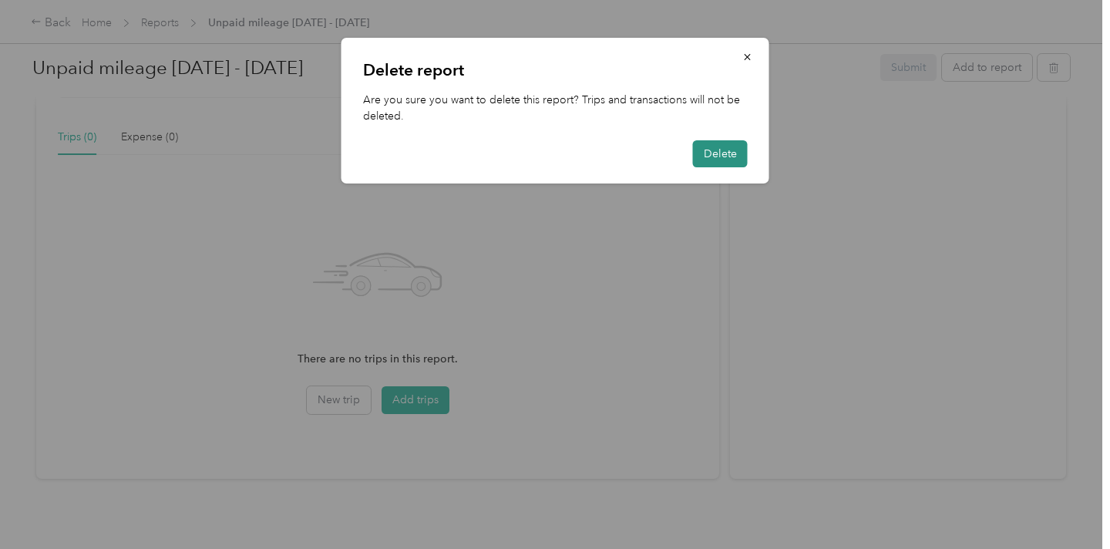
click at [728, 150] on button "Delete" at bounding box center [720, 153] width 55 height 27
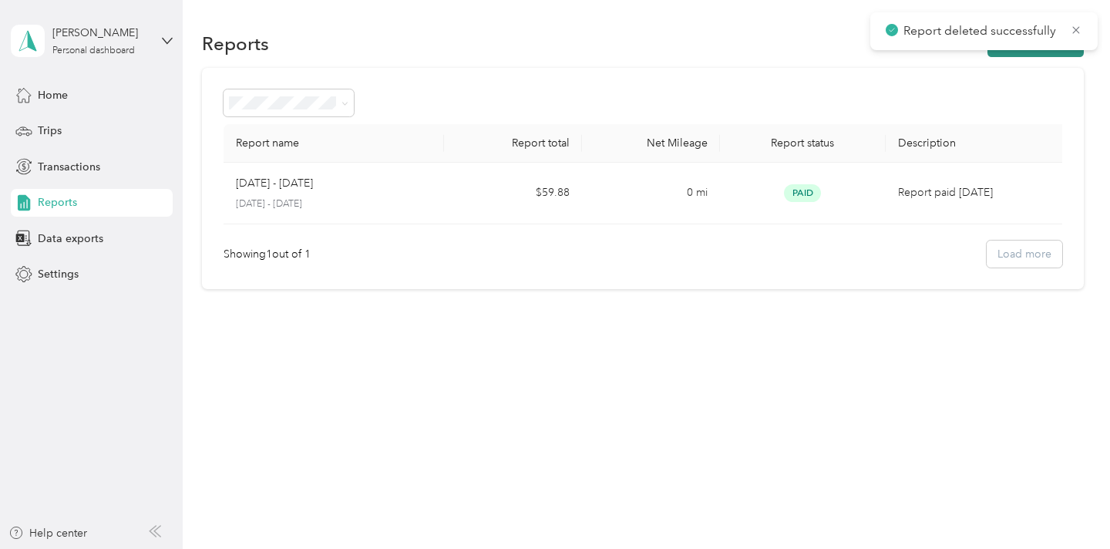
click at [1038, 54] on button "New Report" at bounding box center [1036, 43] width 96 height 27
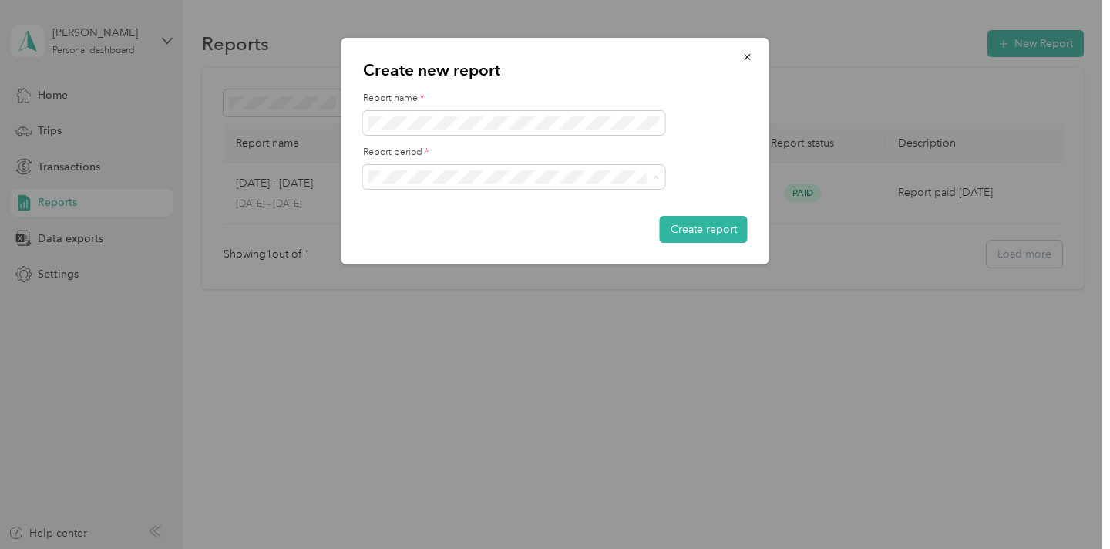
click at [448, 231] on span "[DATE] - [DATE]" at bounding box center [412, 230] width 77 height 13
click at [479, 217] on div "Create report" at bounding box center [555, 229] width 385 height 27
click at [735, 228] on button "Create report" at bounding box center [704, 229] width 88 height 27
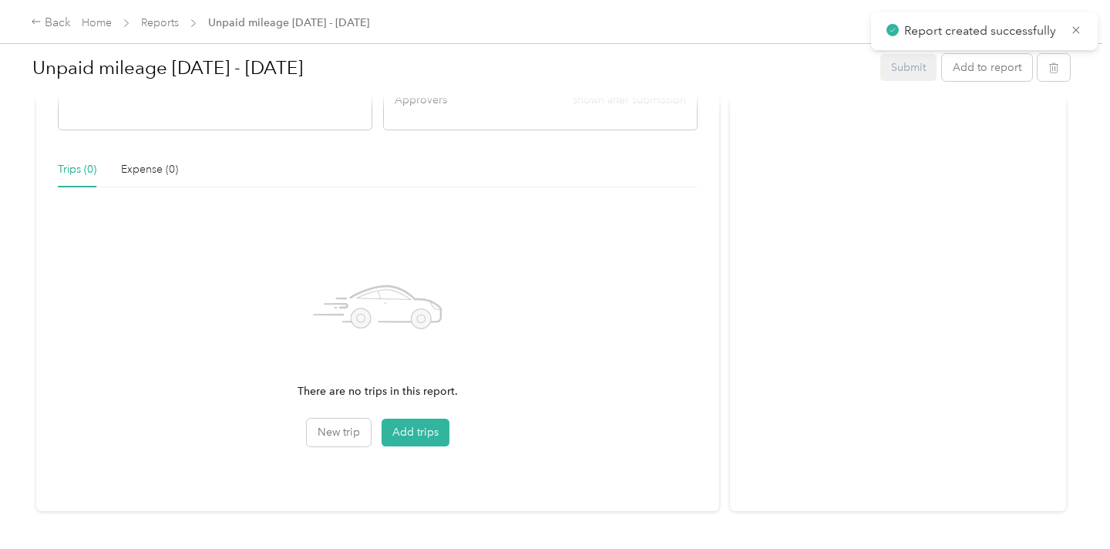
scroll to position [345, 0]
click at [414, 427] on button "Add trips" at bounding box center [416, 430] width 68 height 28
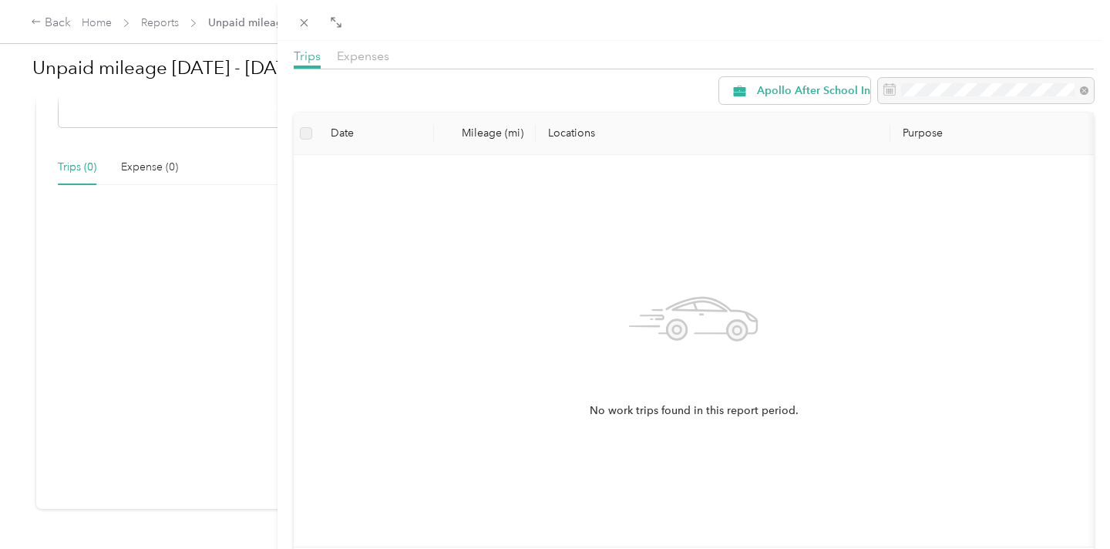
scroll to position [69, 0]
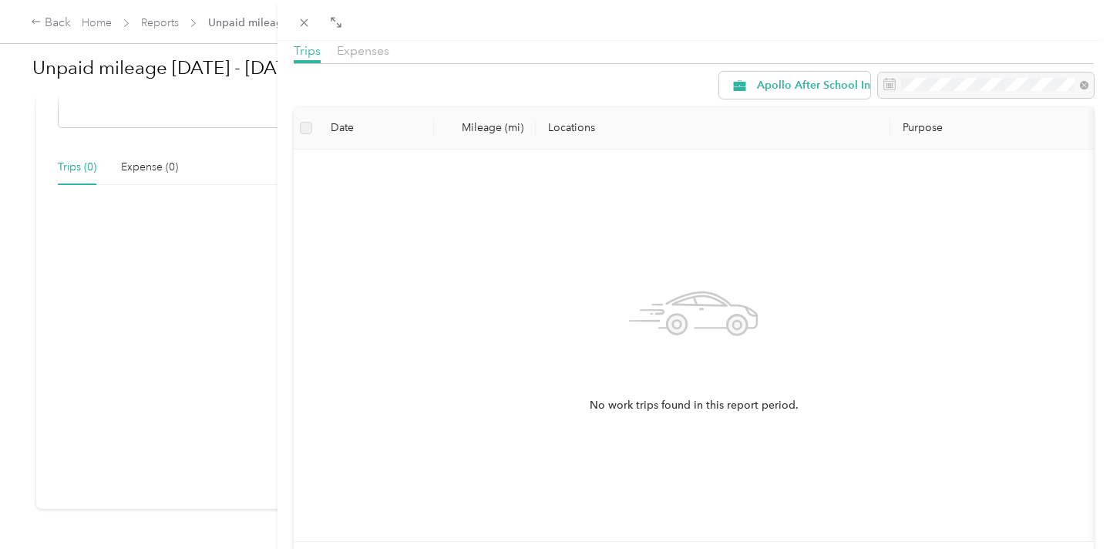
click at [769, 107] on th "Locations" at bounding box center [713, 128] width 355 height 42
click at [771, 103] on div "Apollo After School Inc Date Mileage (mi) Locations Purpose No work trips found…" at bounding box center [694, 340] width 800 height 537
click at [782, 91] on span "Apollo After School Inc" at bounding box center [816, 85] width 119 height 11
click at [781, 194] on span "Chess Wizards Inc" at bounding box center [826, 195] width 138 height 16
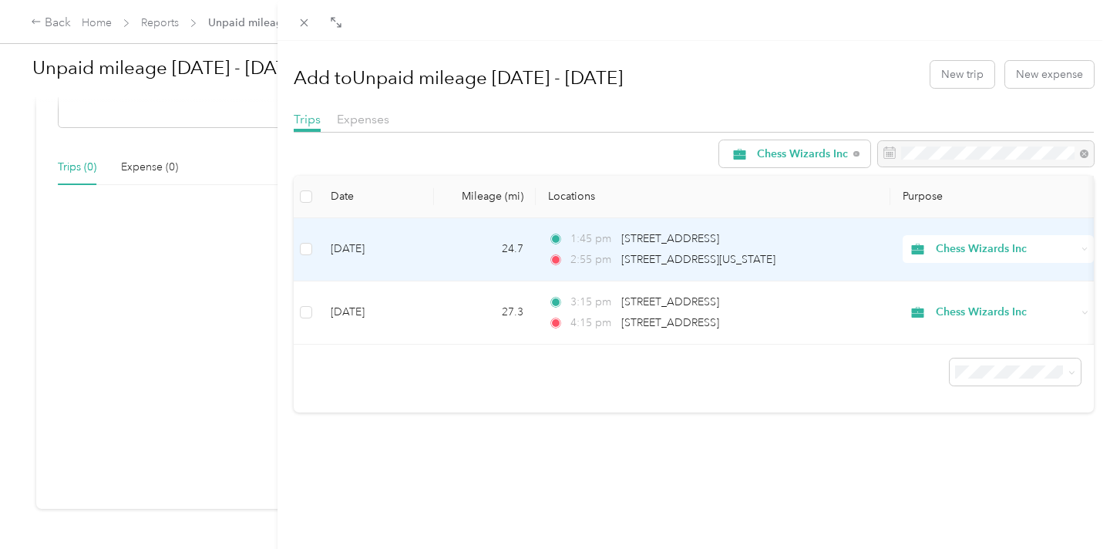
click at [323, 247] on td "[DATE]" at bounding box center [376, 249] width 116 height 63
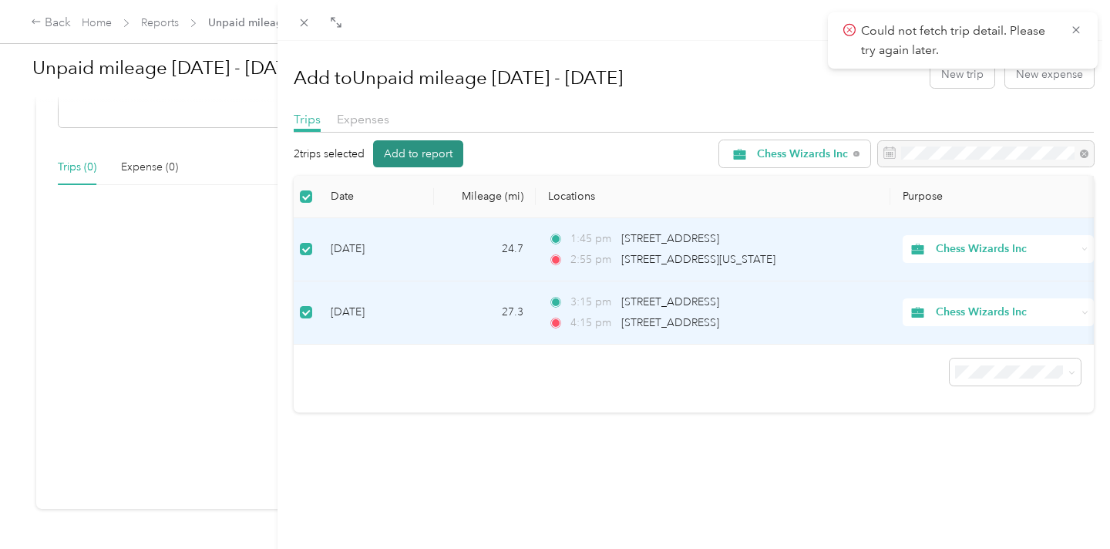
click at [424, 154] on button "Add to report" at bounding box center [418, 153] width 90 height 27
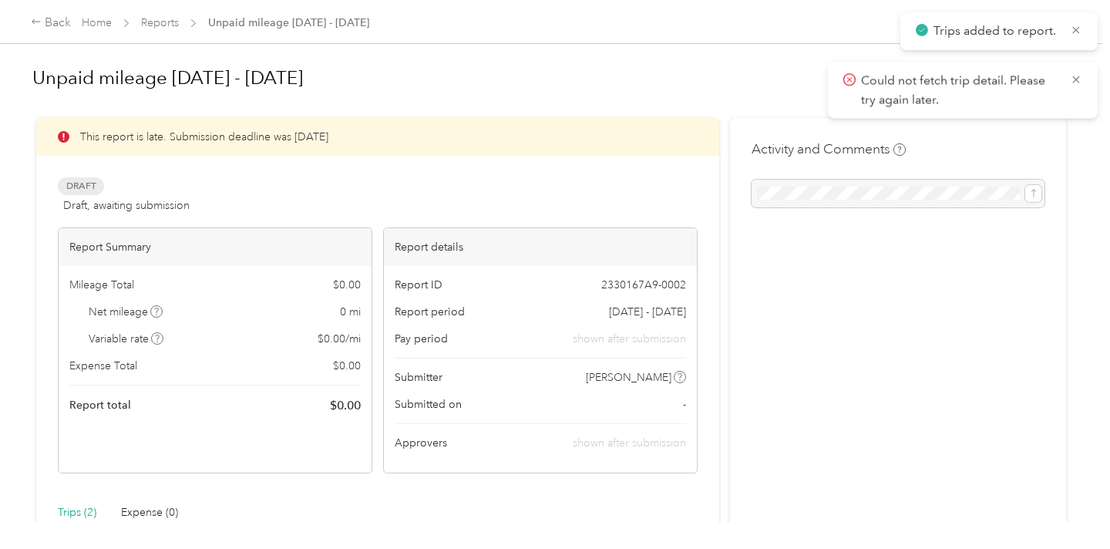
click at [1083, 77] on div "Could not fetch trip detail. Please try again later." at bounding box center [963, 90] width 270 height 56
click at [1077, 77] on icon at bounding box center [1076, 79] width 12 height 14
click at [1079, 29] on icon at bounding box center [1076, 30] width 12 height 14
click at [46, 28] on div "Back" at bounding box center [51, 23] width 40 height 19
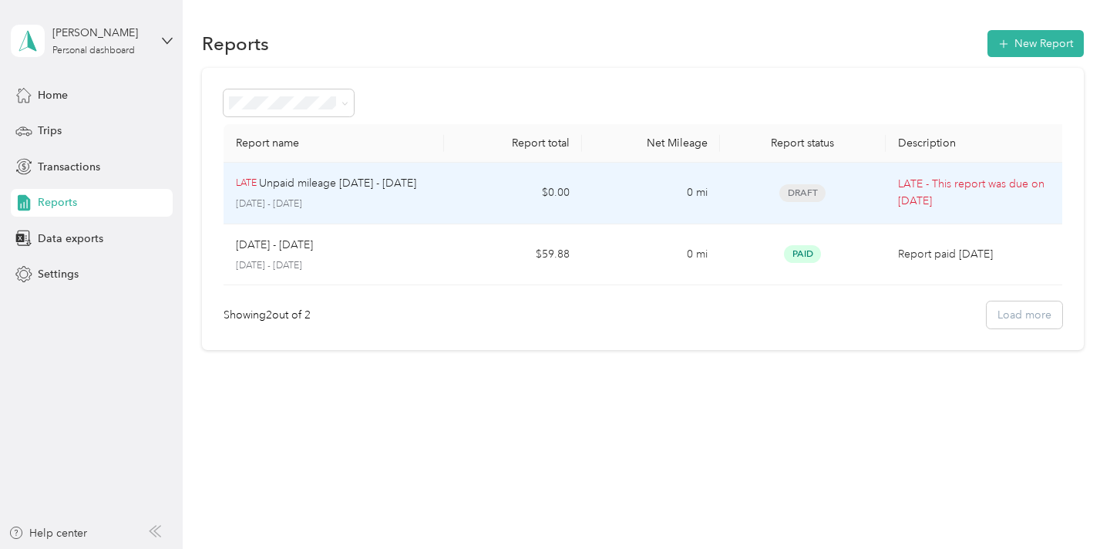
click at [436, 204] on td "LATE Unpaid mileage [DATE] - [DATE] [DATE] - [DATE]" at bounding box center [334, 194] width 220 height 62
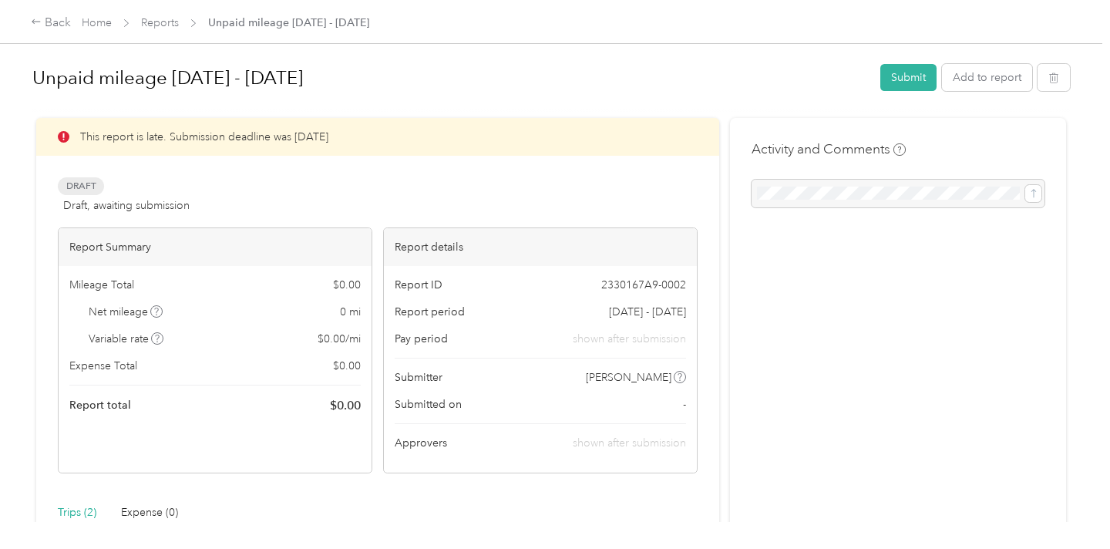
click at [871, 197] on div at bounding box center [898, 194] width 293 height 28
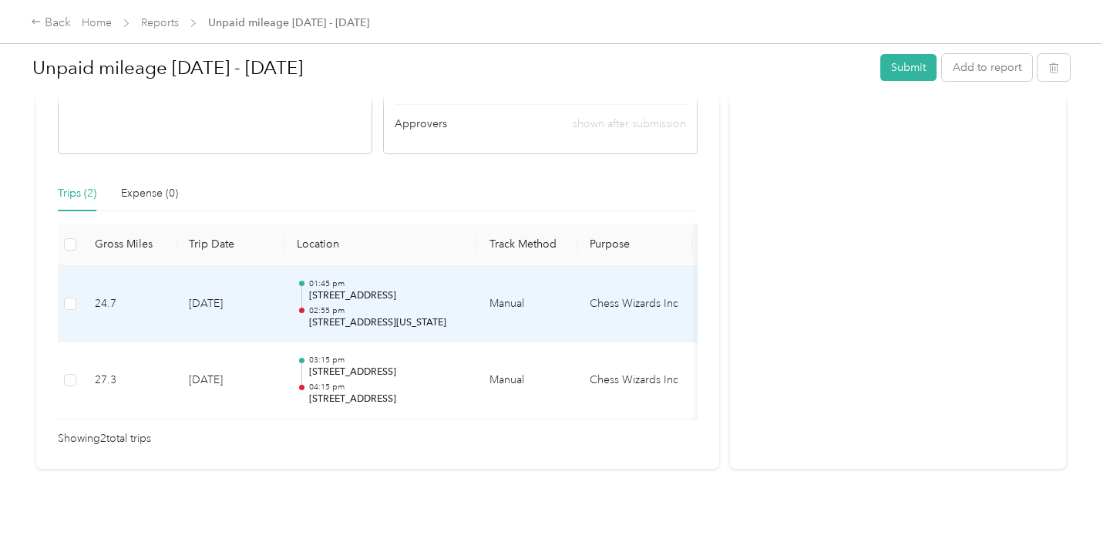
click at [145, 291] on td "24.7" at bounding box center [129, 304] width 94 height 77
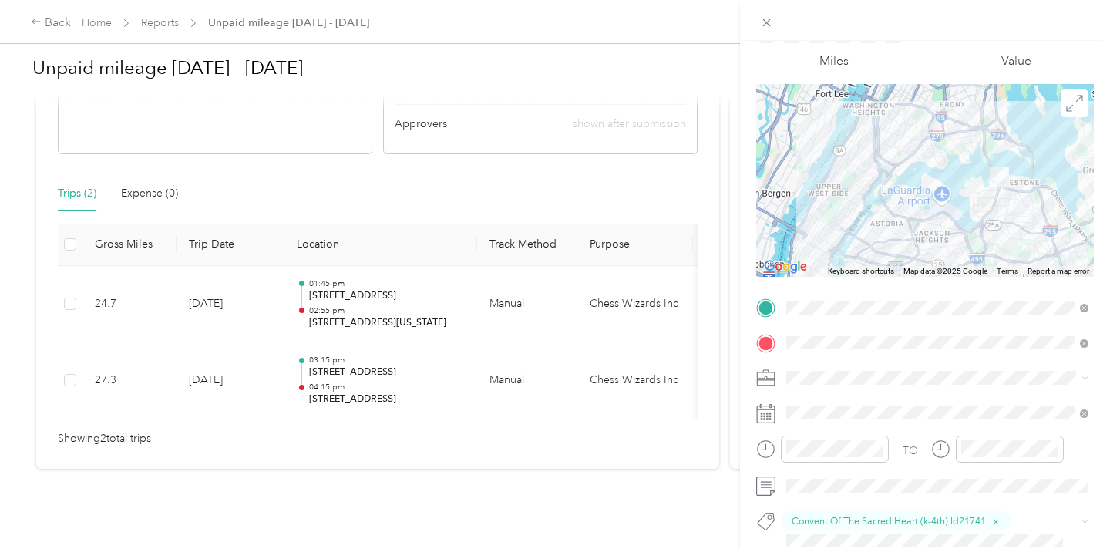
scroll to position [0, 0]
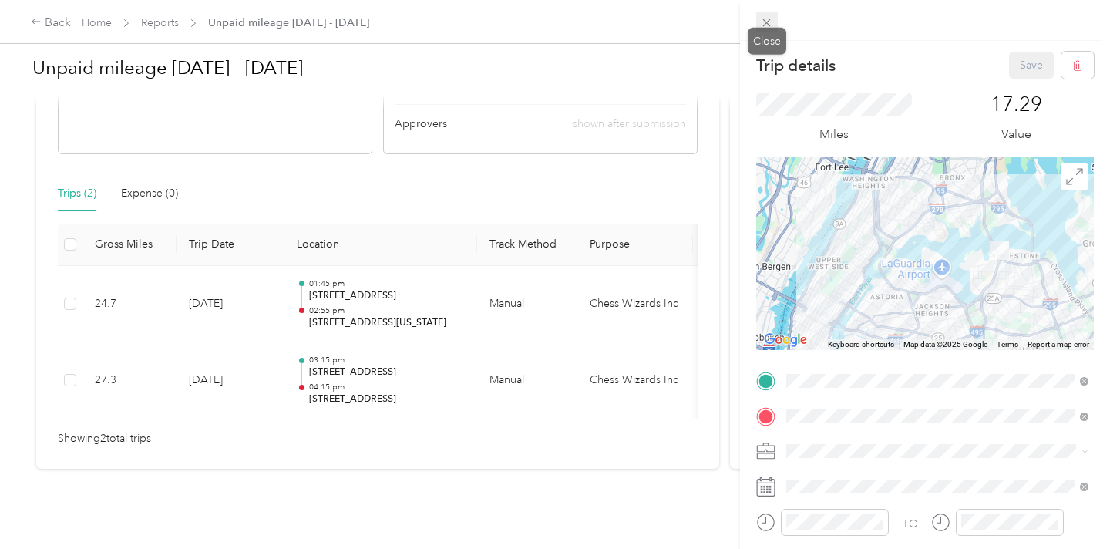
click at [766, 25] on icon at bounding box center [766, 22] width 13 height 13
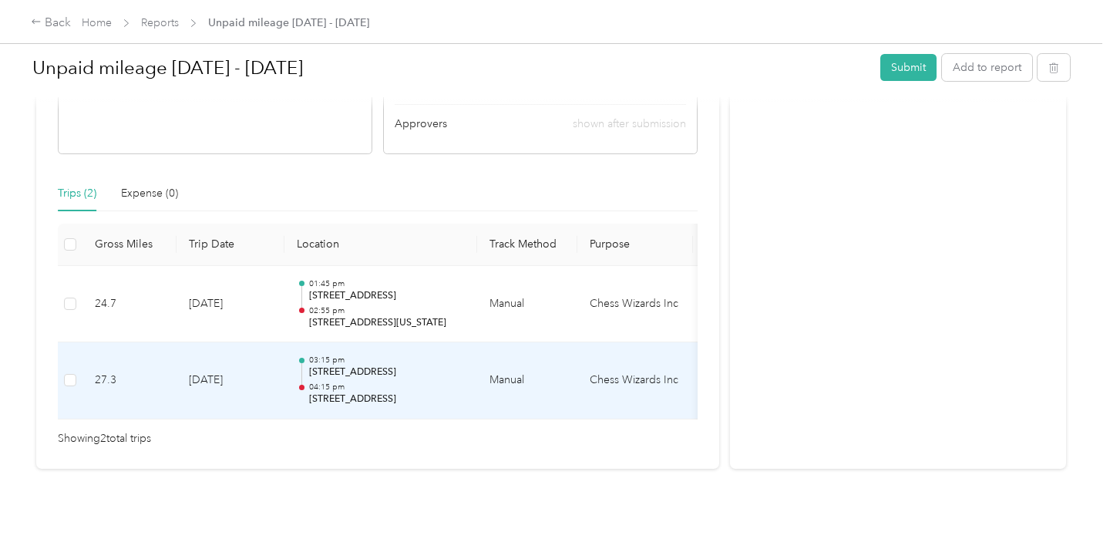
click at [547, 399] on td "Manual" at bounding box center [527, 380] width 100 height 77
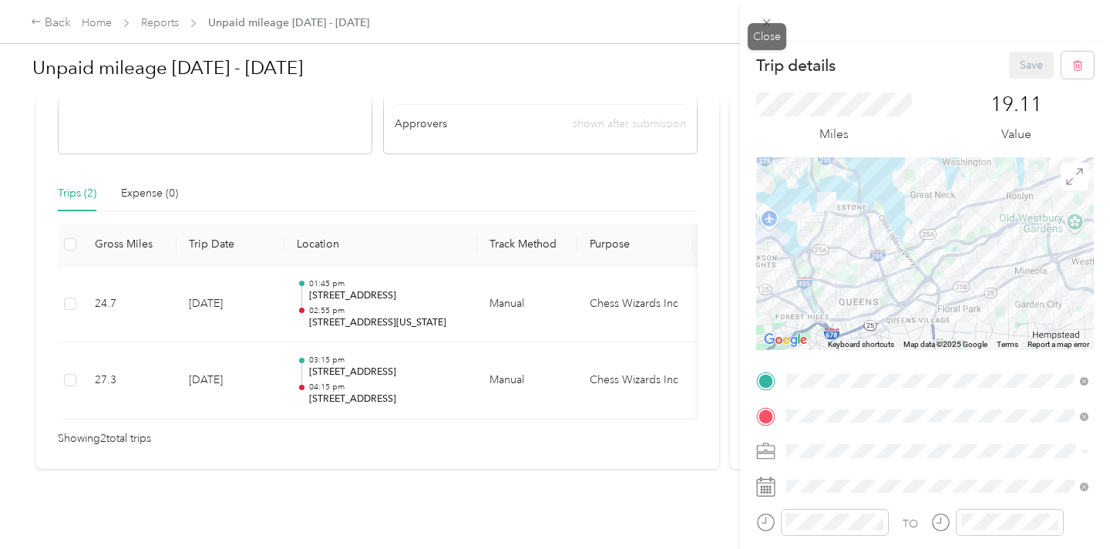
click at [772, 548] on div "Trip details Save This trip cannot be edited because it is either under review,…" at bounding box center [551, 549] width 1102 height 0
click at [772, 26] on icon at bounding box center [766, 22] width 13 height 13
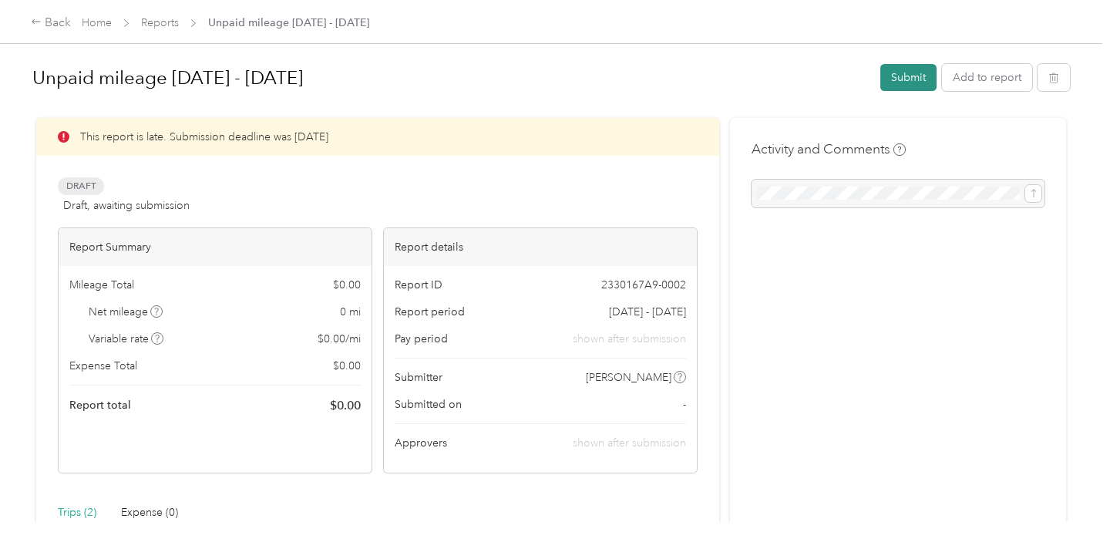
click at [929, 71] on button "Submit" at bounding box center [908, 77] width 56 height 27
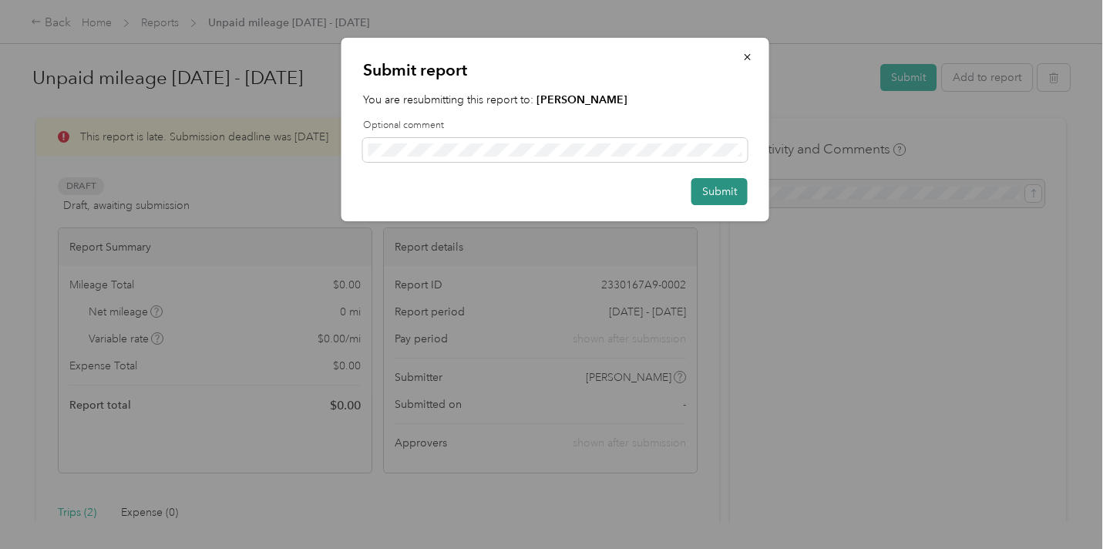
click at [706, 195] on button "Submit" at bounding box center [720, 191] width 56 height 27
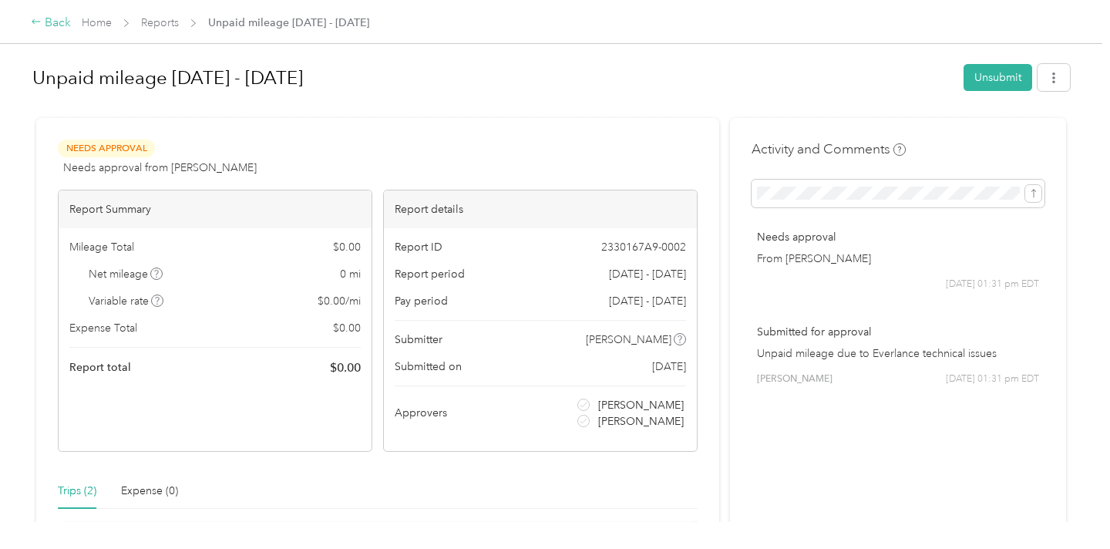
click at [59, 21] on div "Back" at bounding box center [51, 23] width 40 height 19
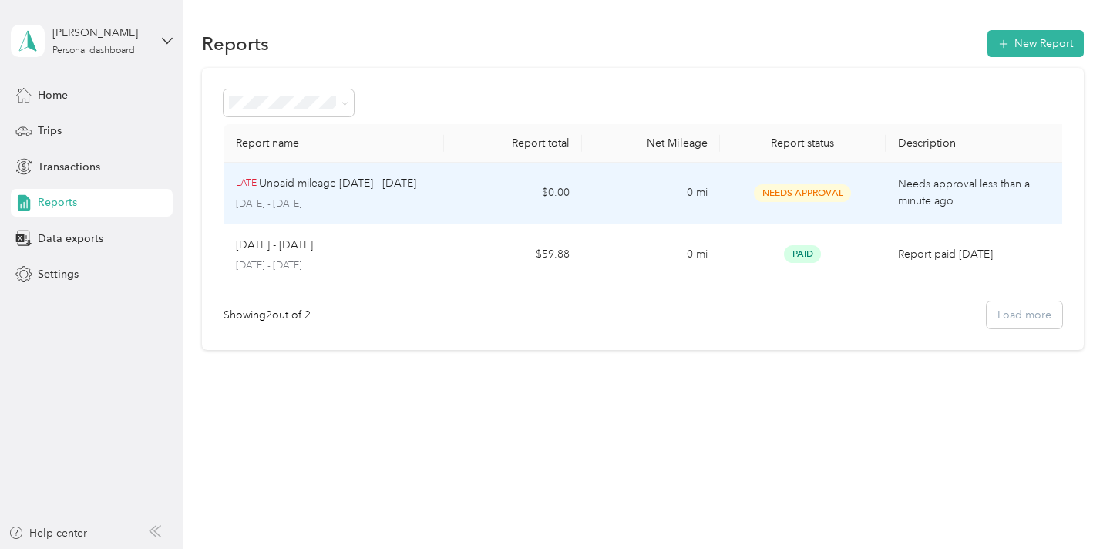
click at [432, 201] on td "LATE Unpaid mileage [DATE] - [DATE] [DATE] - [DATE]" at bounding box center [334, 194] width 220 height 62
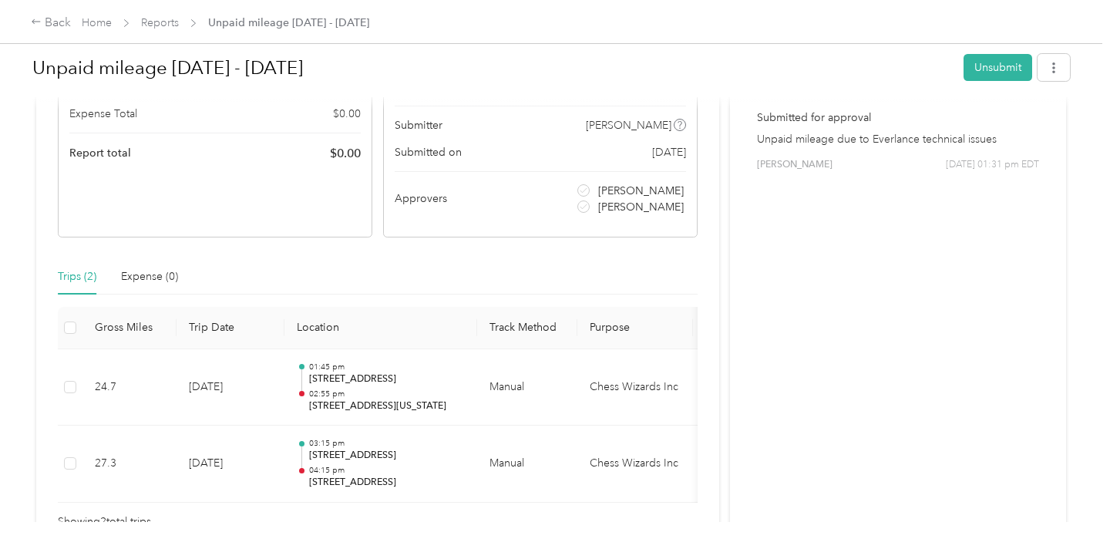
scroll to position [298, 0]
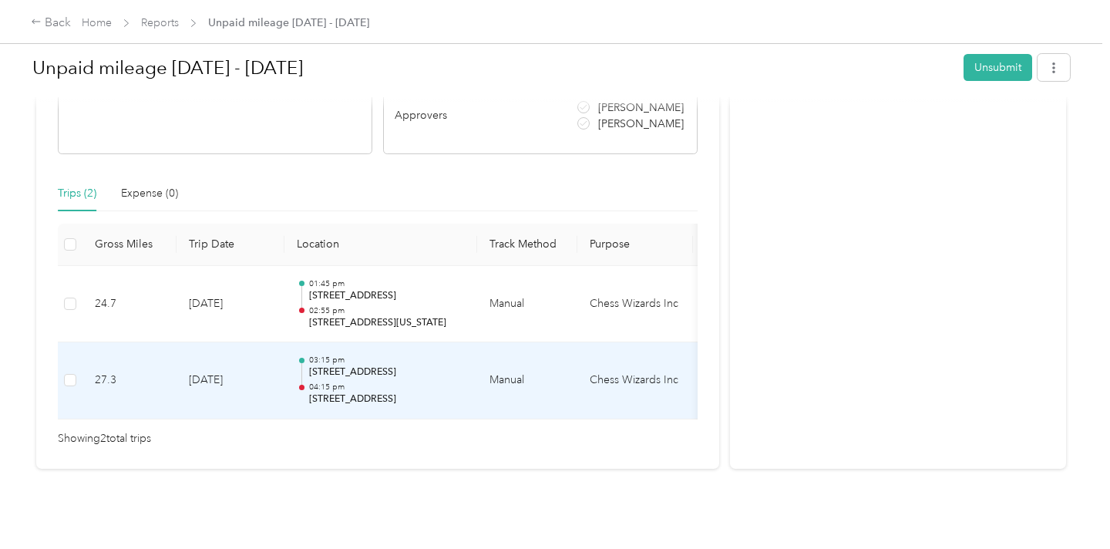
click at [292, 322] on td "01:45 pm [STREET_ADDRESS] 02:55 pm [STREET_ADDRESS][US_STATE]" at bounding box center [380, 304] width 193 height 77
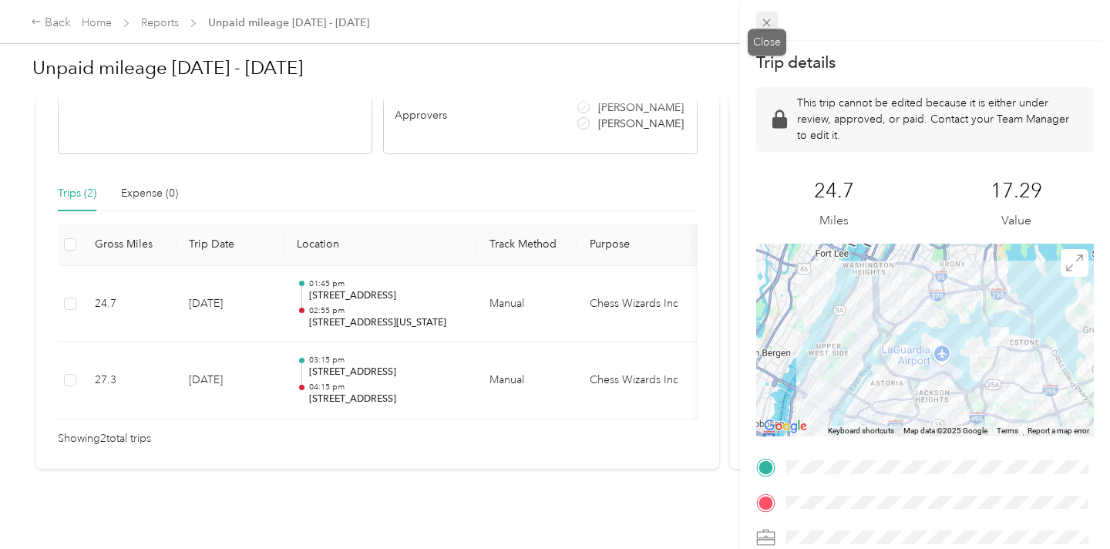
click at [766, 548] on div "Trip details This trip cannot be edited because it is either under review, appr…" at bounding box center [551, 549] width 1102 height 0
click at [782, 22] on div at bounding box center [925, 20] width 370 height 41
click at [771, 22] on icon at bounding box center [766, 22] width 13 height 13
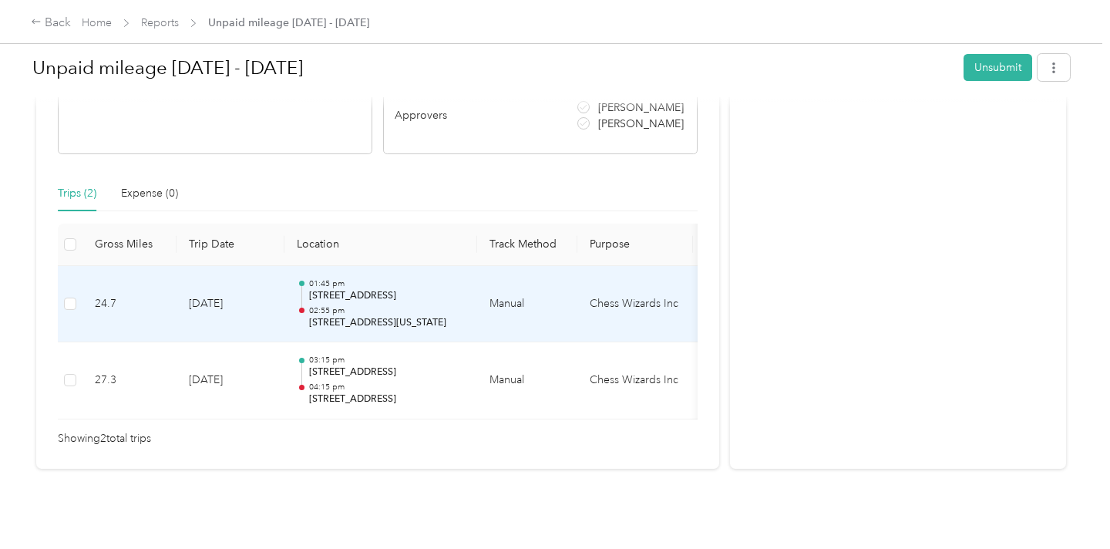
scroll to position [0, 0]
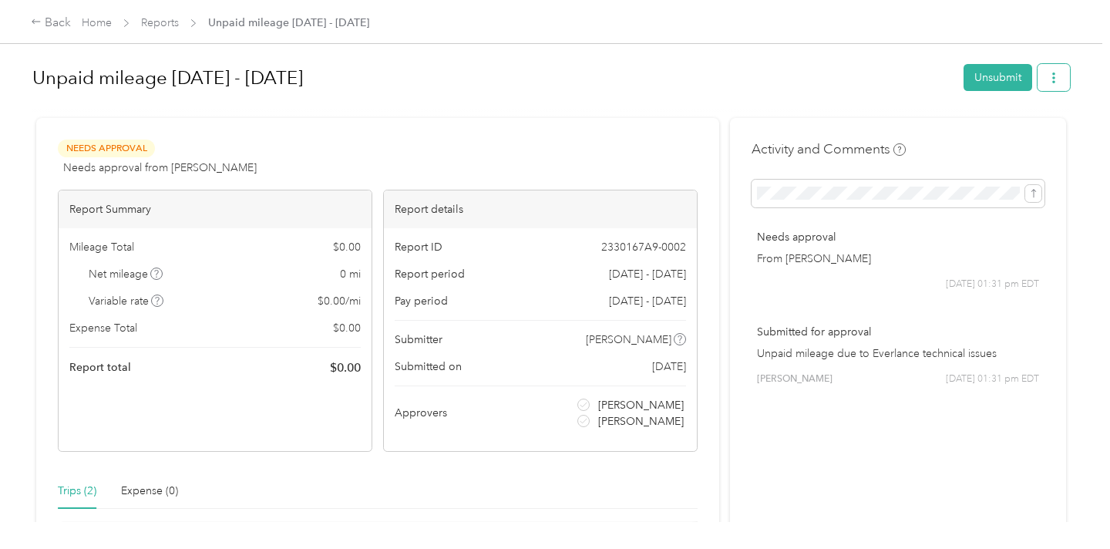
click at [1059, 75] on icon "button" at bounding box center [1053, 77] width 11 height 11
click at [761, 110] on div at bounding box center [551, 111] width 1038 height 16
click at [1022, 81] on button "Unsubmit" at bounding box center [998, 77] width 69 height 27
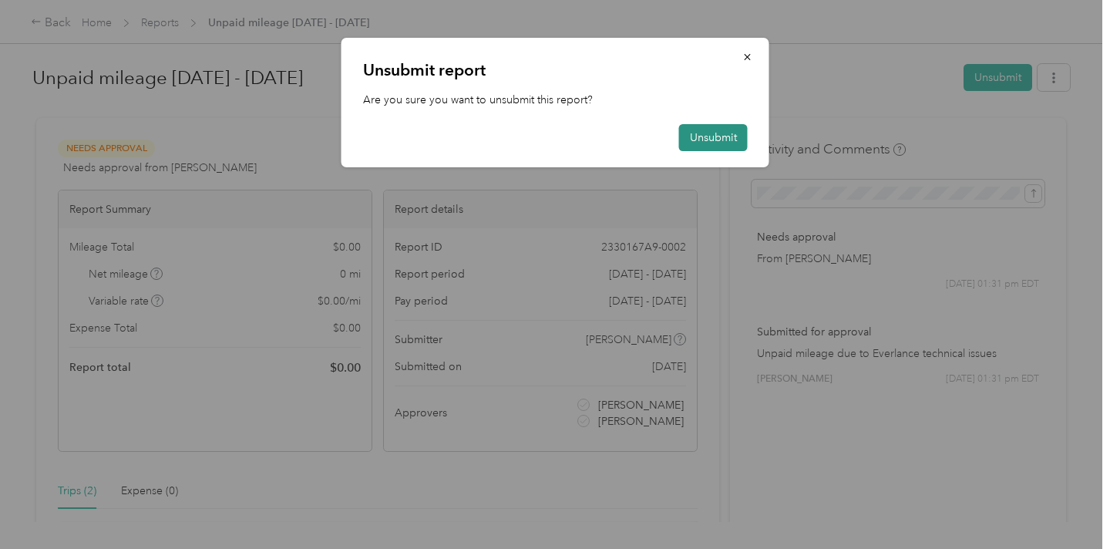
click at [694, 142] on button "Unsubmit" at bounding box center [713, 137] width 69 height 27
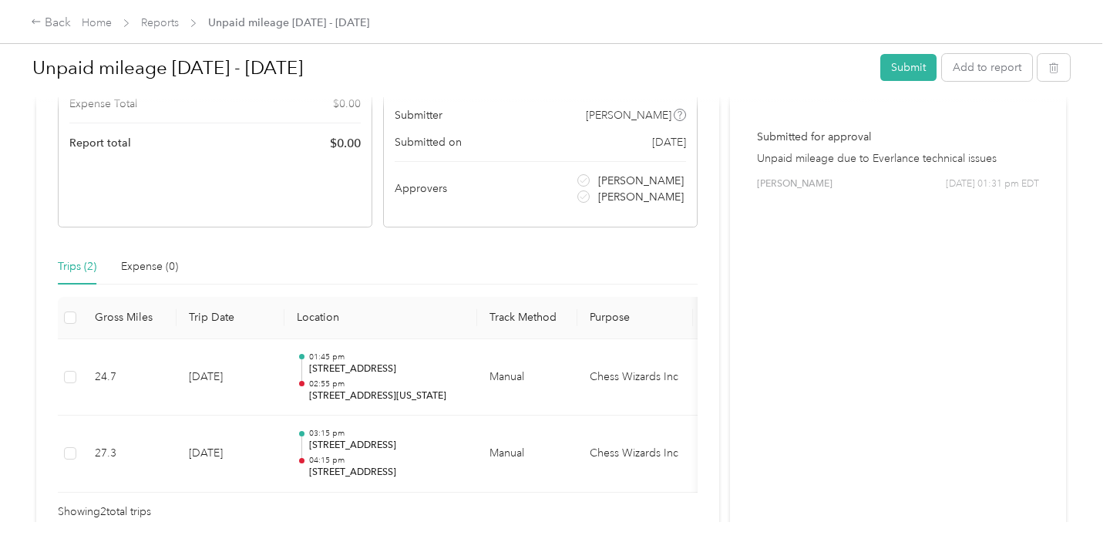
scroll to position [263, 0]
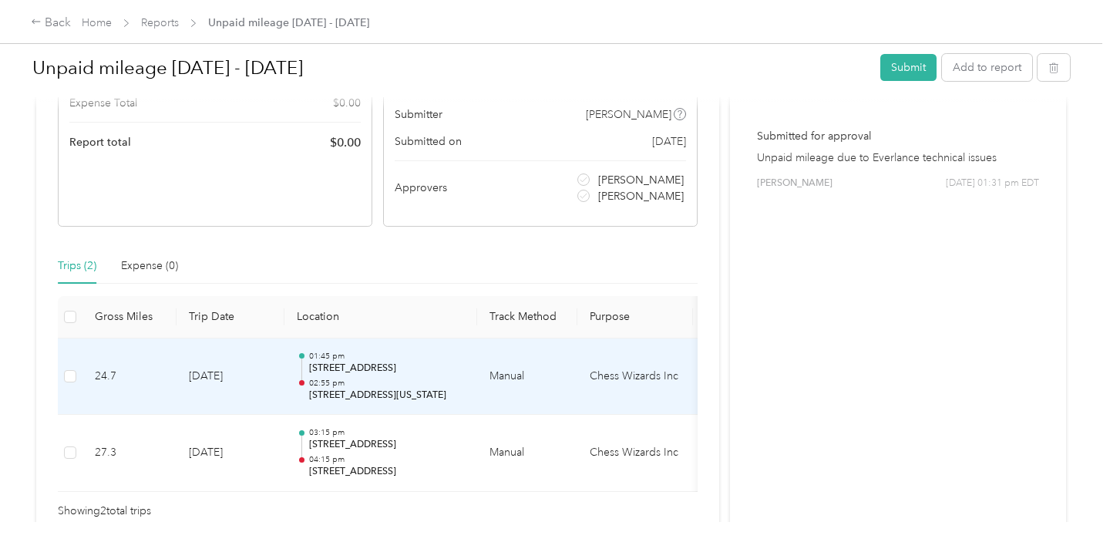
click at [504, 378] on td "Manual" at bounding box center [527, 376] width 100 height 77
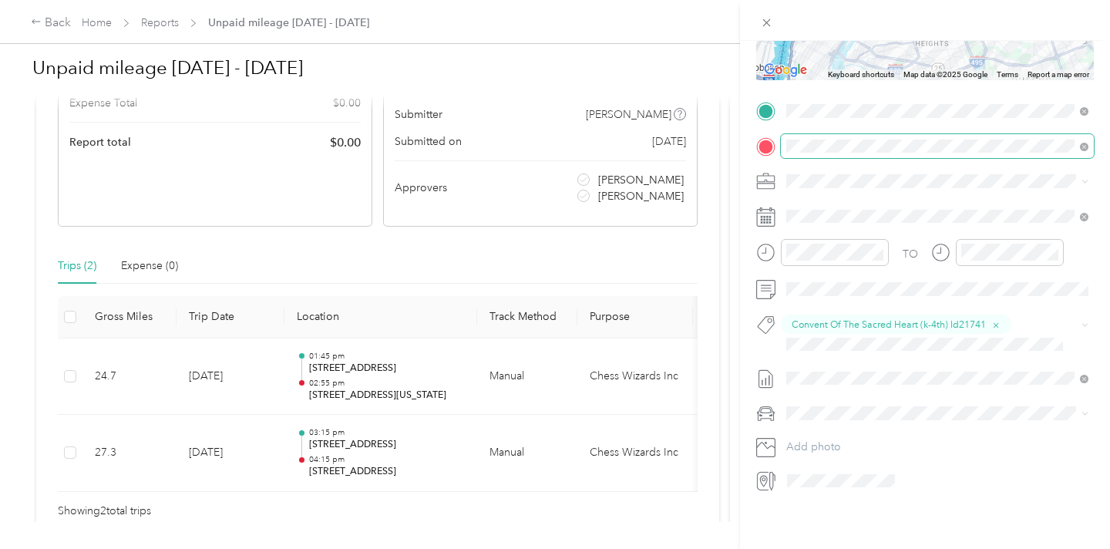
scroll to position [0, 0]
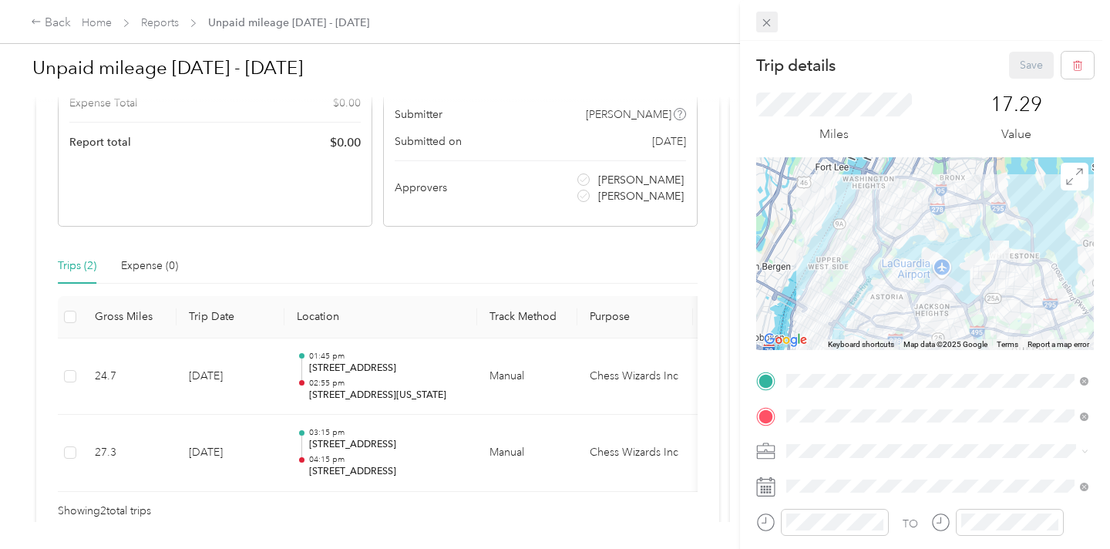
click at [768, 25] on icon at bounding box center [766, 22] width 13 height 13
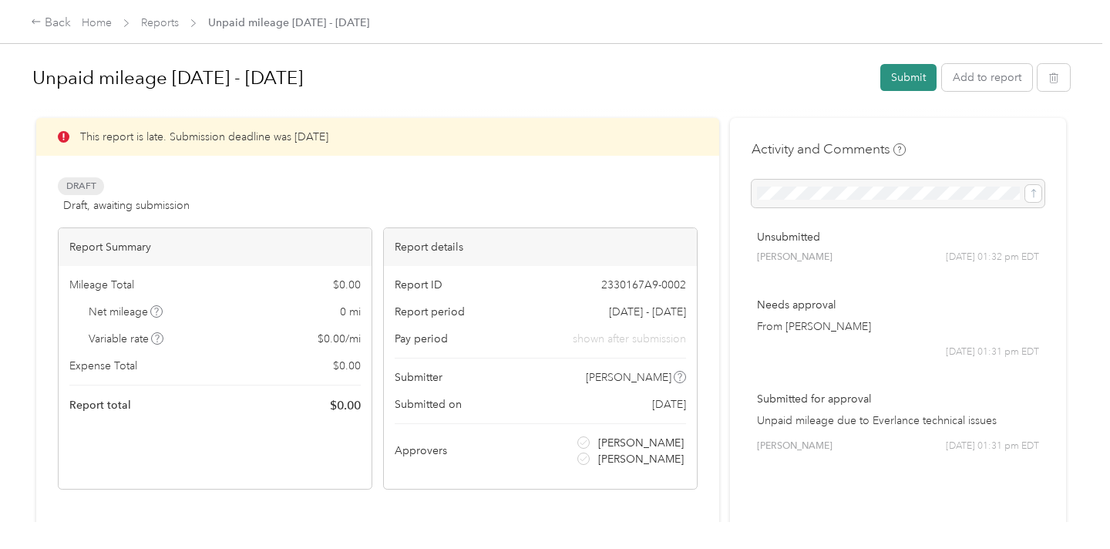
click at [904, 88] on button "Submit" at bounding box center [908, 77] width 56 height 27
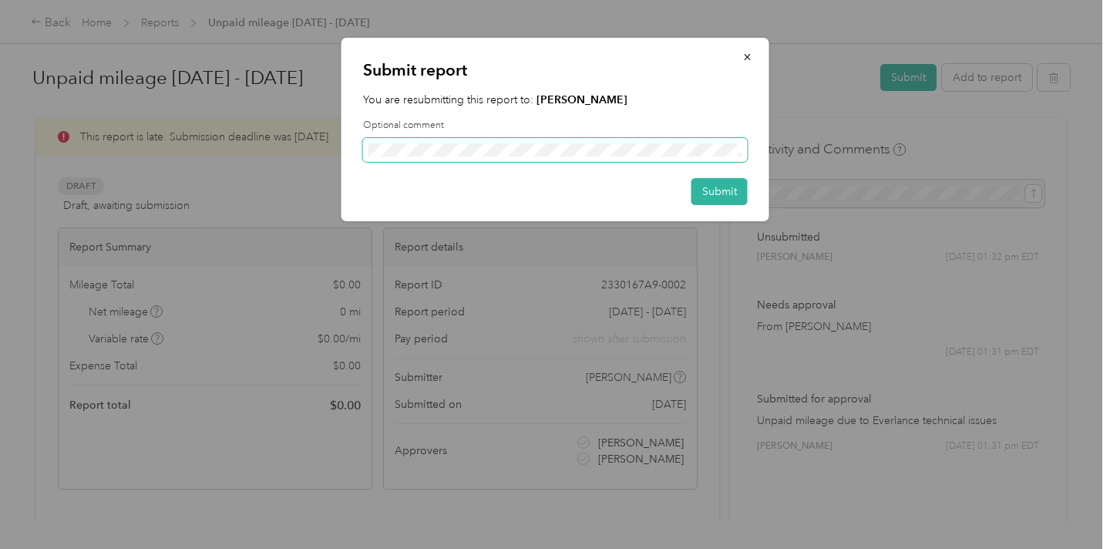
click at [547, 138] on span at bounding box center [555, 150] width 385 height 25
click at [710, 195] on button "Submit" at bounding box center [720, 191] width 56 height 27
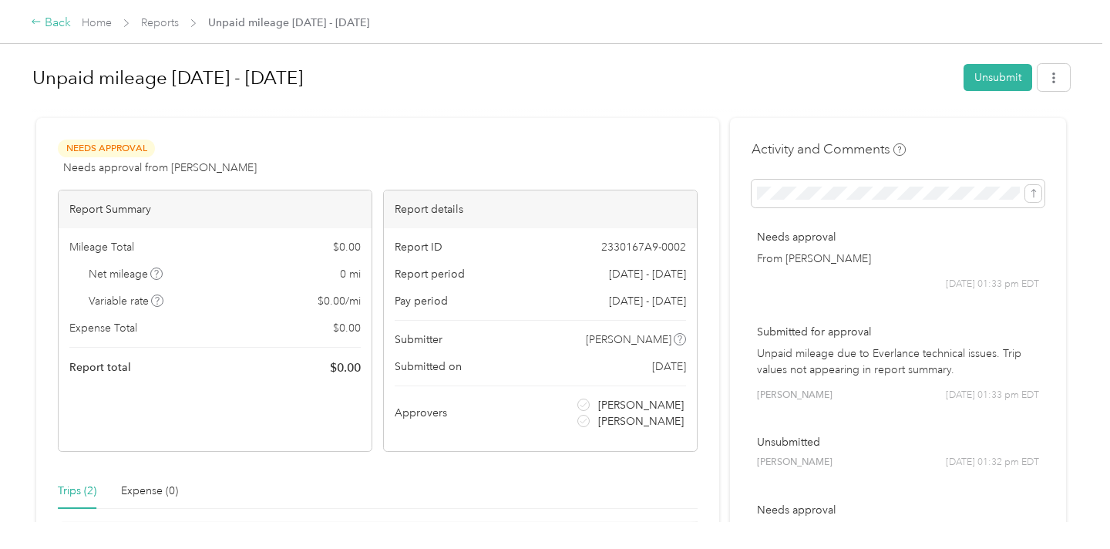
click at [57, 20] on div "Back" at bounding box center [51, 23] width 40 height 19
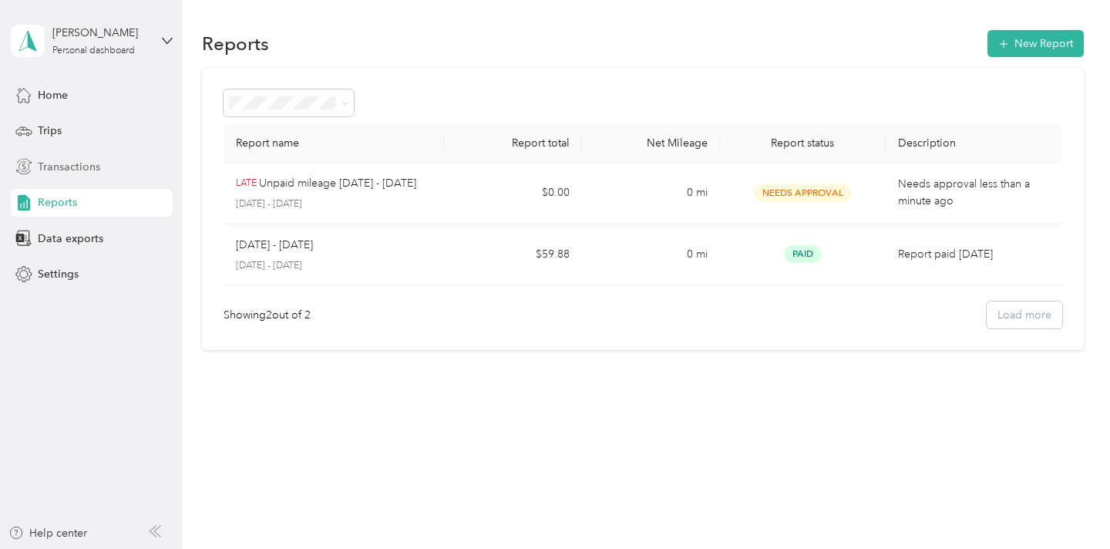
click at [61, 165] on span "Transactions" at bounding box center [69, 167] width 62 height 16
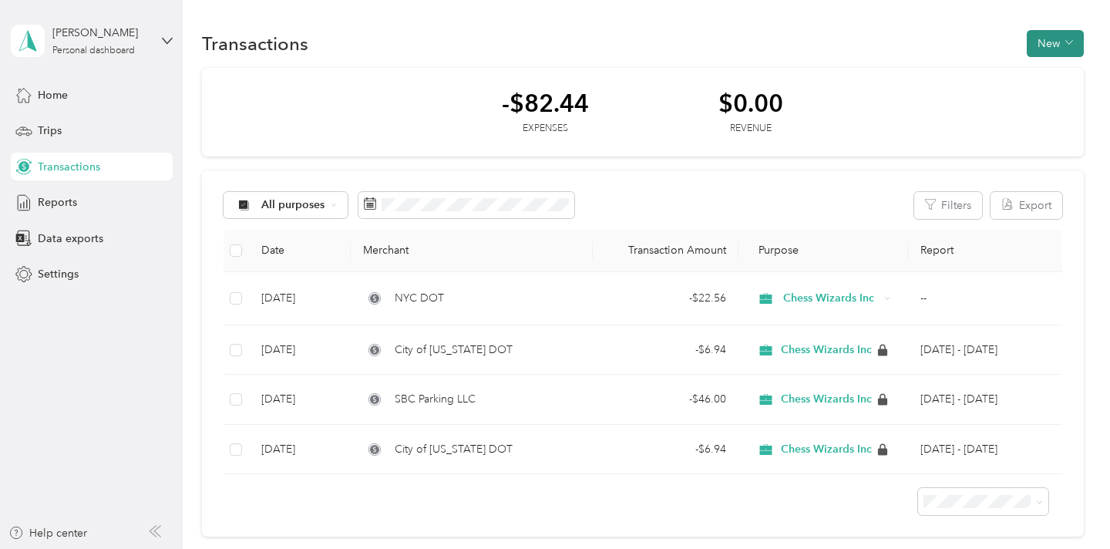
click at [1062, 46] on button "New" at bounding box center [1055, 43] width 57 height 27
click at [1059, 79] on span "Expense" at bounding box center [1059, 73] width 42 height 16
